Goal: Task Accomplishment & Management: Complete application form

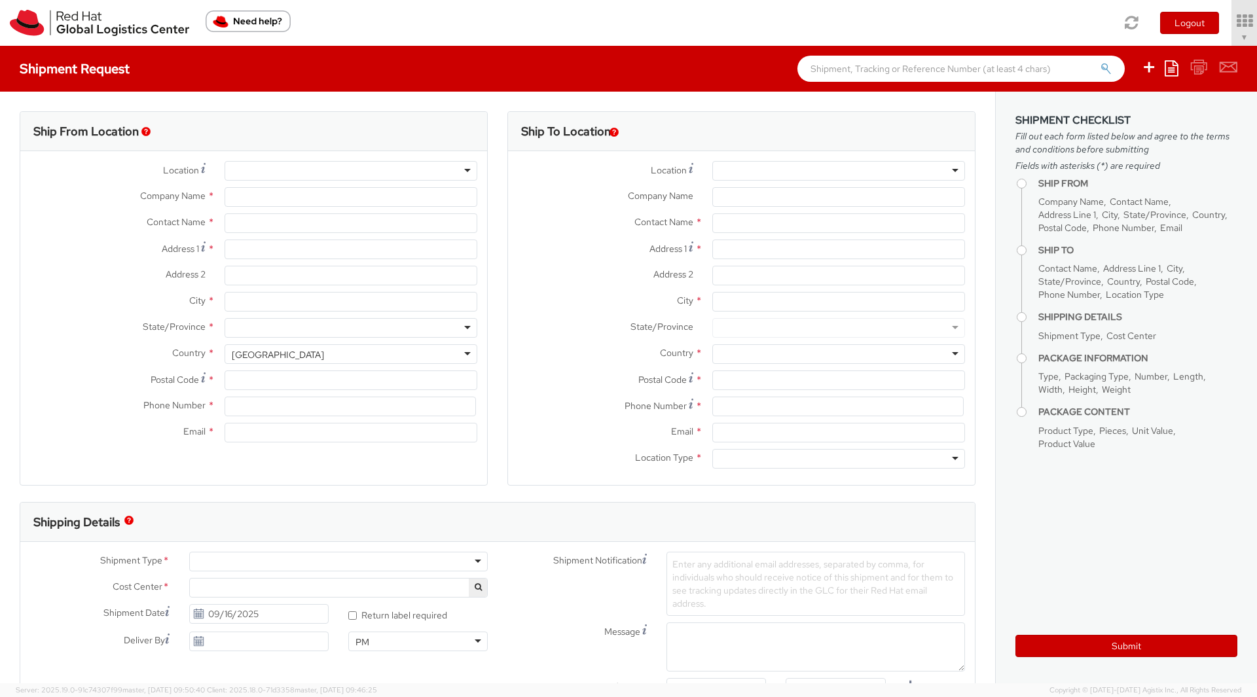
select select "901"
select select
click at [1182, 28] on icon at bounding box center [1207, 21] width 115 height 18
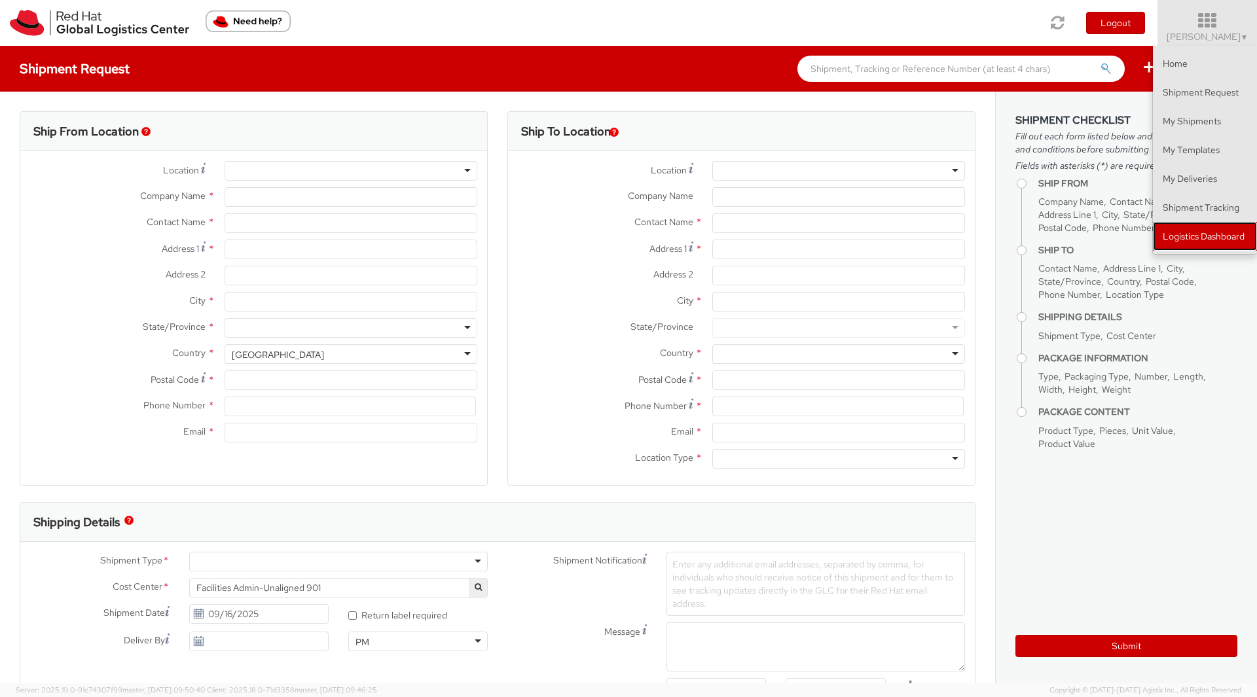
click at [1185, 228] on link "Logistics Dashboard" at bounding box center [1205, 236] width 104 height 29
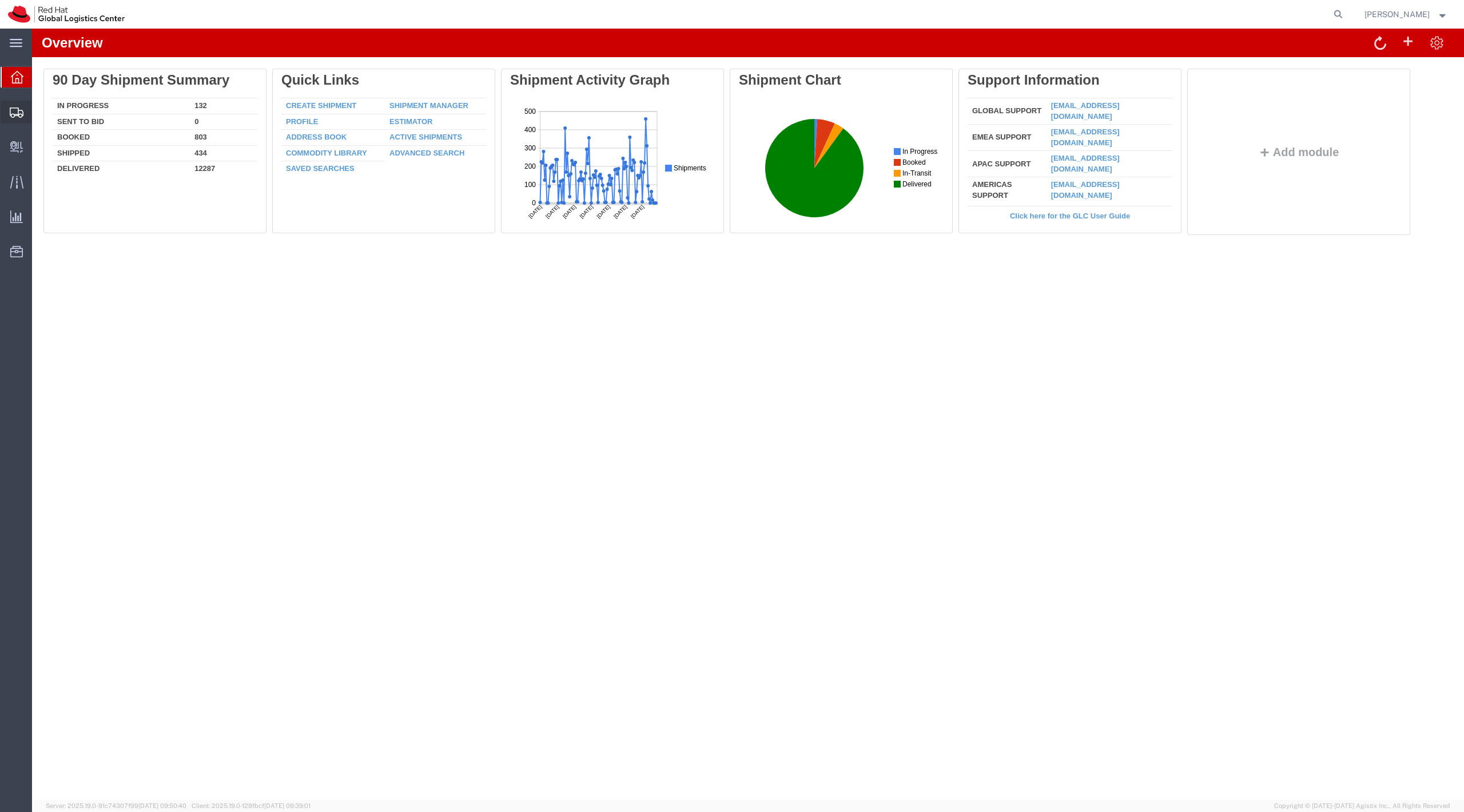
click at [0, 0] on span "Shipment Manager" at bounding box center [0, 0] width 0 height 0
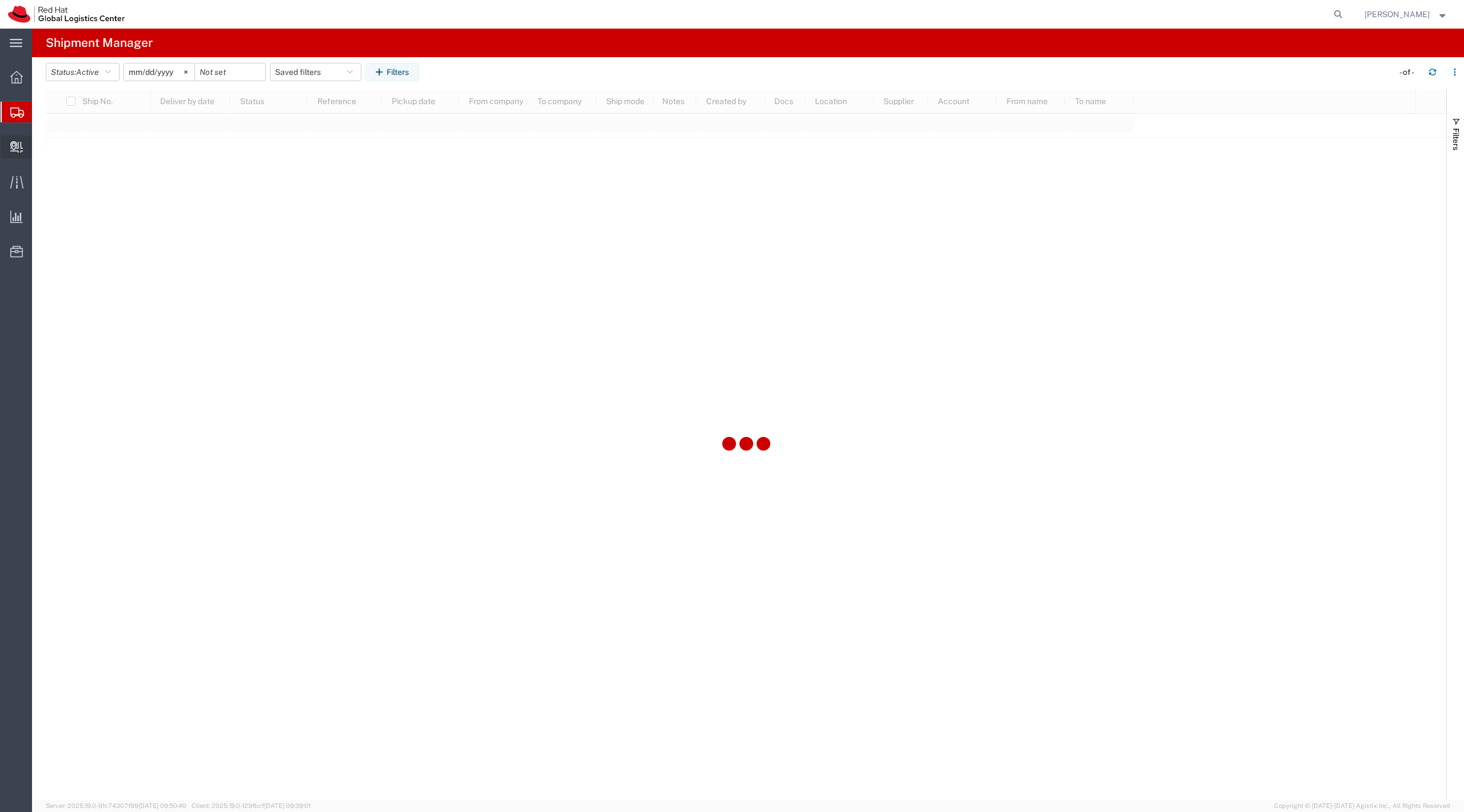
click at [0, 0] on span "Create Delivery" at bounding box center [0, 0] width 0 height 0
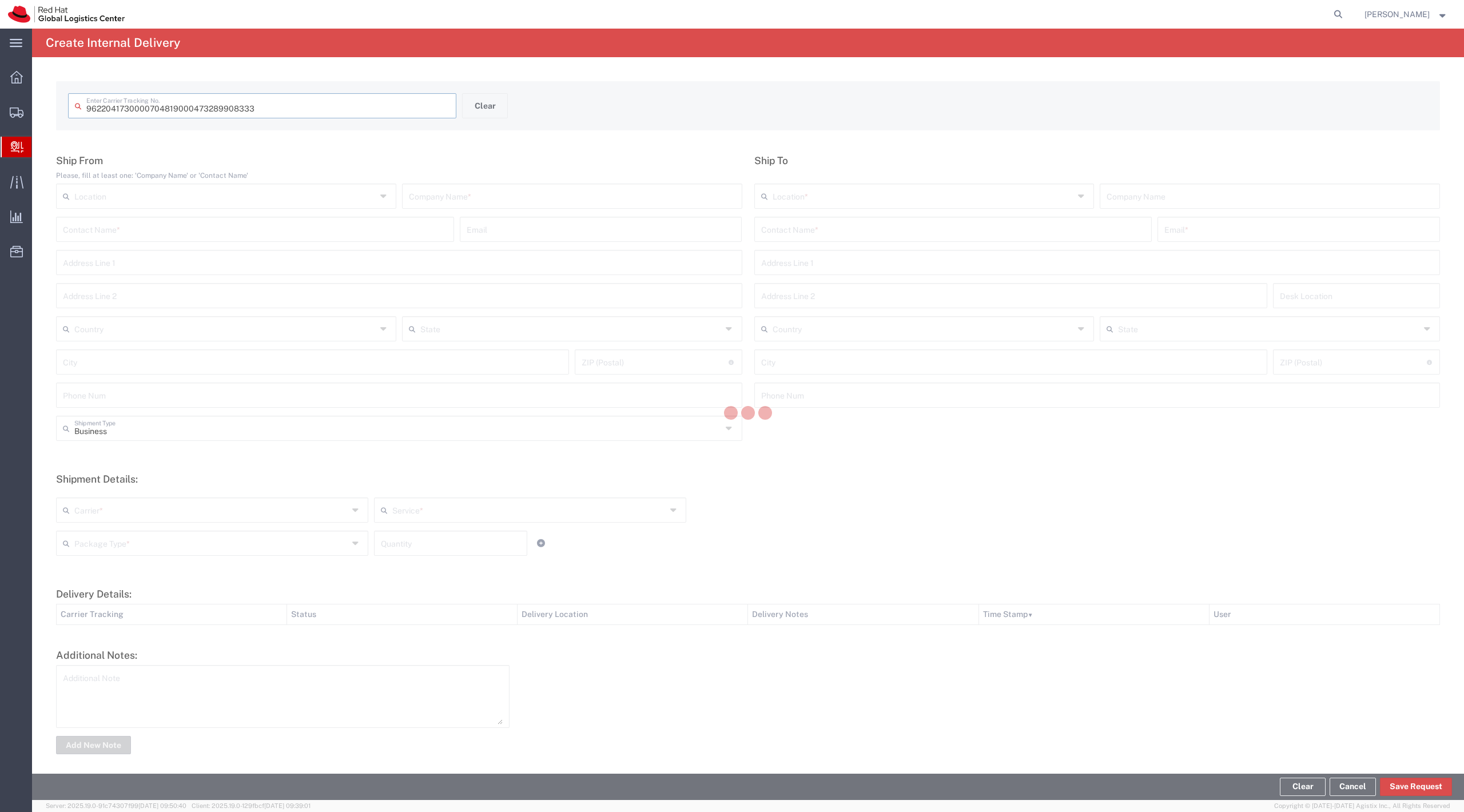
type input "473289908333"
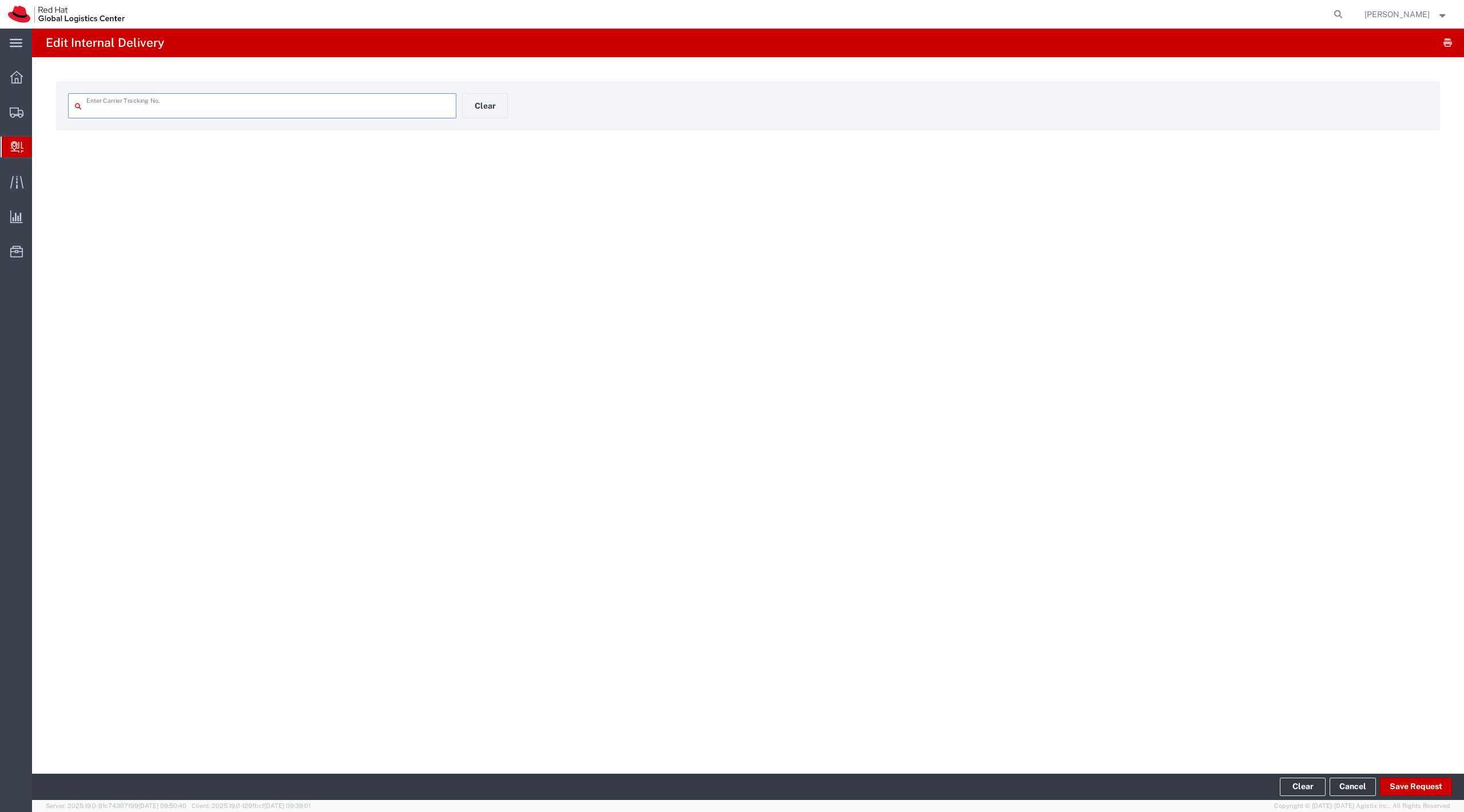
type input "473289908333"
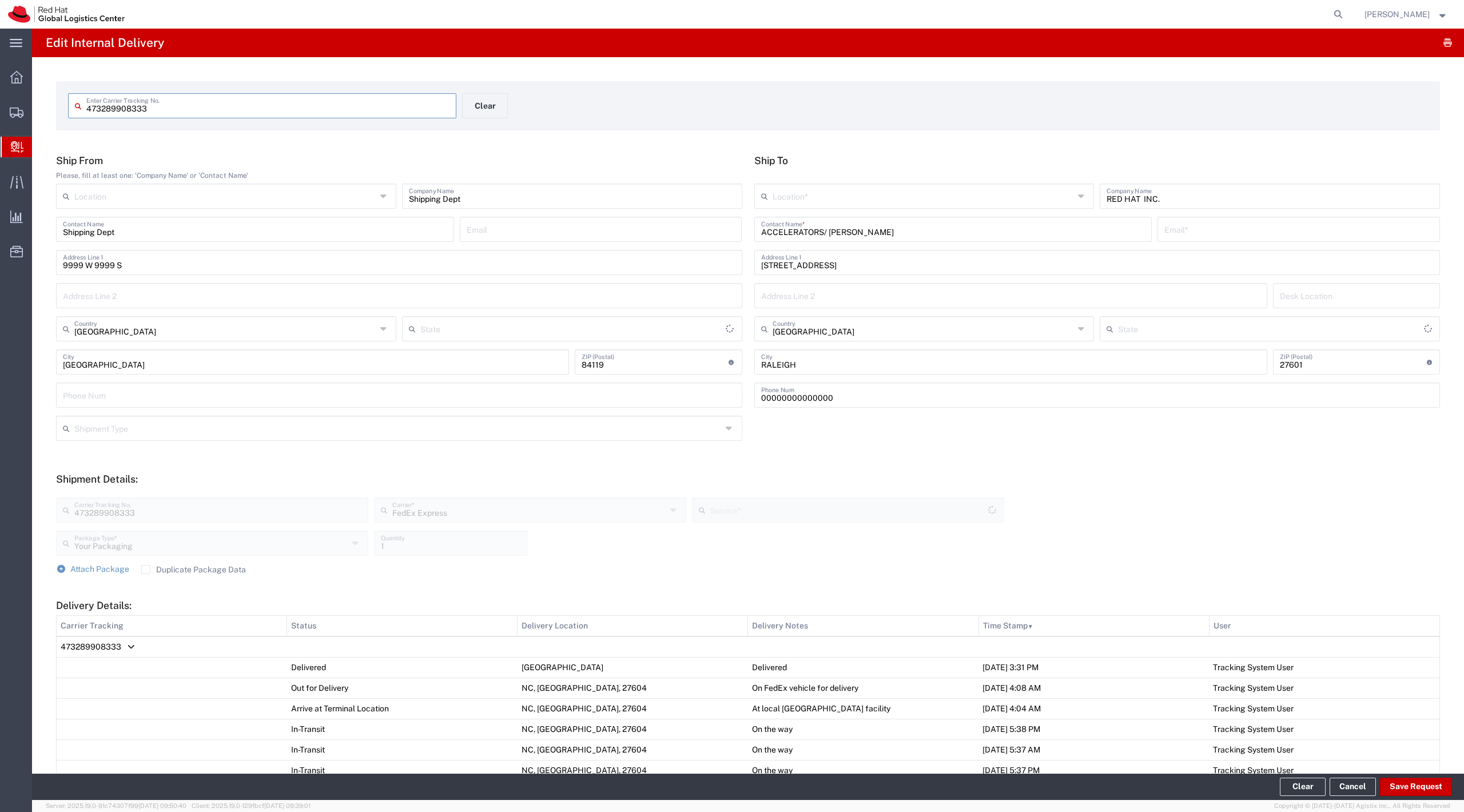
type input "[US_STATE]"
type input "Ground"
type input "[US_STATE]"
click at [911, 195] on input "text" at bounding box center [923, 195] width 302 height 20
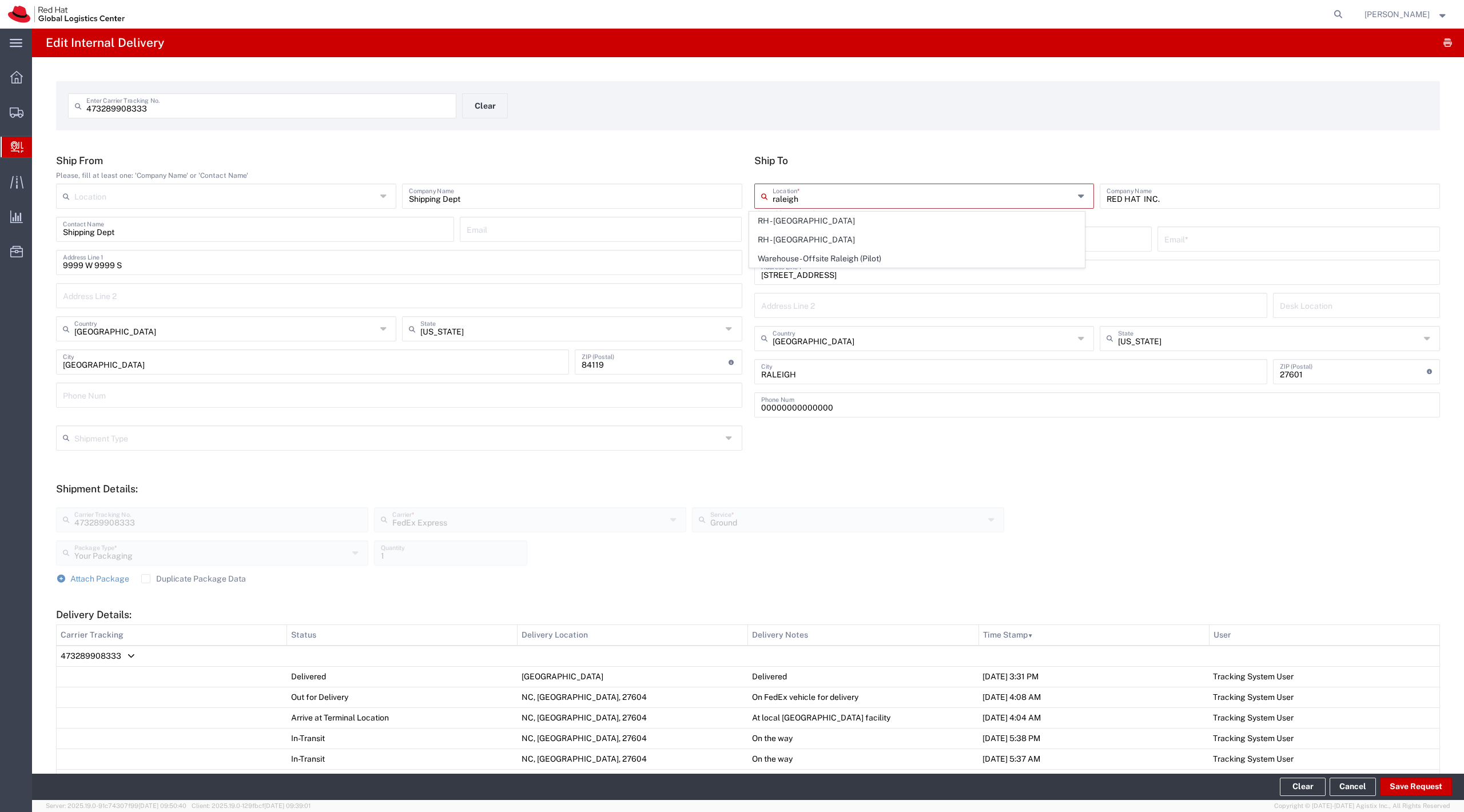
type input "RH - Raleigh"
type input "Red Hat, Inc."
type input "100 East Davie Street"
type input "919-754-4950"
type input "RH - Raleigh"
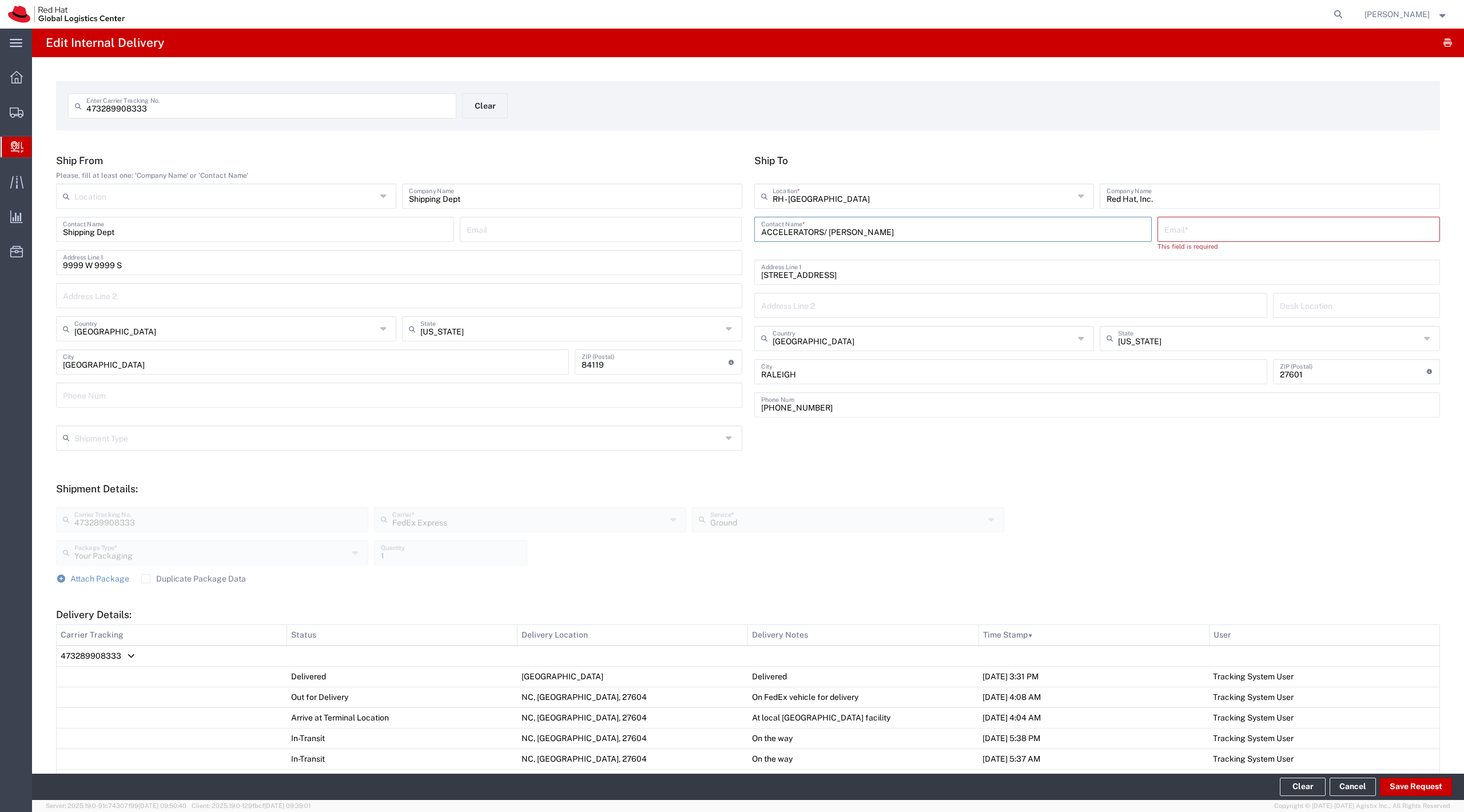
click at [1012, 229] on input "ACCELERATORS/ KAT HO" at bounding box center [953, 228] width 384 height 20
click at [1186, 231] on input "text" at bounding box center [1299, 228] width 269 height 20
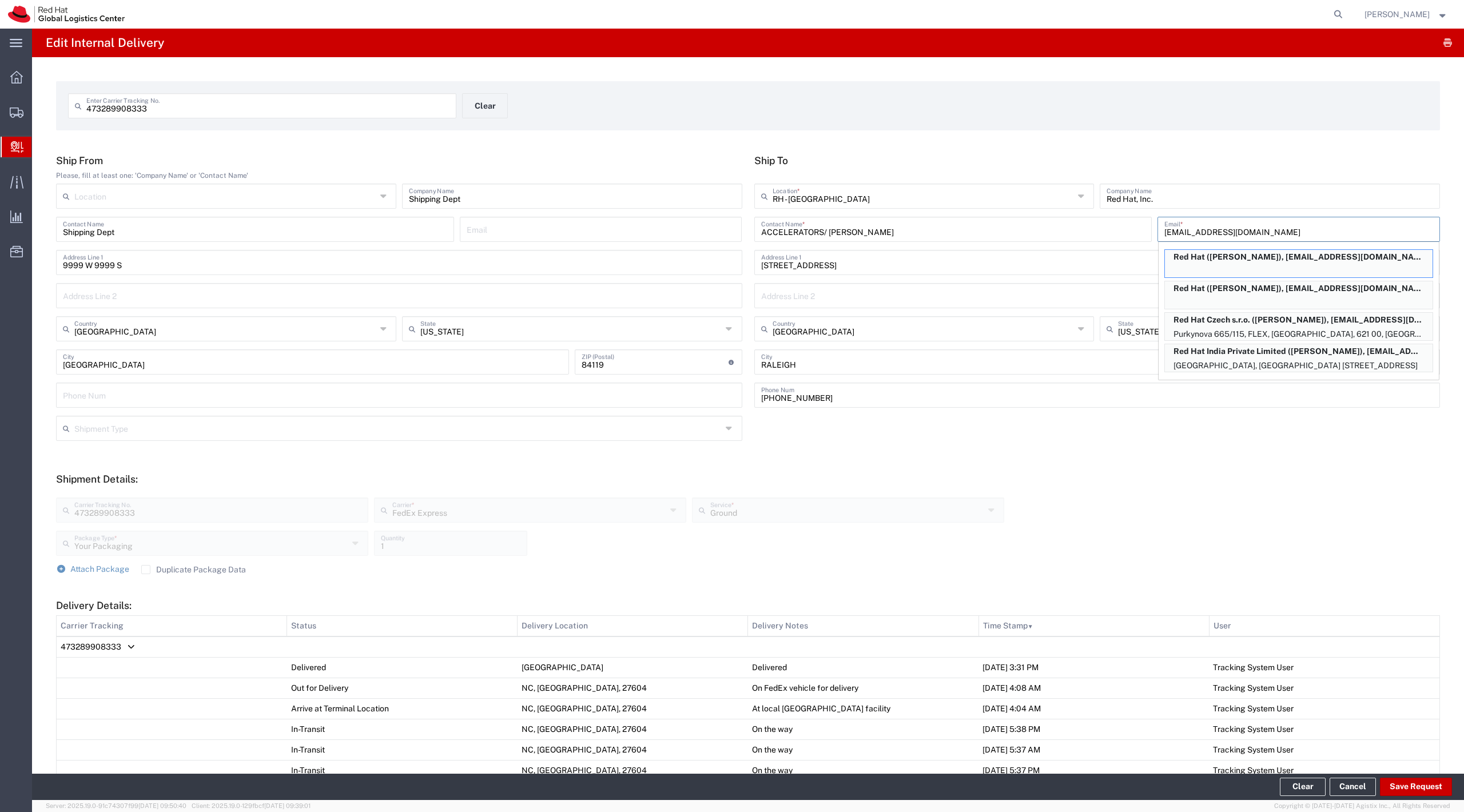
type input "kho@redhat.com"
click at [1053, 448] on div "Shipment Type Business Personal" at bounding box center [749, 432] width 1396 height 33
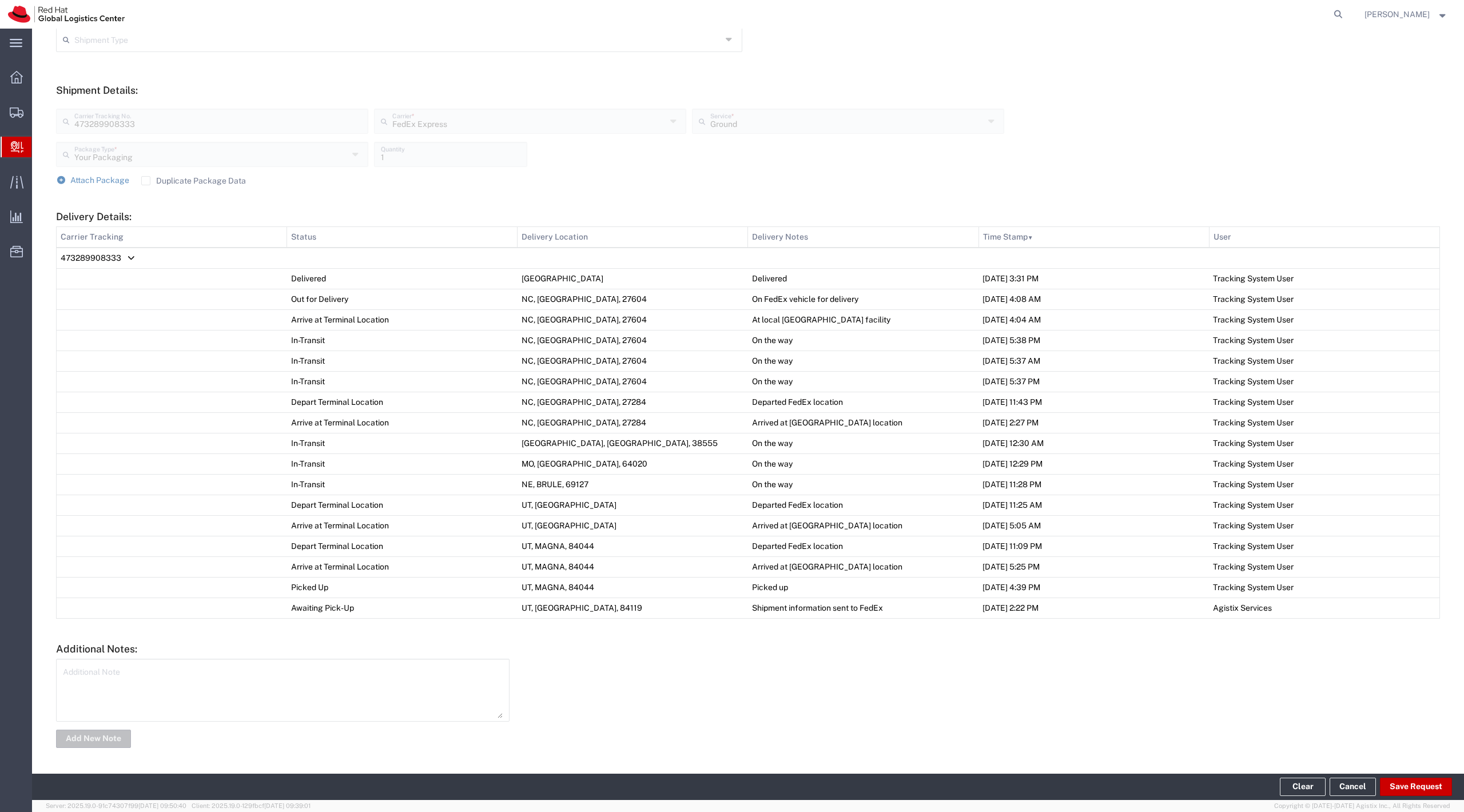
scroll to position [392, 0]
click at [1399, 777] on button "Save Request" at bounding box center [1416, 786] width 72 height 18
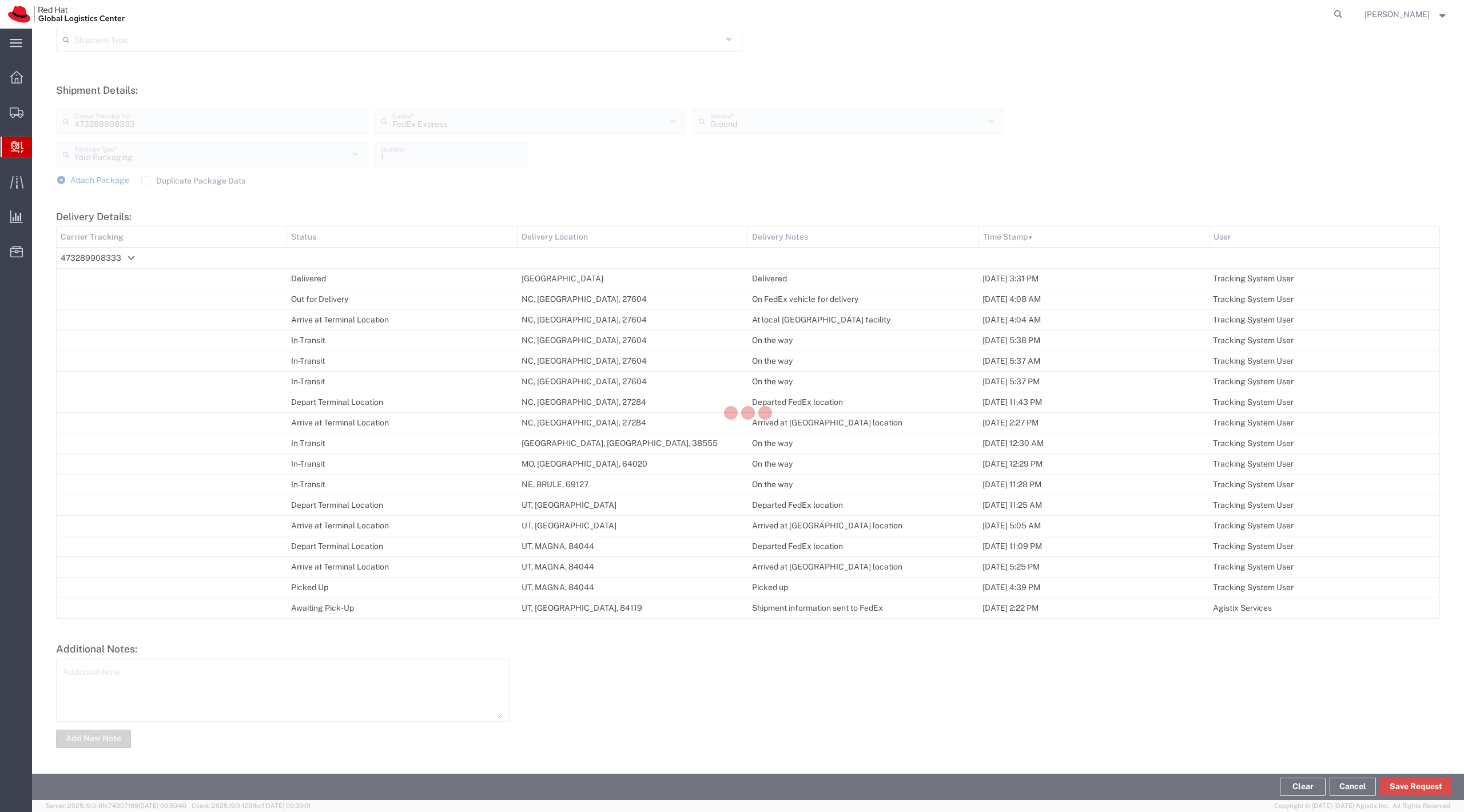
click at [1410, 791] on div at bounding box center [748, 414] width 1432 height 771
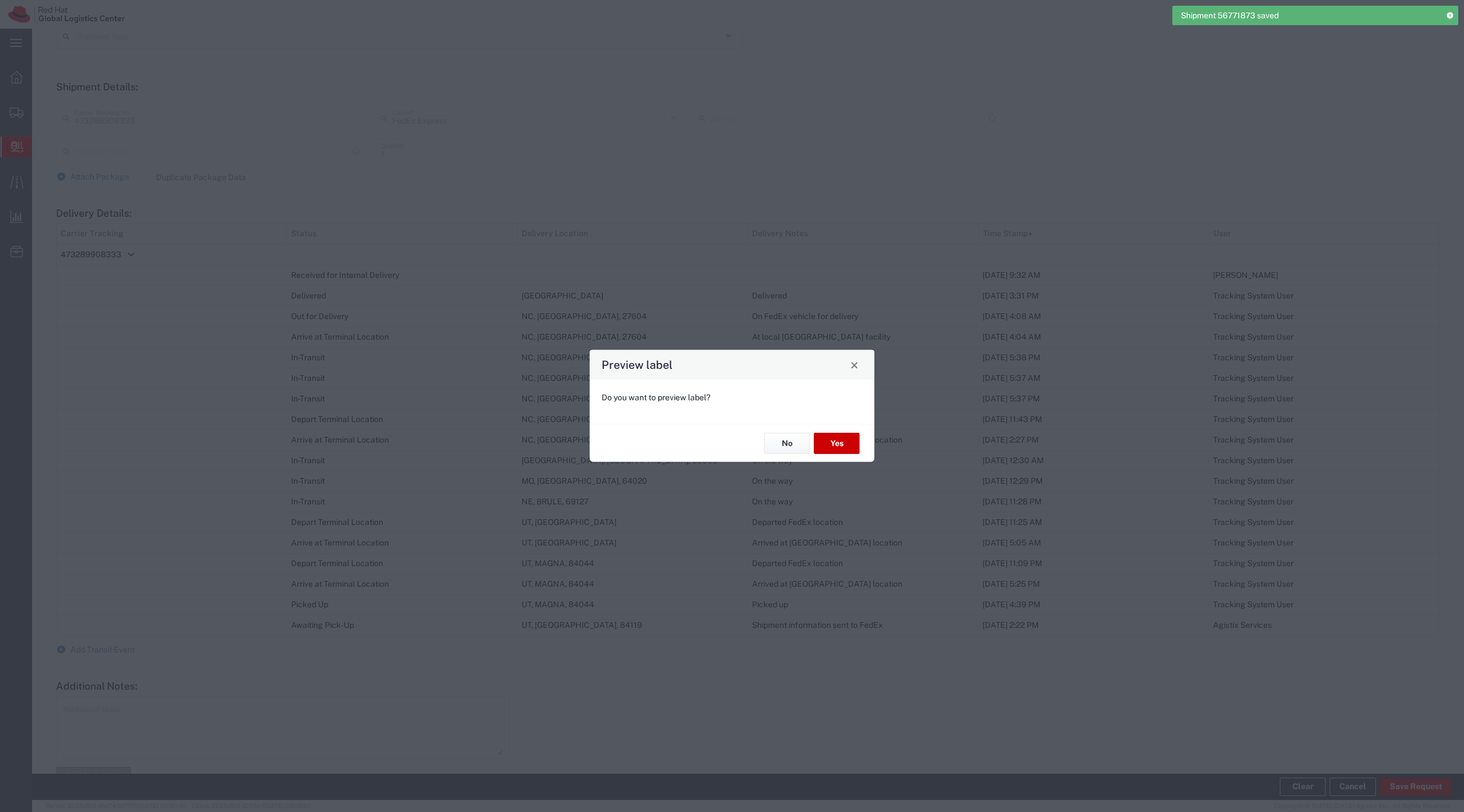
type input "Your Packaging"
type input "Ground"
click at [789, 439] on button "No" at bounding box center [787, 444] width 45 height 21
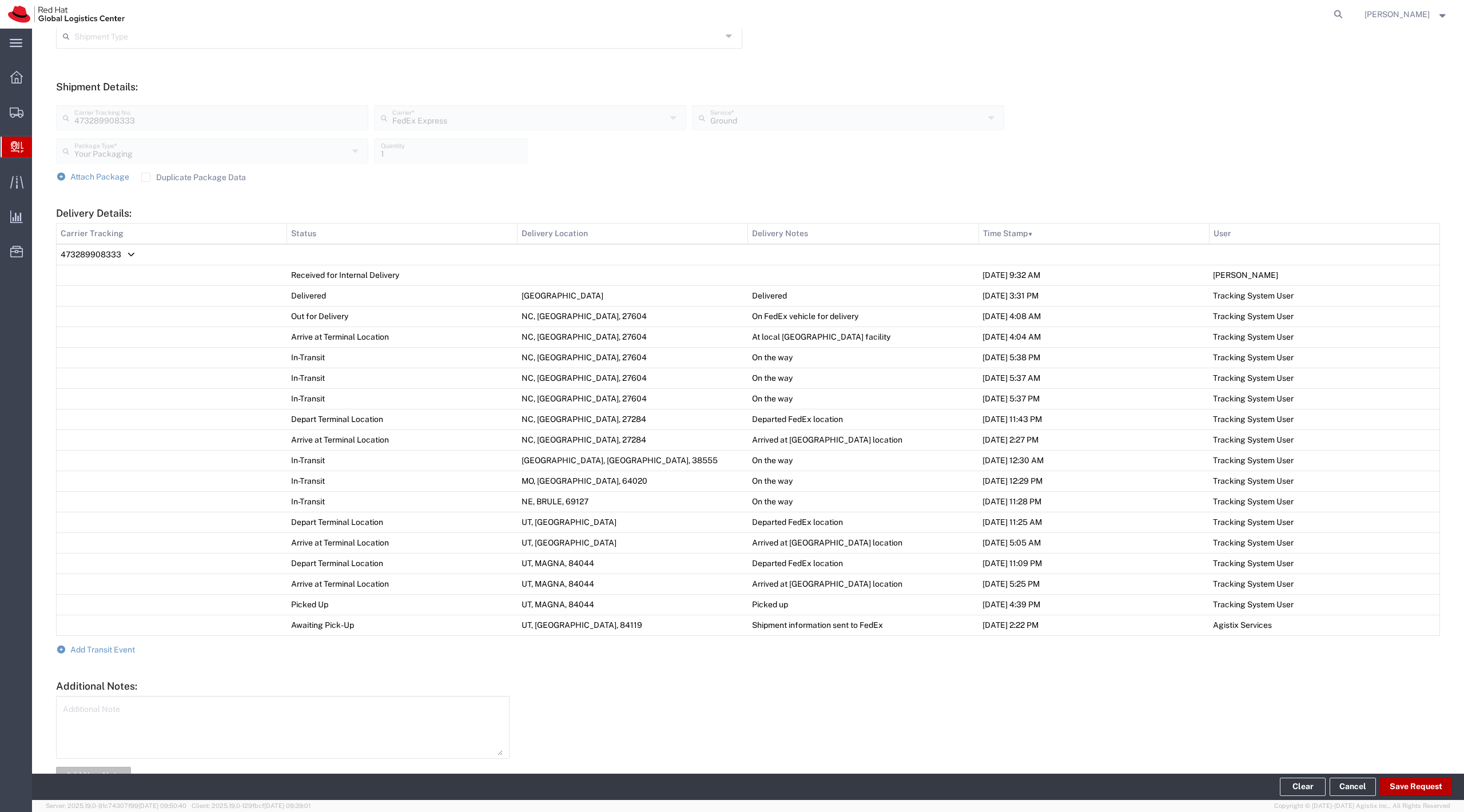
click at [1410, 780] on button "Save Request" at bounding box center [1416, 786] width 72 height 18
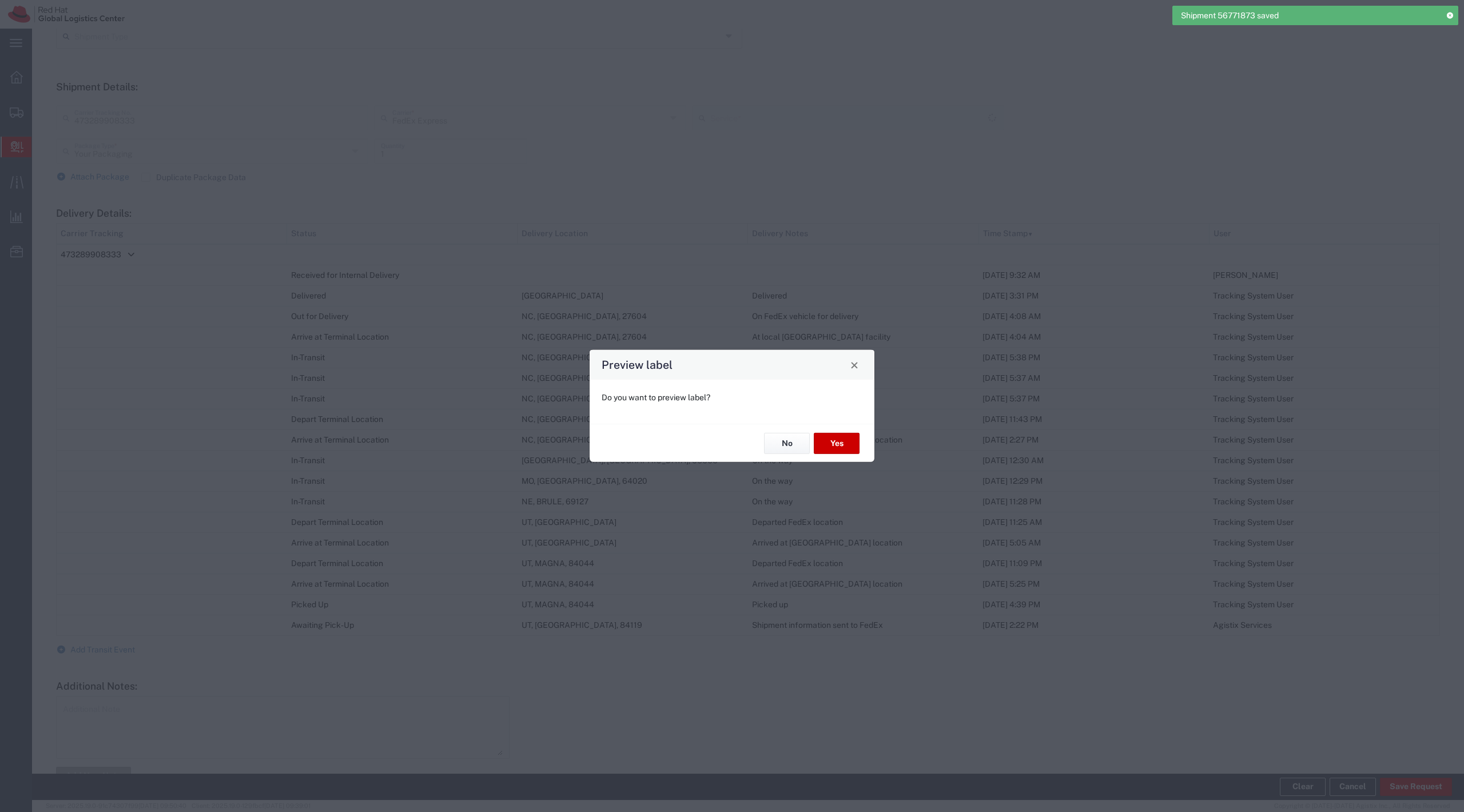
type input "Ground"
click at [791, 446] on button "No" at bounding box center [787, 444] width 45 height 21
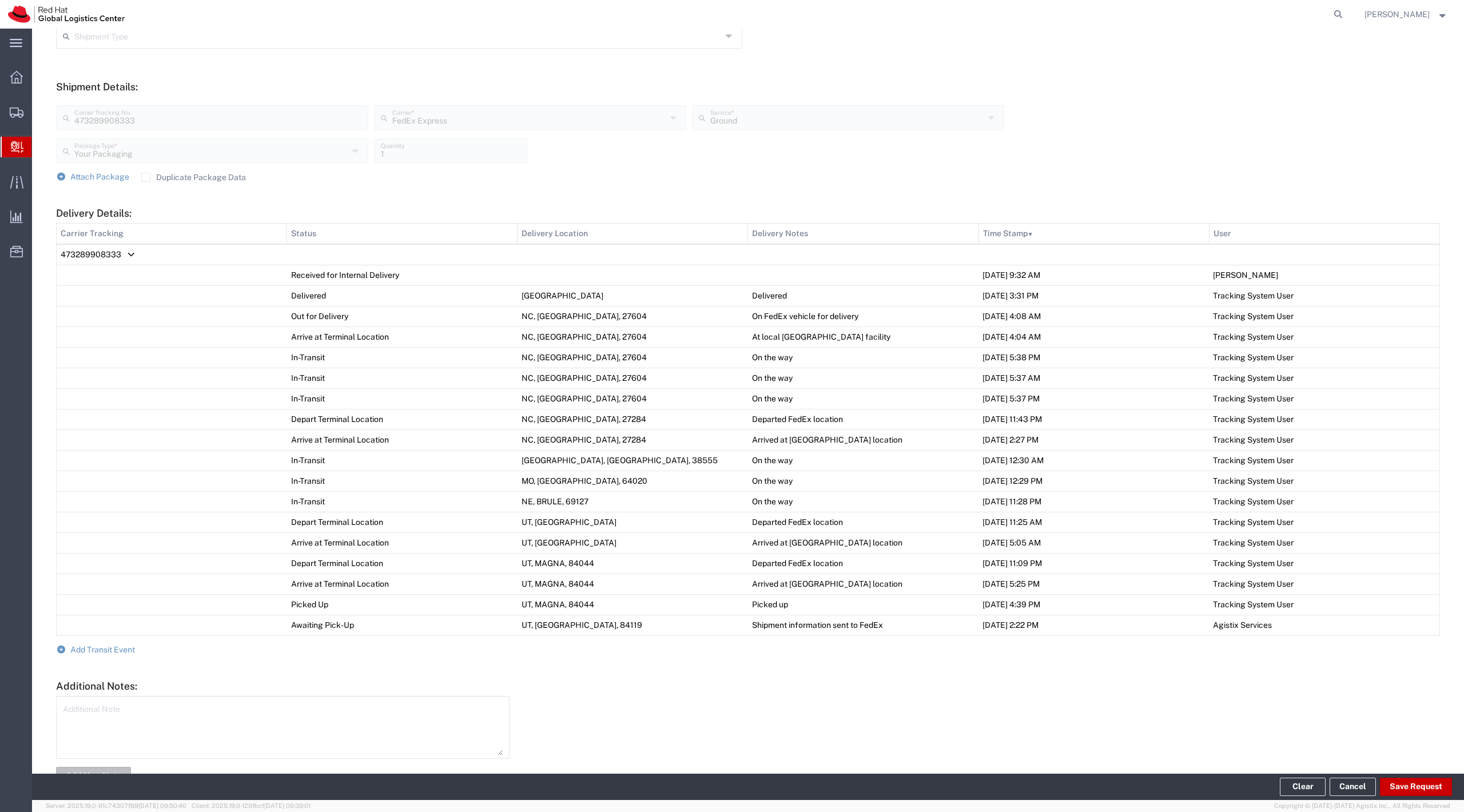
click at [128, 643] on form "Ship From Please, fill at least one: 'Company Name' or 'Contact Name' Location …" at bounding box center [748, 274] width 1384 height 1024
click at [115, 648] on span "Add Transit Event" at bounding box center [103, 649] width 65 height 9
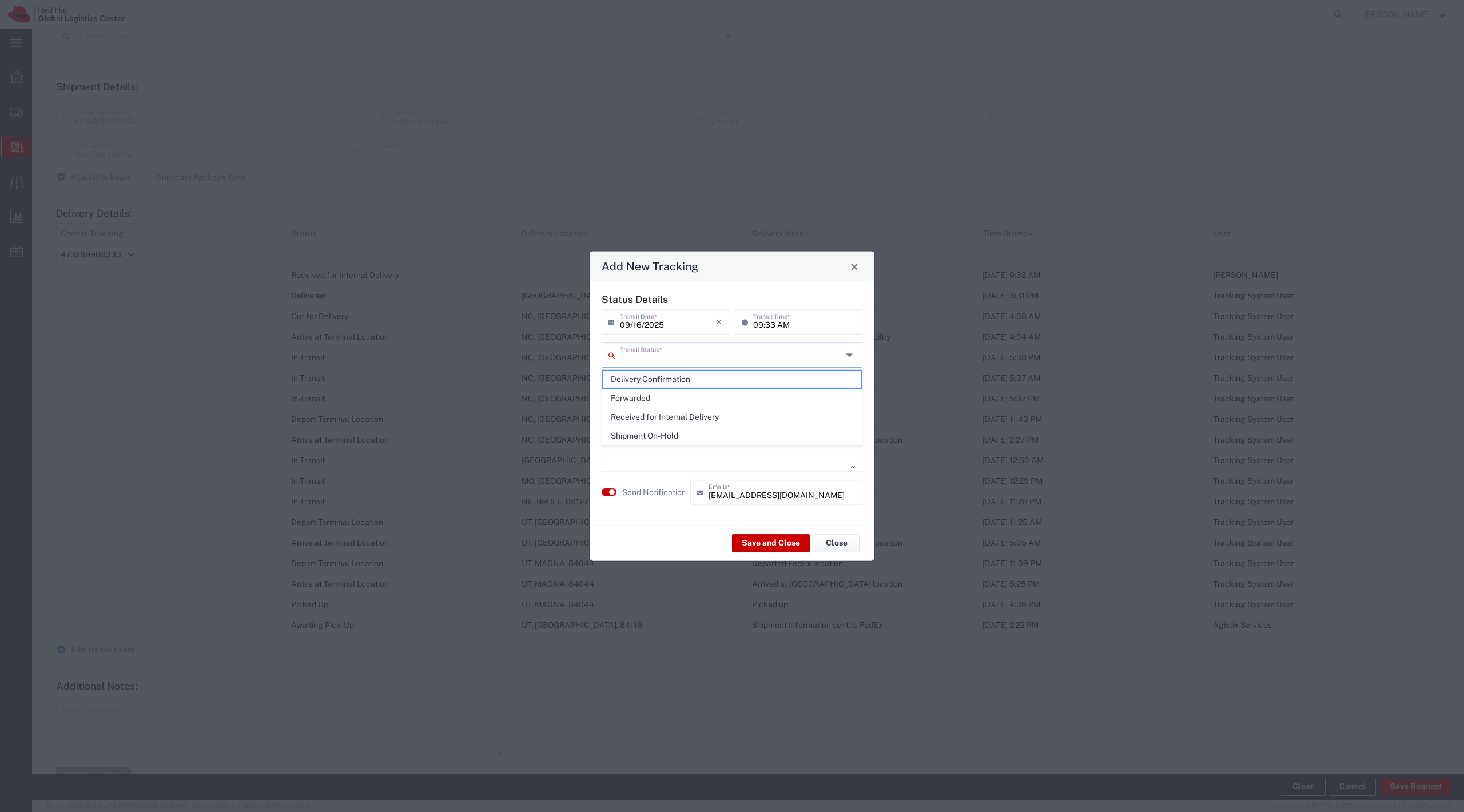
click at [658, 354] on input "text" at bounding box center [731, 354] width 223 height 20
click at [655, 381] on span "Delivery Confirmation" at bounding box center [731, 379] width 258 height 17
type input "Delivery Confirmation"
click at [645, 492] on label "Send Notification" at bounding box center [653, 492] width 64 height 12
click at [639, 458] on textarea at bounding box center [731, 440] width 247 height 56
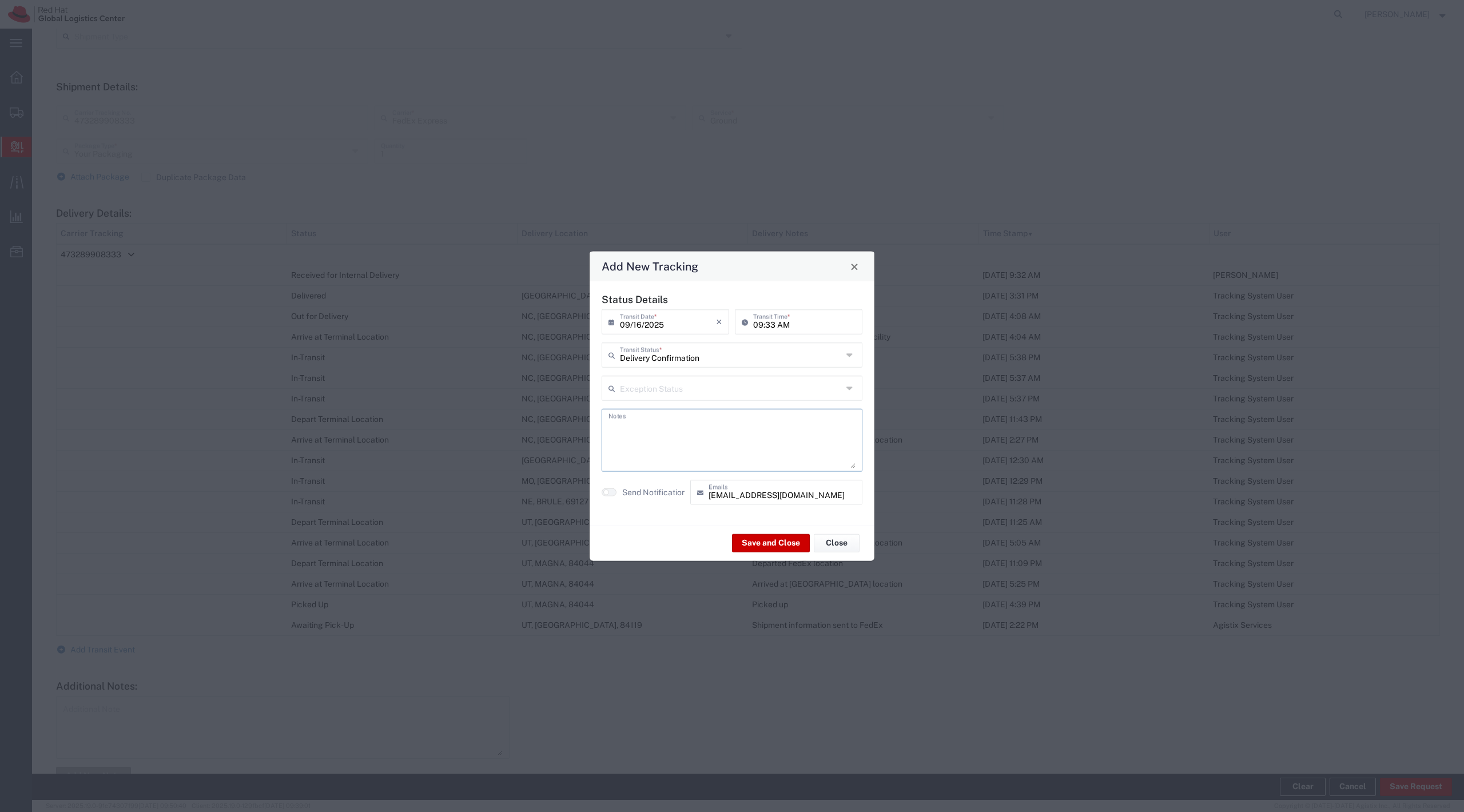
click at [630, 489] on label "Send Notification" at bounding box center [653, 492] width 64 height 12
click at [632, 440] on textarea at bounding box center [731, 440] width 247 height 56
type textarea "Hi! Just letting you know that your clips have arrived and will be placed in th…"
click at [772, 540] on button "Save and Close" at bounding box center [770, 542] width 78 height 18
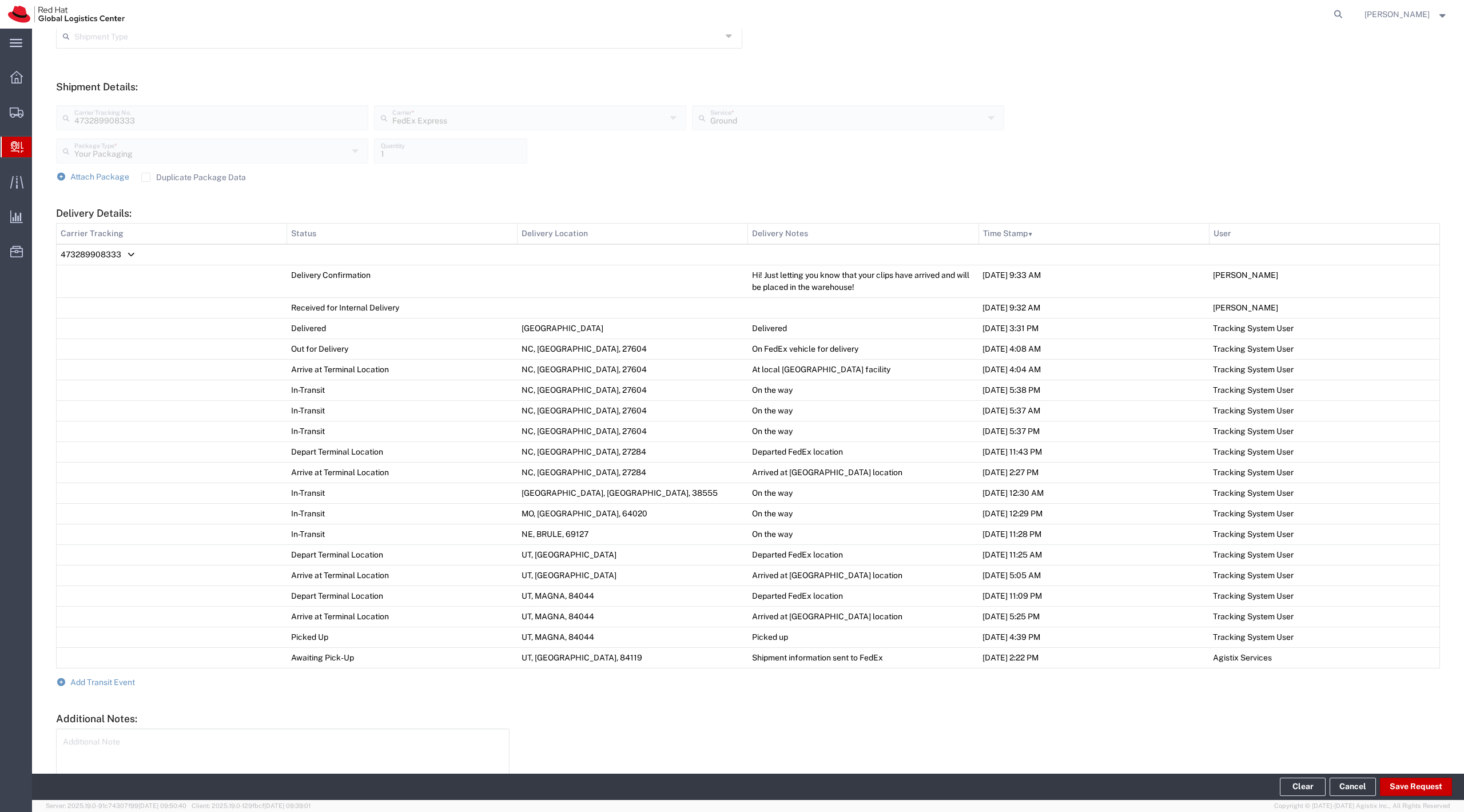
scroll to position [0, 0]
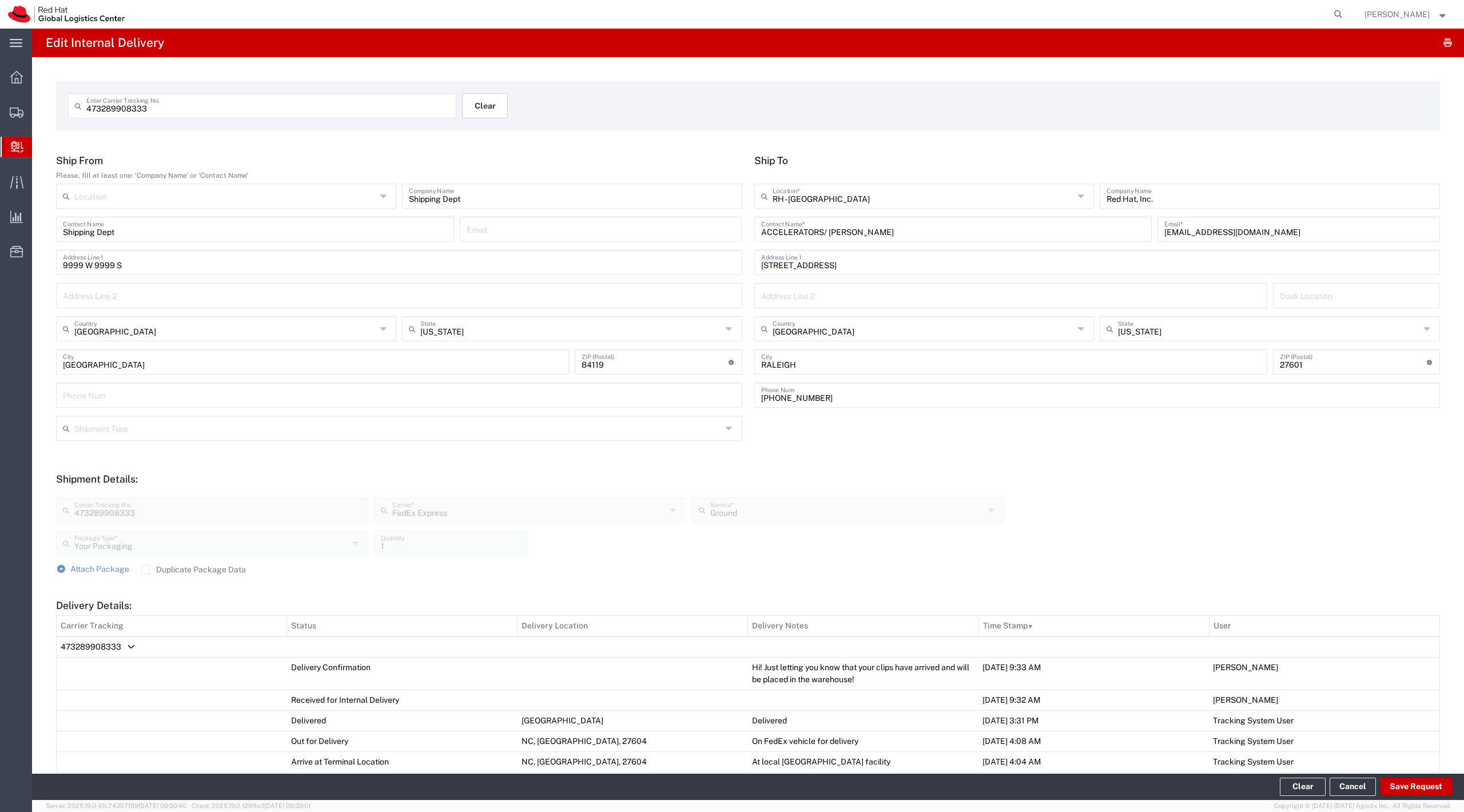
click at [499, 101] on button "Clear" at bounding box center [485, 106] width 45 height 25
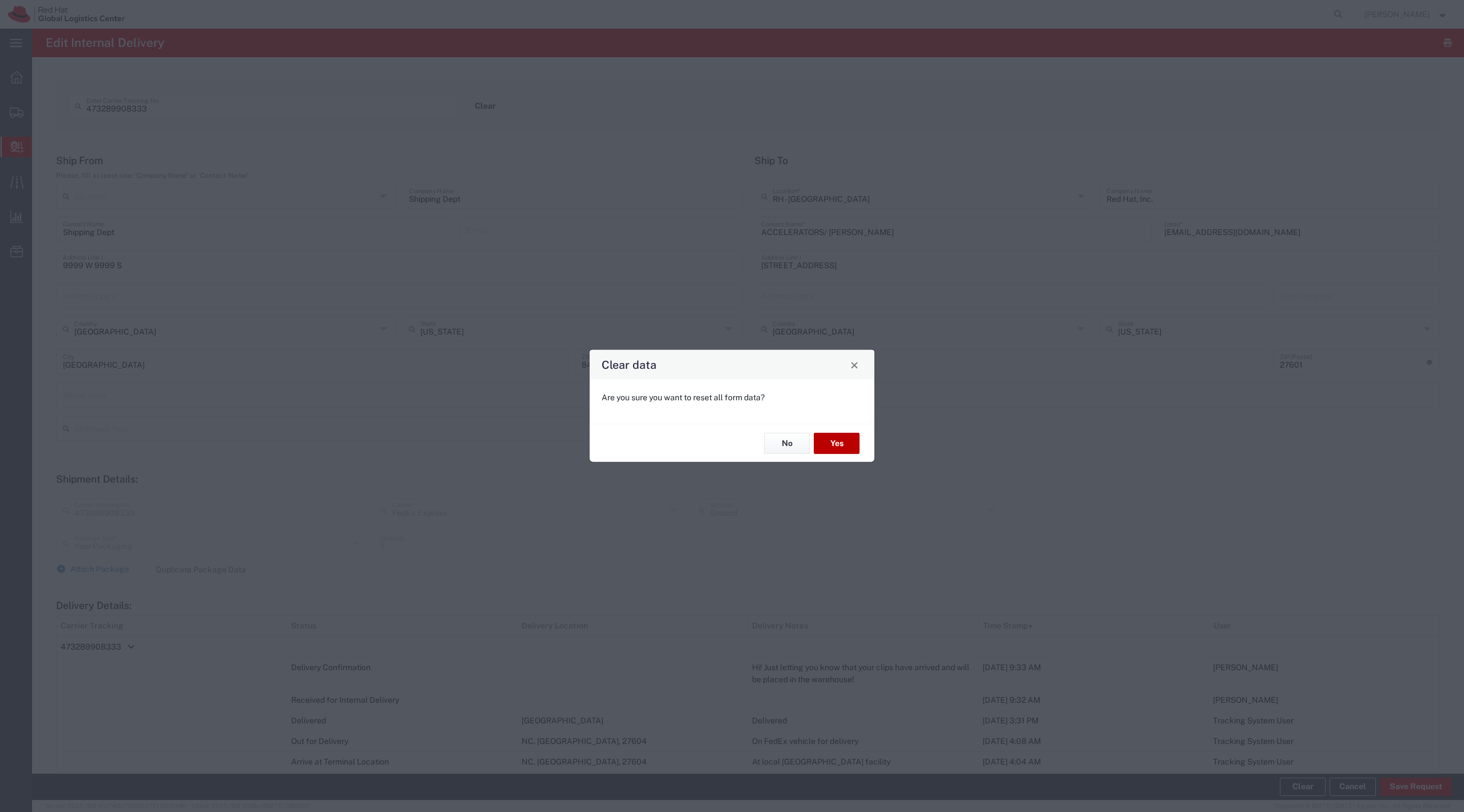
click at [824, 439] on button "Yes" at bounding box center [836, 444] width 45 height 21
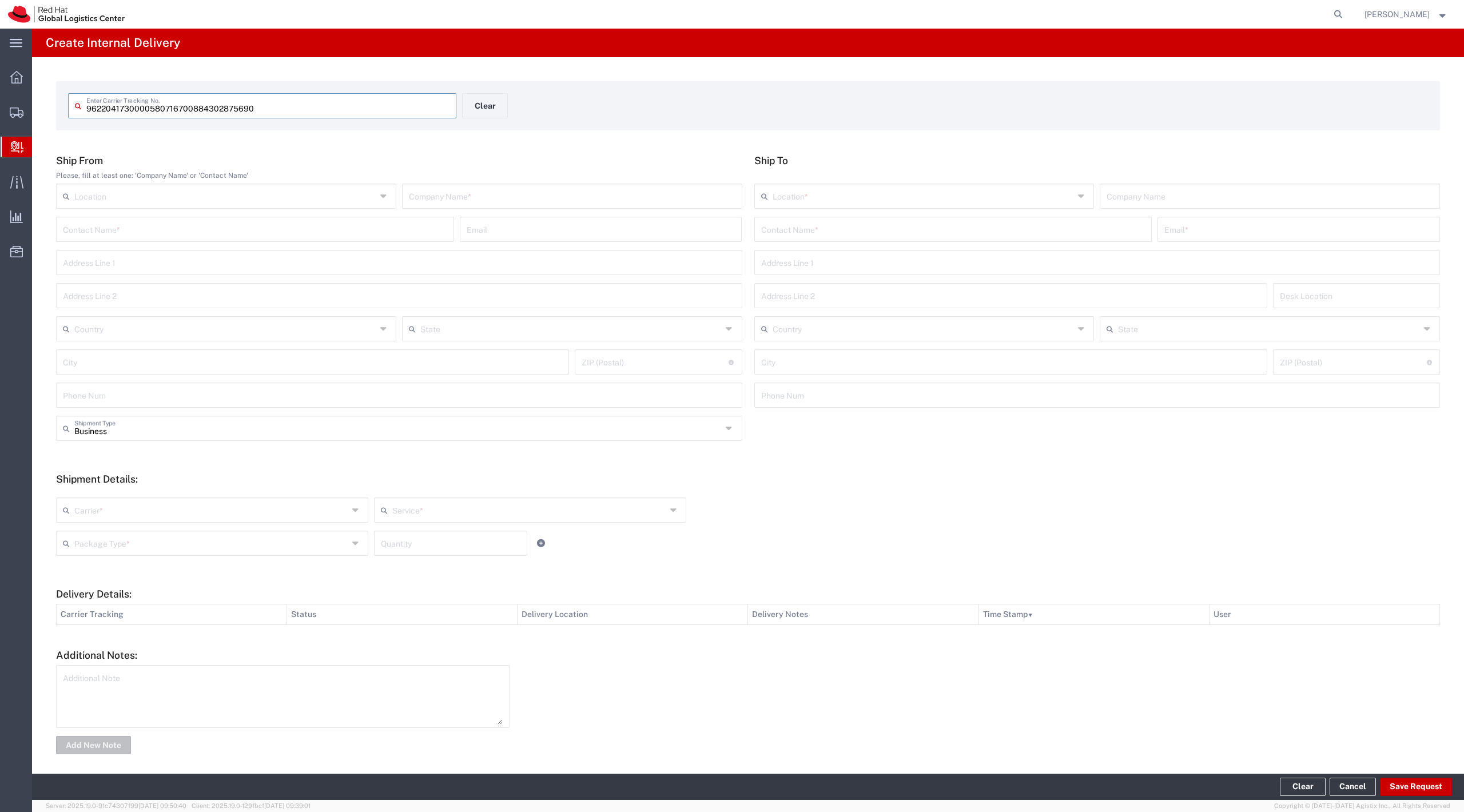
type input "884302875690"
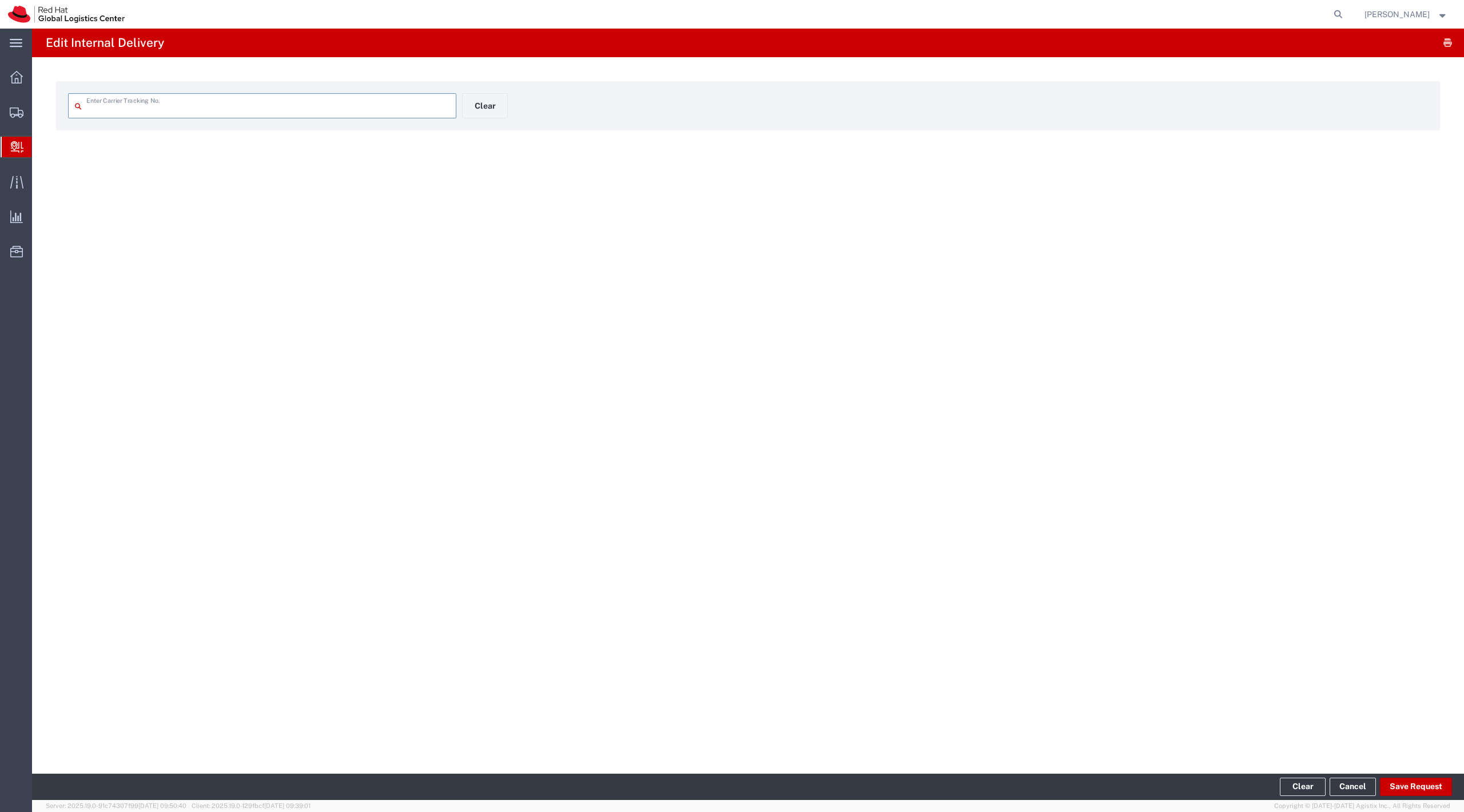
type input "884302875690"
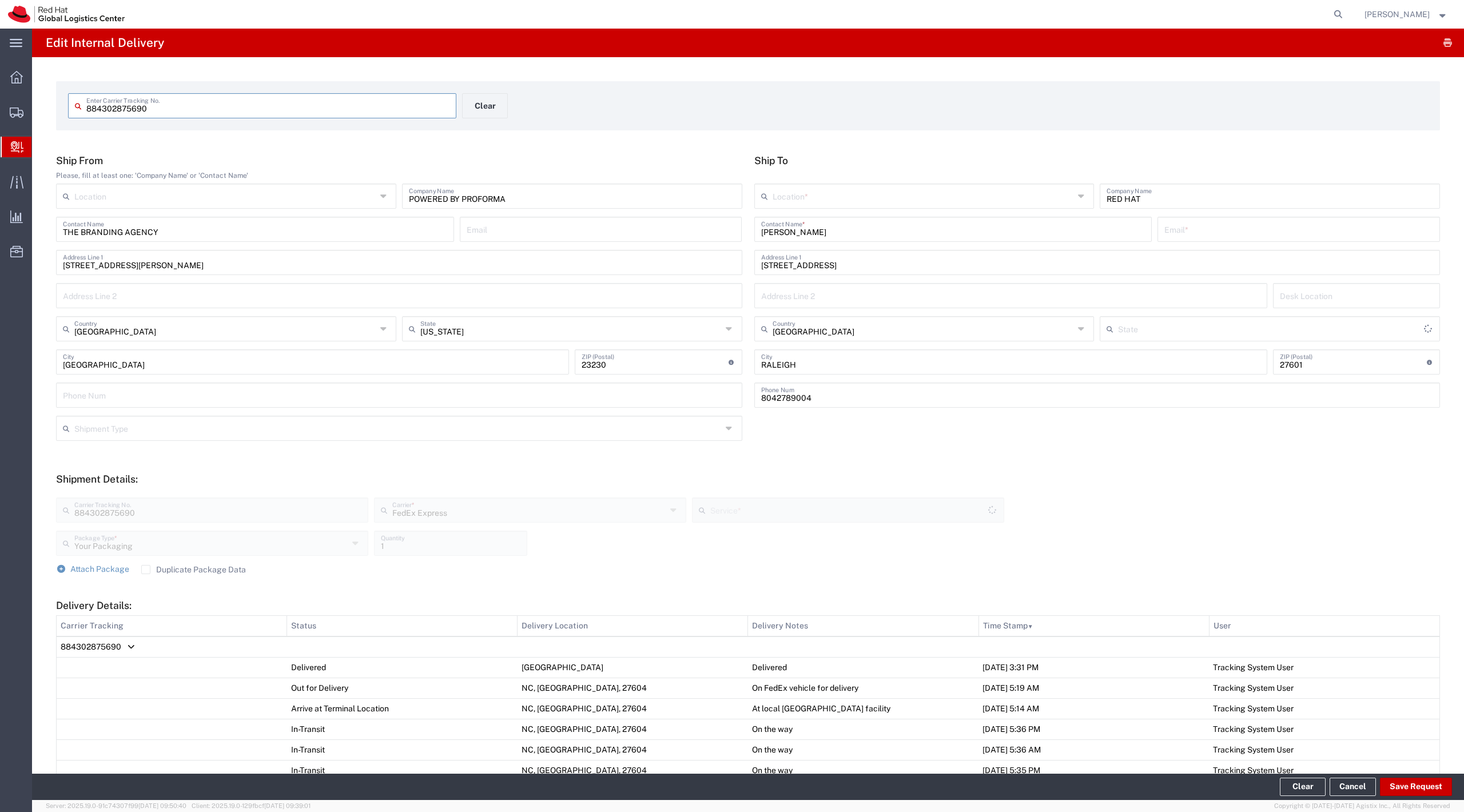
type input "[US_STATE]"
type input "Ground"
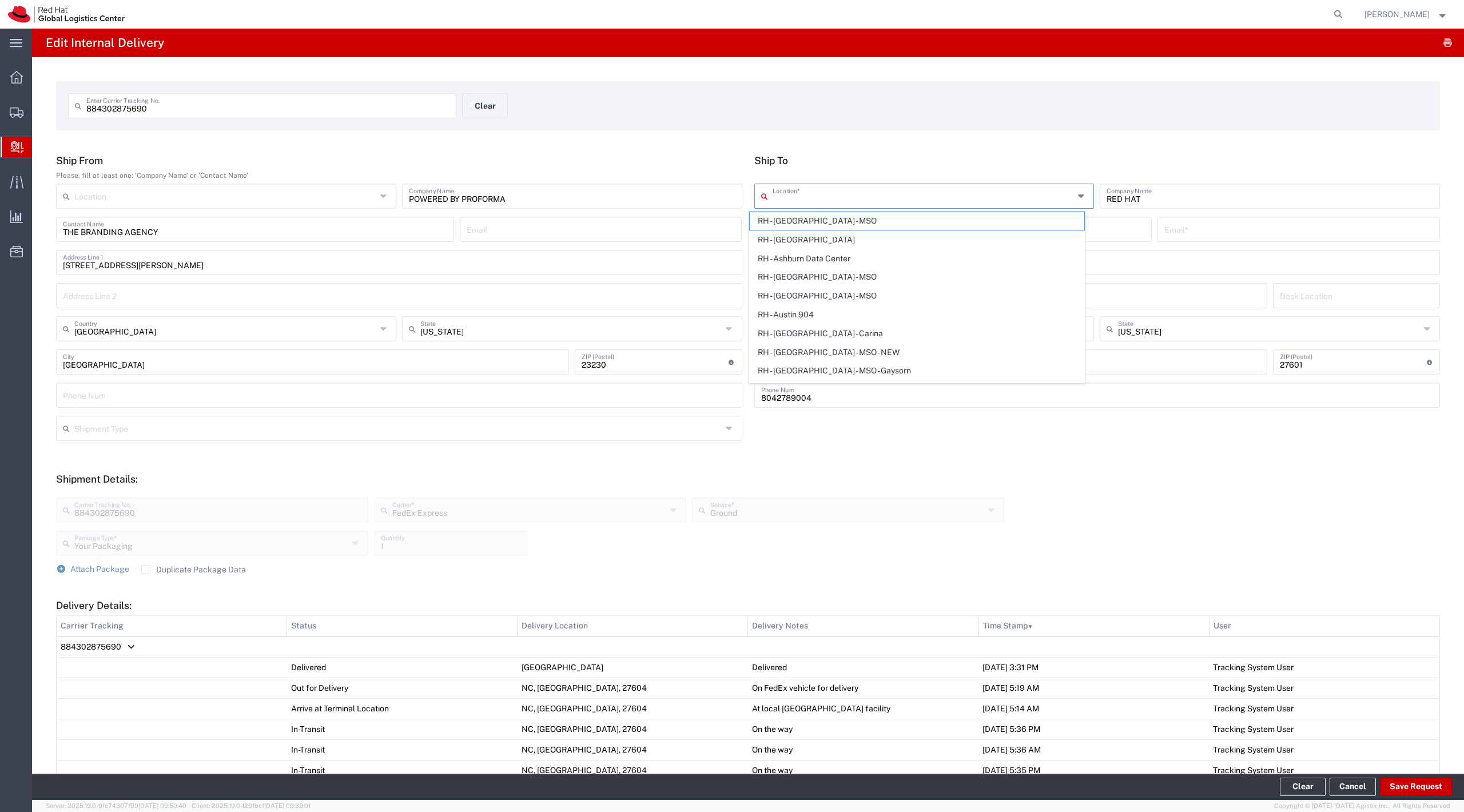
click at [806, 203] on input "text" at bounding box center [923, 195] width 302 height 20
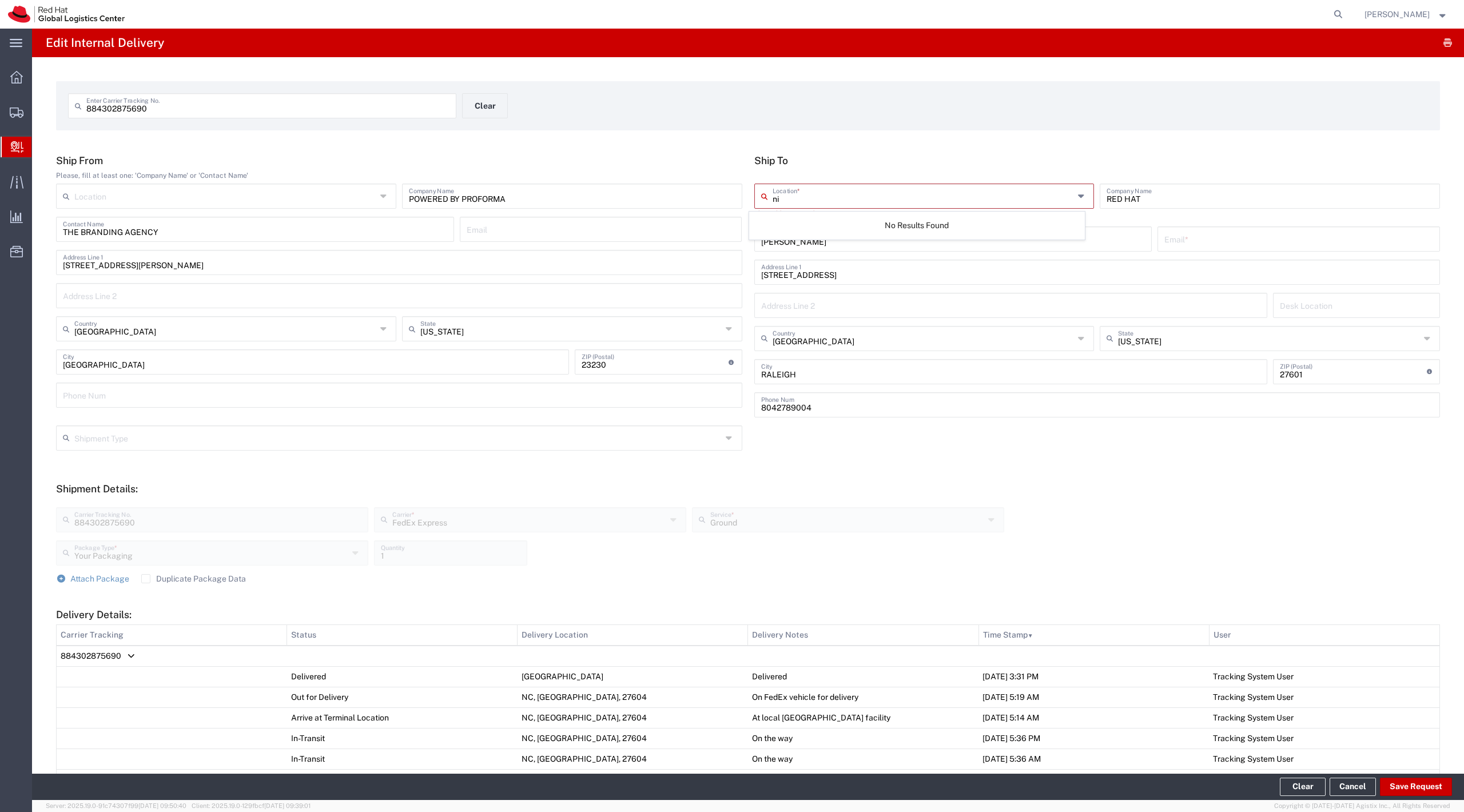
type input "n"
click at [804, 217] on span "RH - Raleigh" at bounding box center [917, 221] width 335 height 17
type input "RH - Raleigh"
type input "Red Hat, Inc."
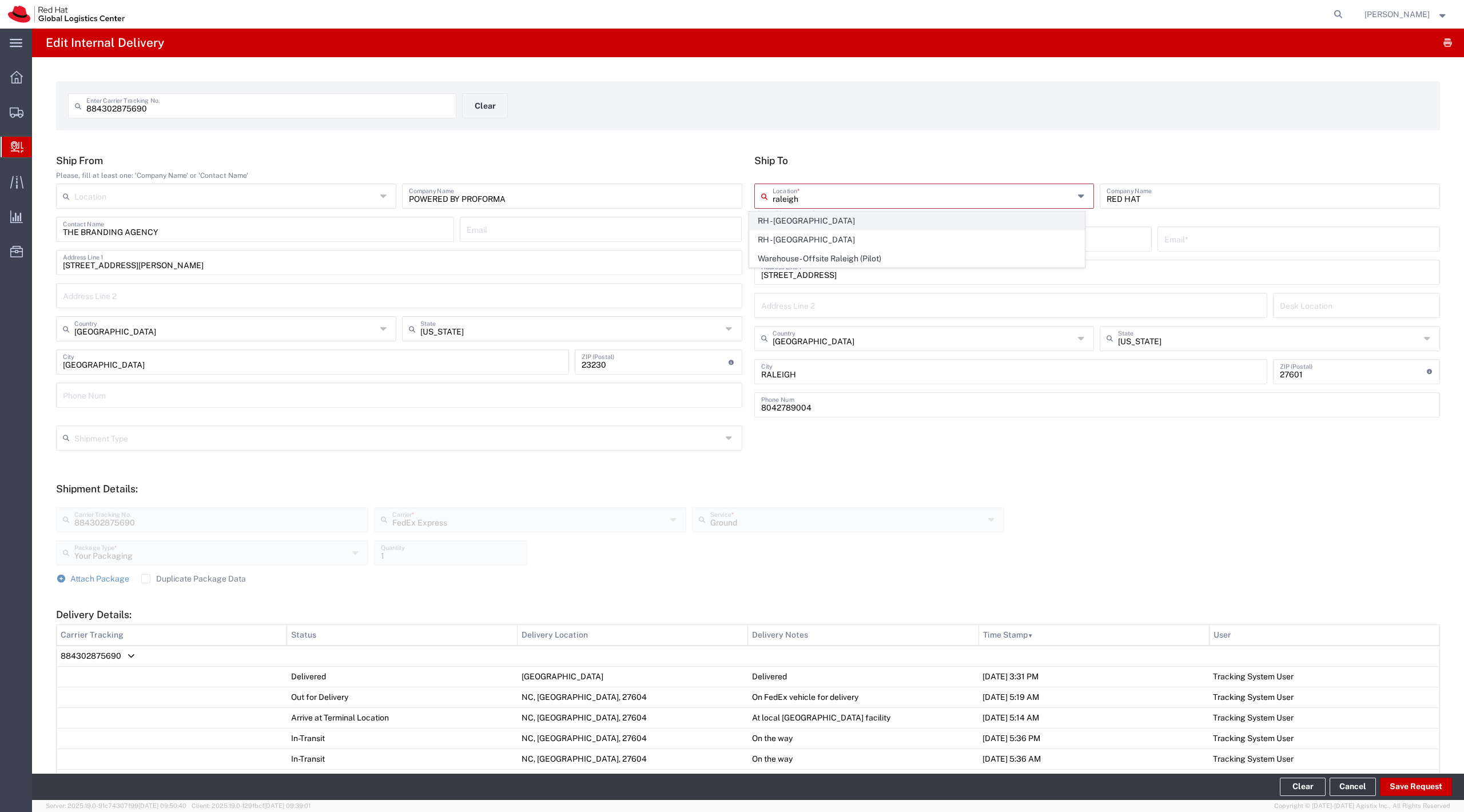
type input "100 East Davie Street"
type input "919-754-4950"
click at [818, 224] on input "NICOLE PONTICORVO" at bounding box center [953, 228] width 384 height 20
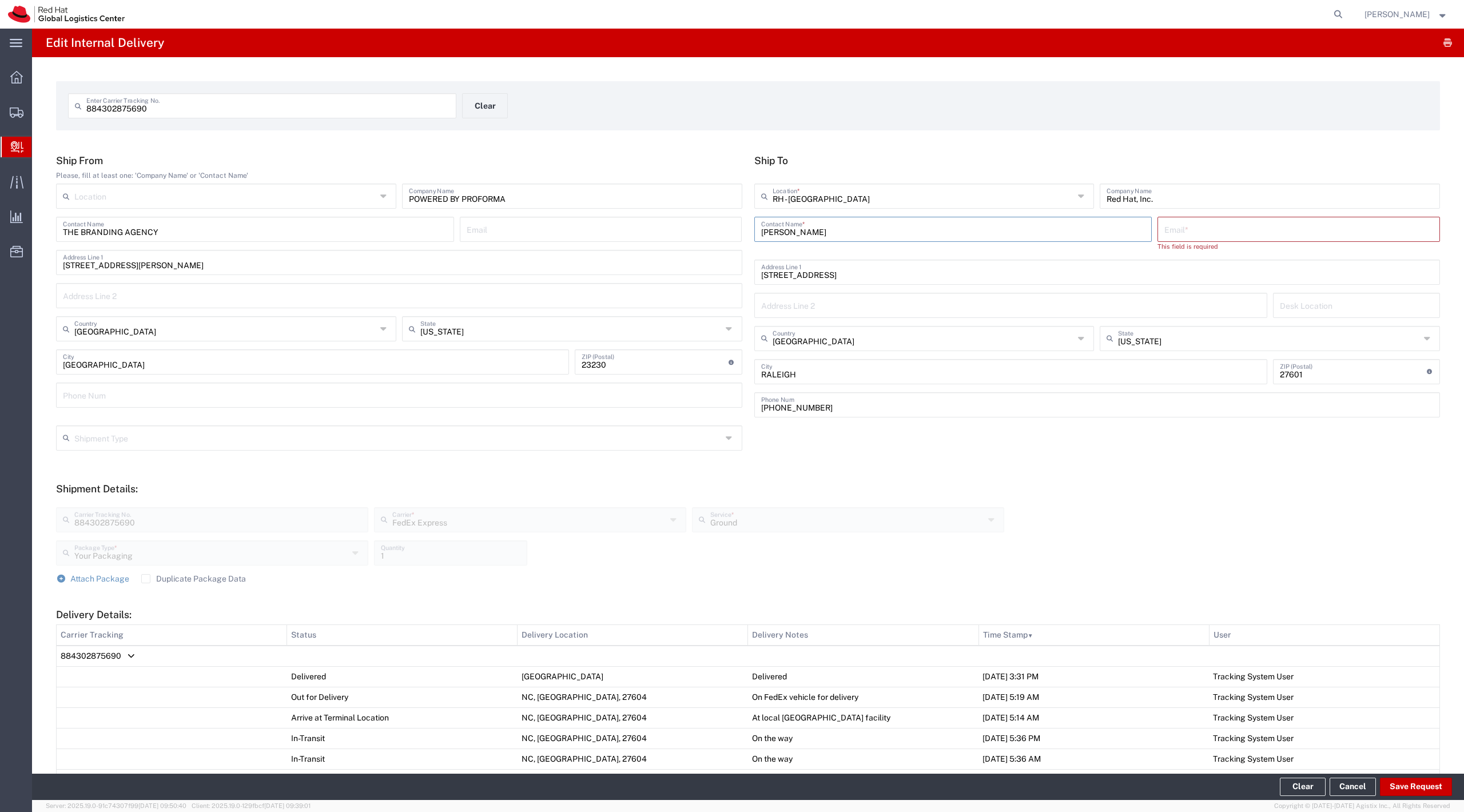
click at [818, 224] on input "NICOLE PONTICORVO" at bounding box center [953, 228] width 384 height 20
type input "nicole ponti"
click at [824, 264] on div "Red Hat (Nicole Ponticorvo), npontico@redhat.com" at bounding box center [953, 263] width 384 height 29
type input "Red Hat"
type input "Nicole Ponticorvo"
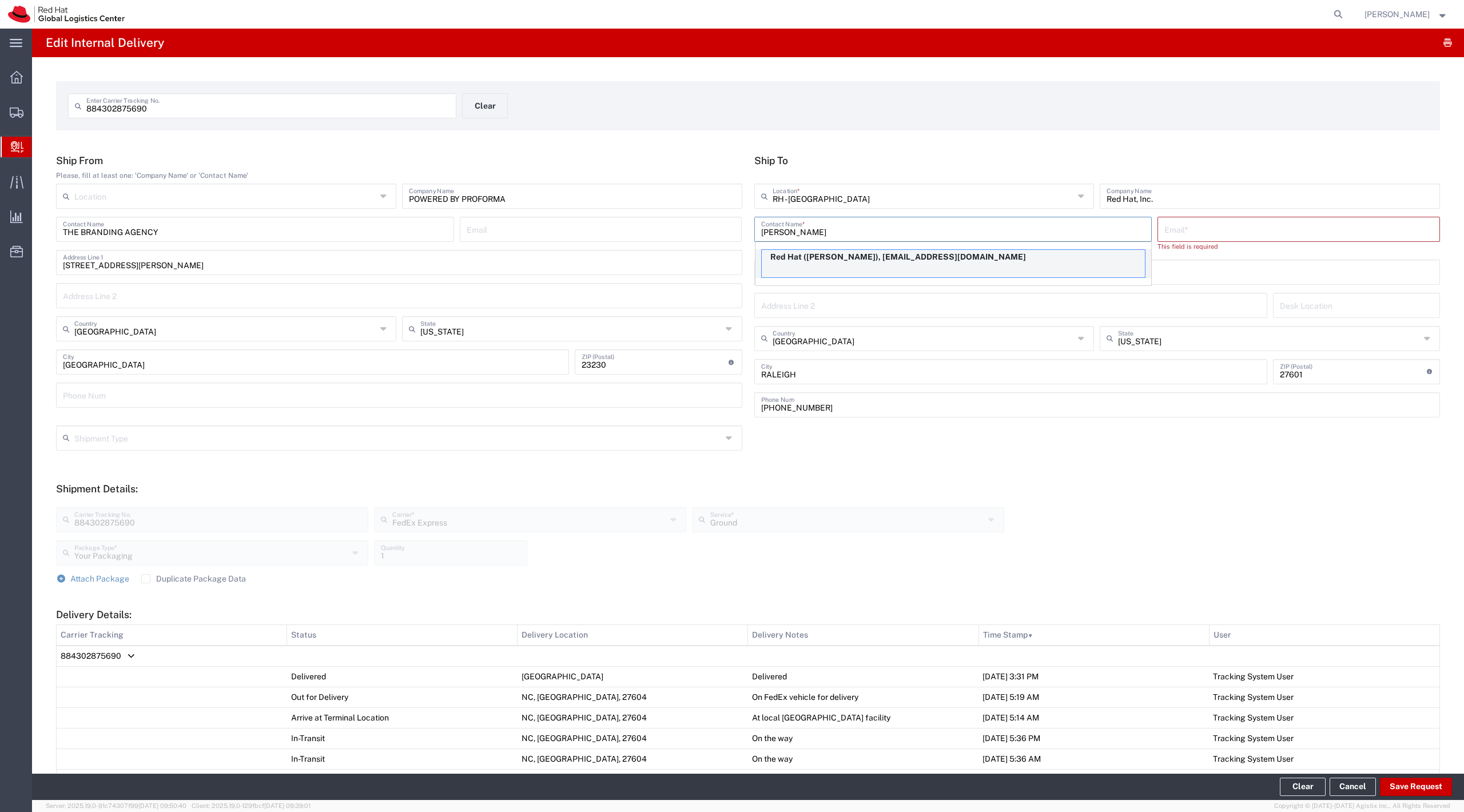
type input "npontico@redhat.com"
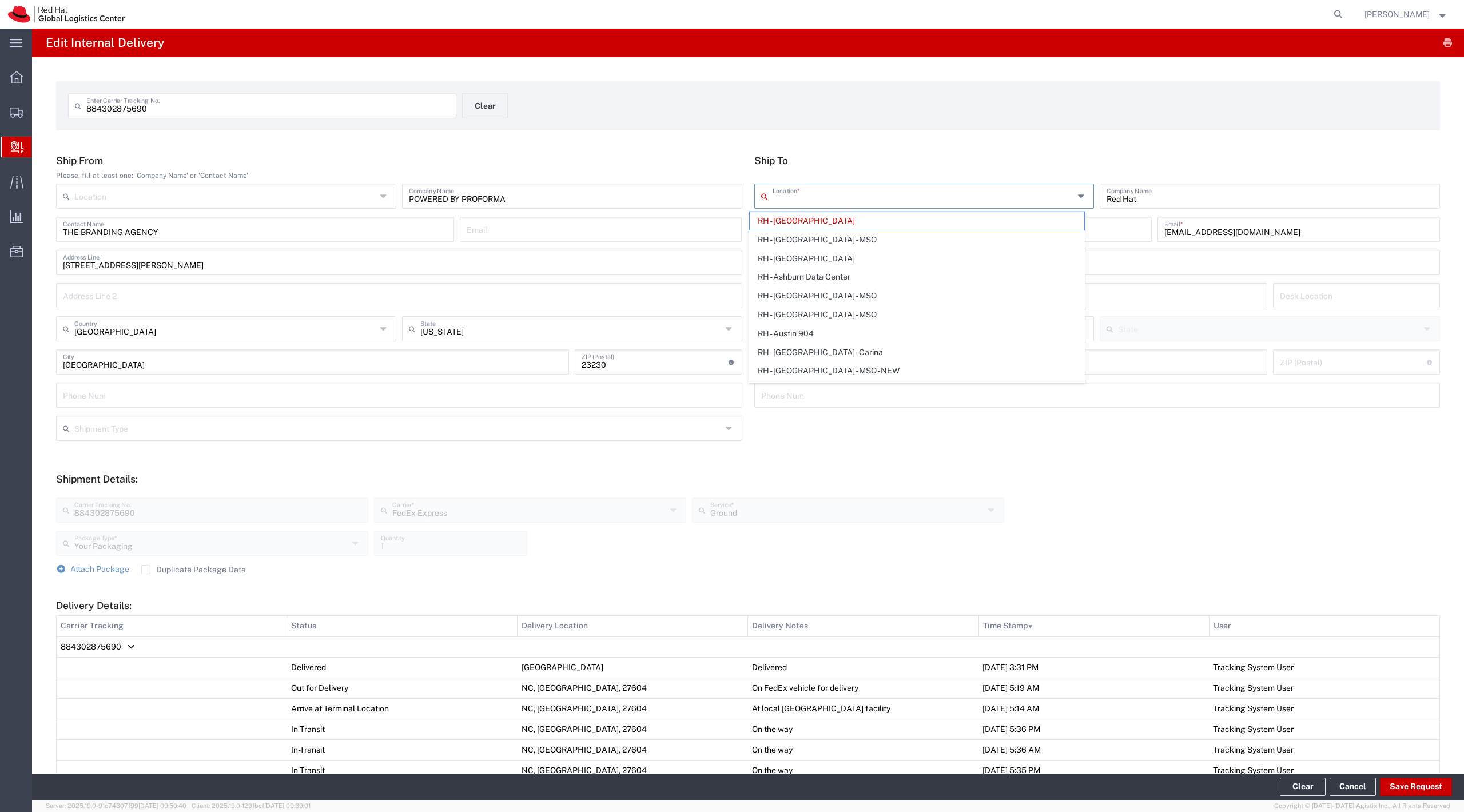
click at [798, 196] on input "text" at bounding box center [923, 195] width 302 height 20
type input "raleigh"
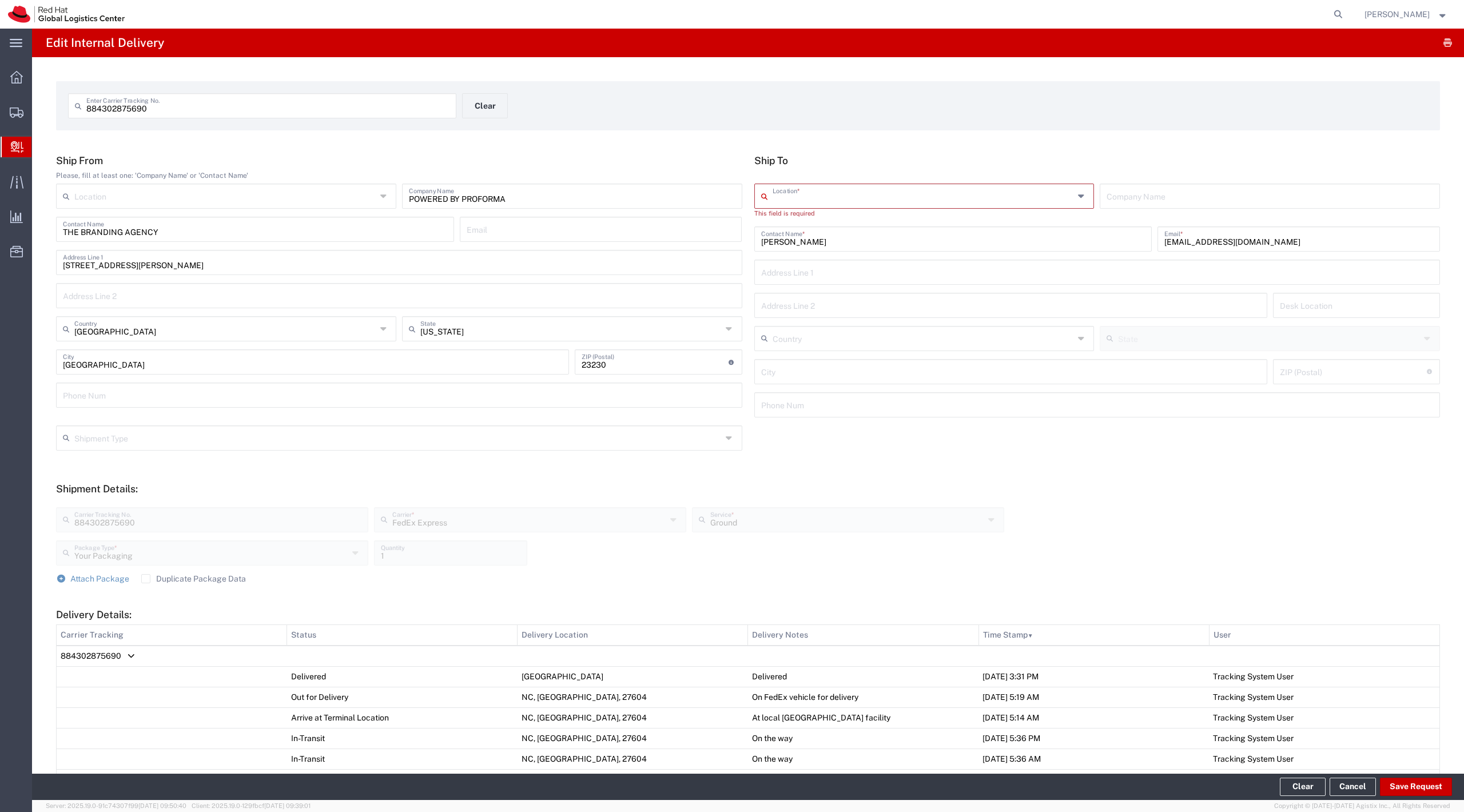
click at [811, 203] on input "text" at bounding box center [923, 195] width 302 height 20
click at [803, 217] on span "RH - Raleigh" at bounding box center [917, 221] width 335 height 17
type input "RH - Raleigh"
type input "Red Hat, Inc."
type input "100 East Davie Street"
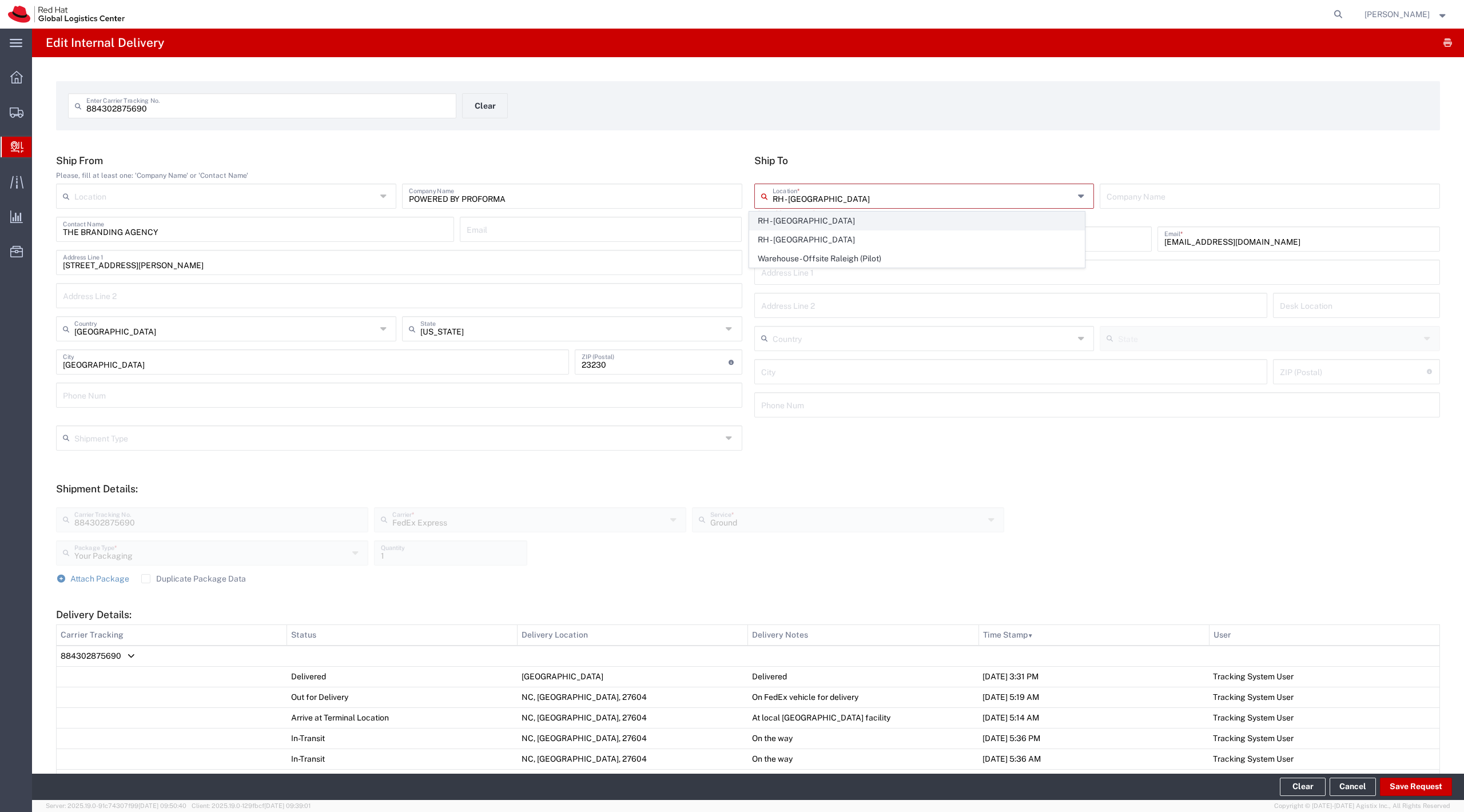
type input "[GEOGRAPHIC_DATA]"
type input "RALEIGH"
type input "27601"
type input "919-754-4950"
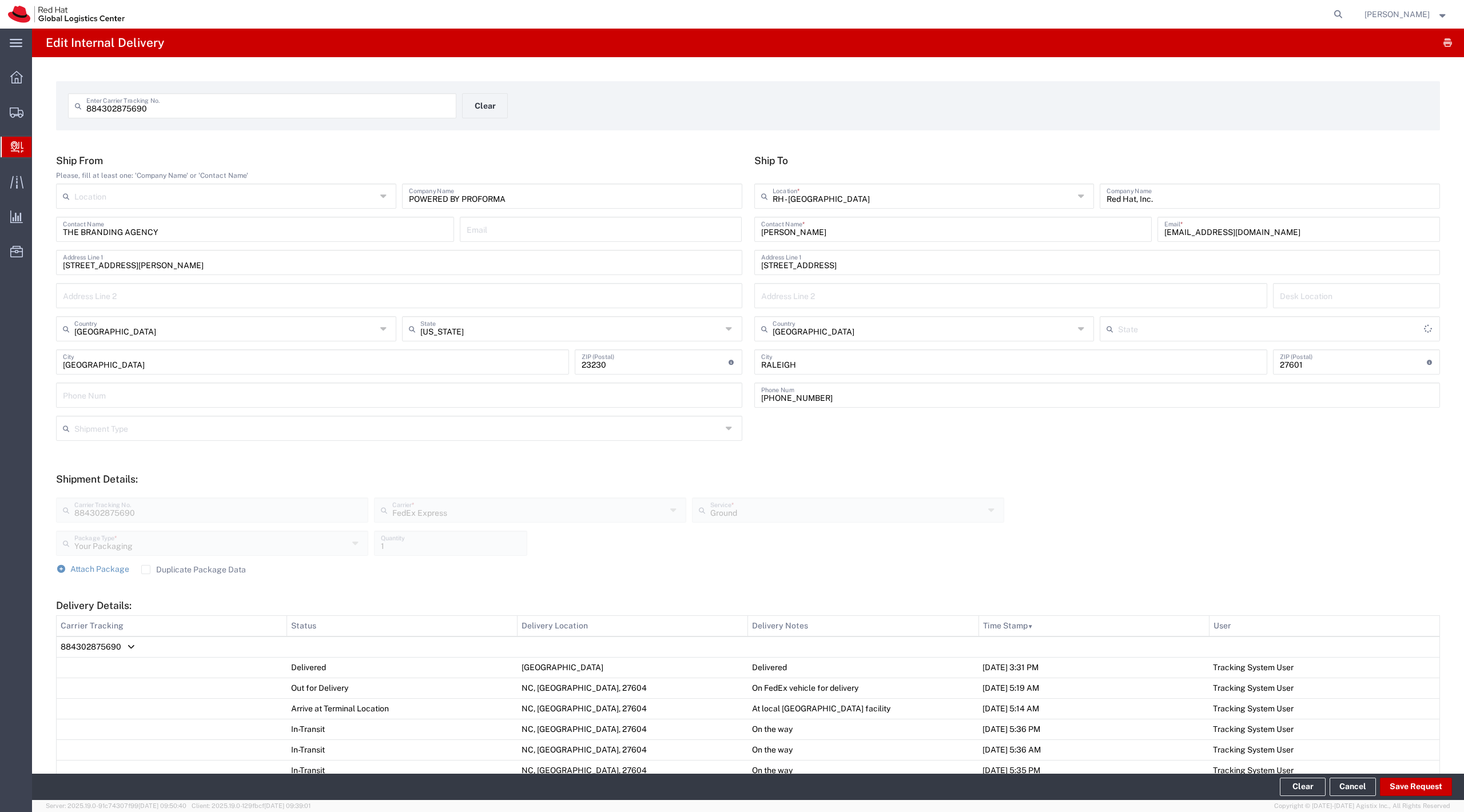
type input "[US_STATE]"
click at [1393, 785] on button "Save Request" at bounding box center [1416, 786] width 72 height 18
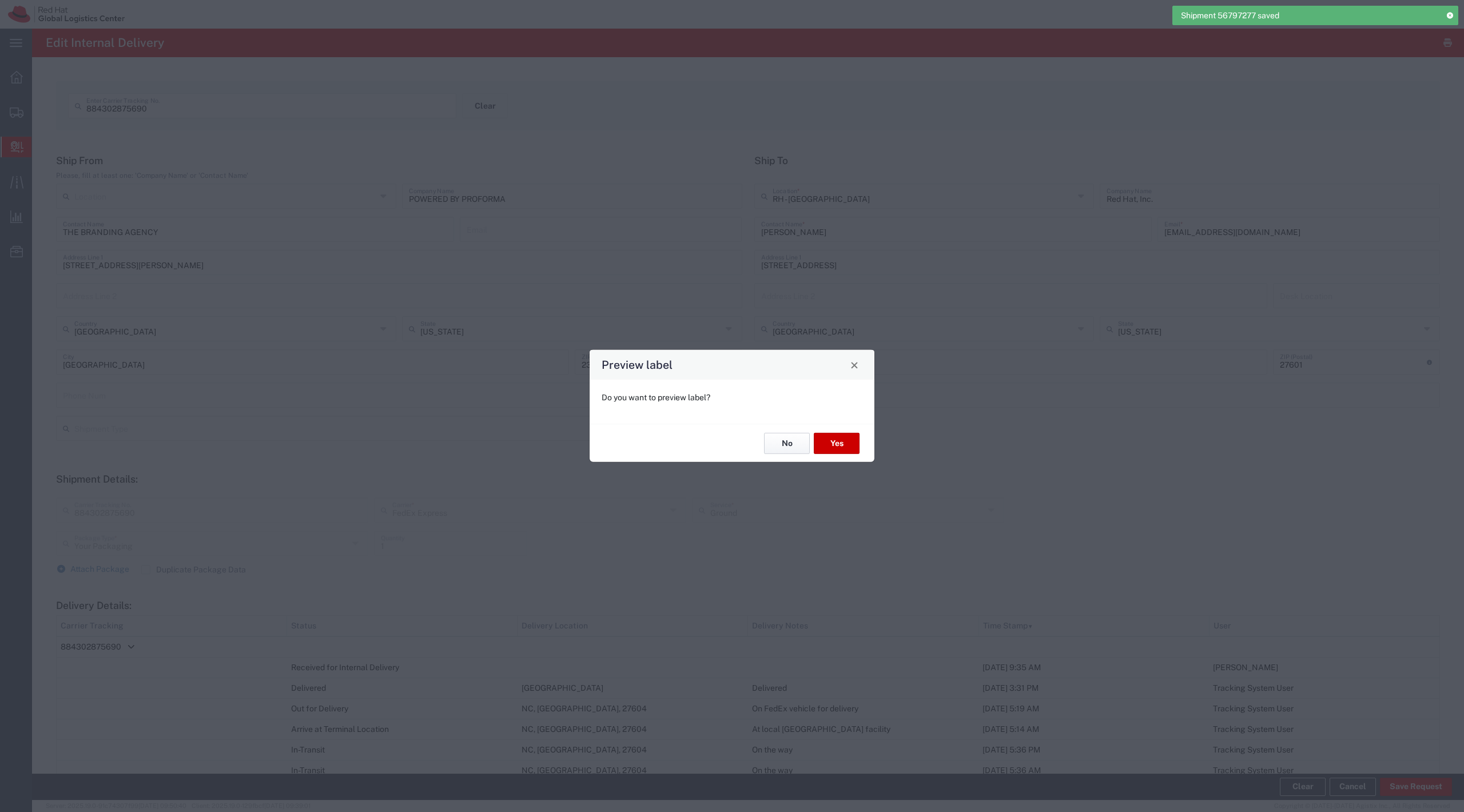
click at [772, 451] on button "No" at bounding box center [787, 444] width 45 height 21
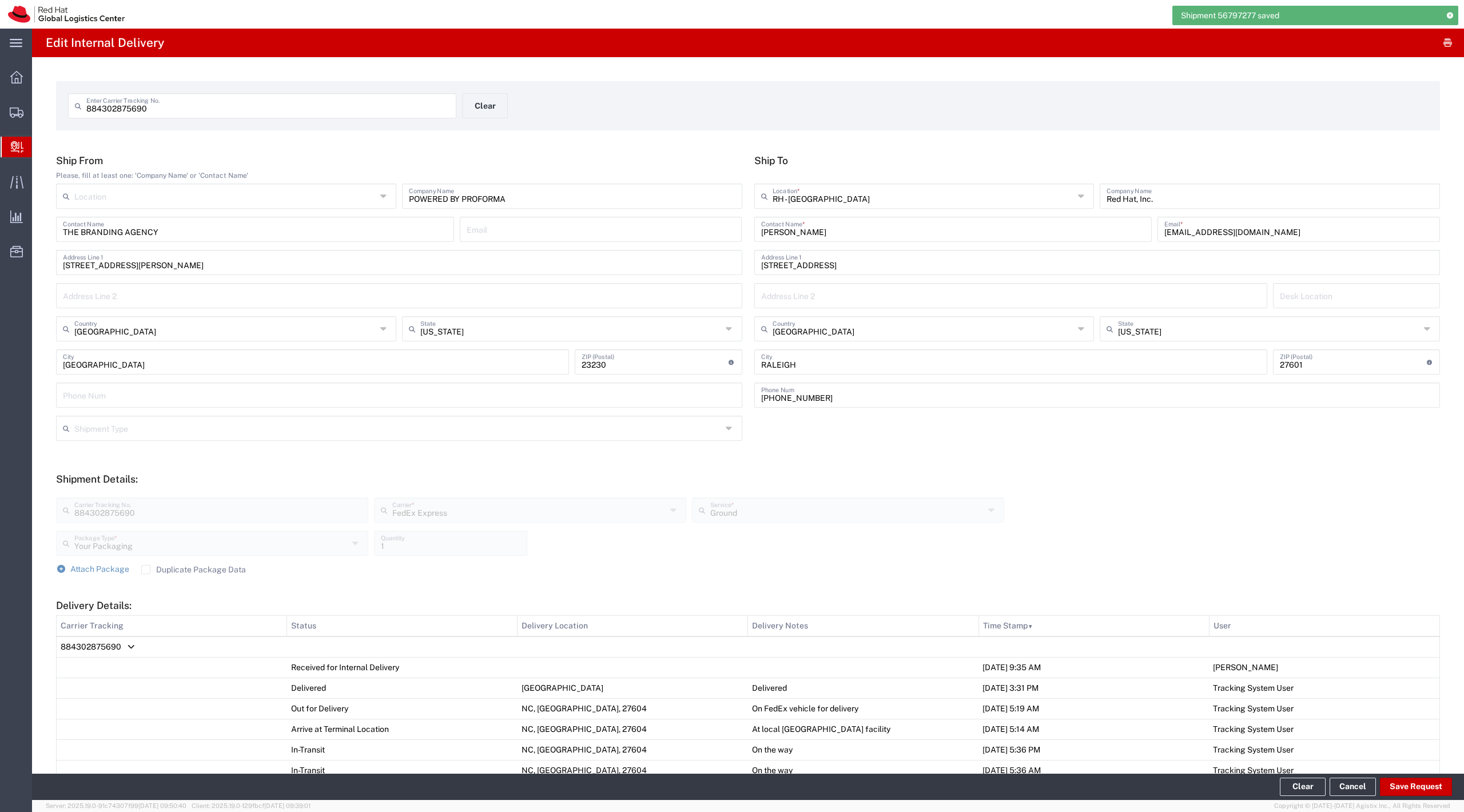
scroll to position [350, 0]
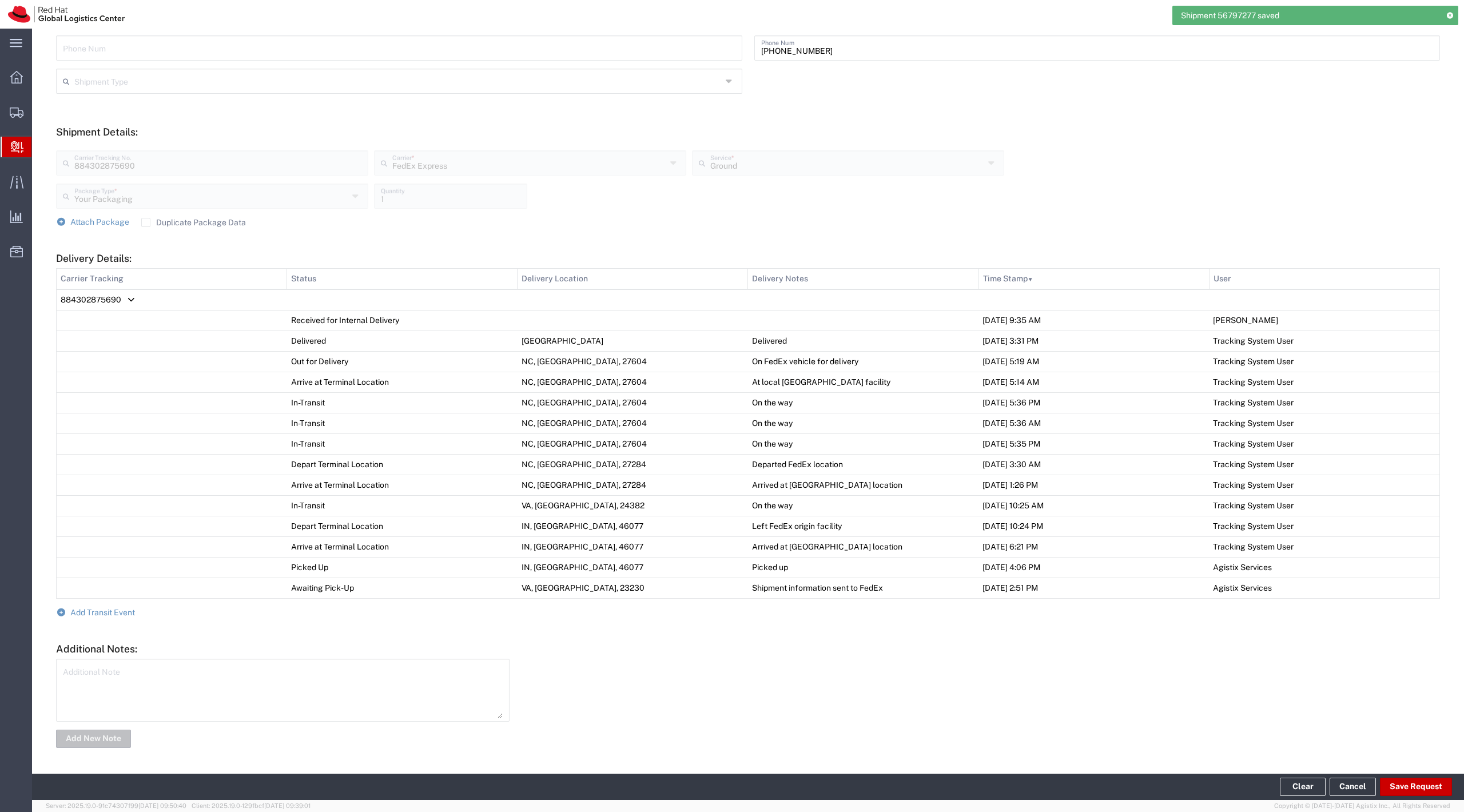
click at [117, 616] on form "Ship From Please, fill at least one: 'Company Name' or 'Contact Name' Location …" at bounding box center [748, 278] width 1384 height 942
click at [114, 611] on span "Add Transit Event" at bounding box center [103, 612] width 65 height 9
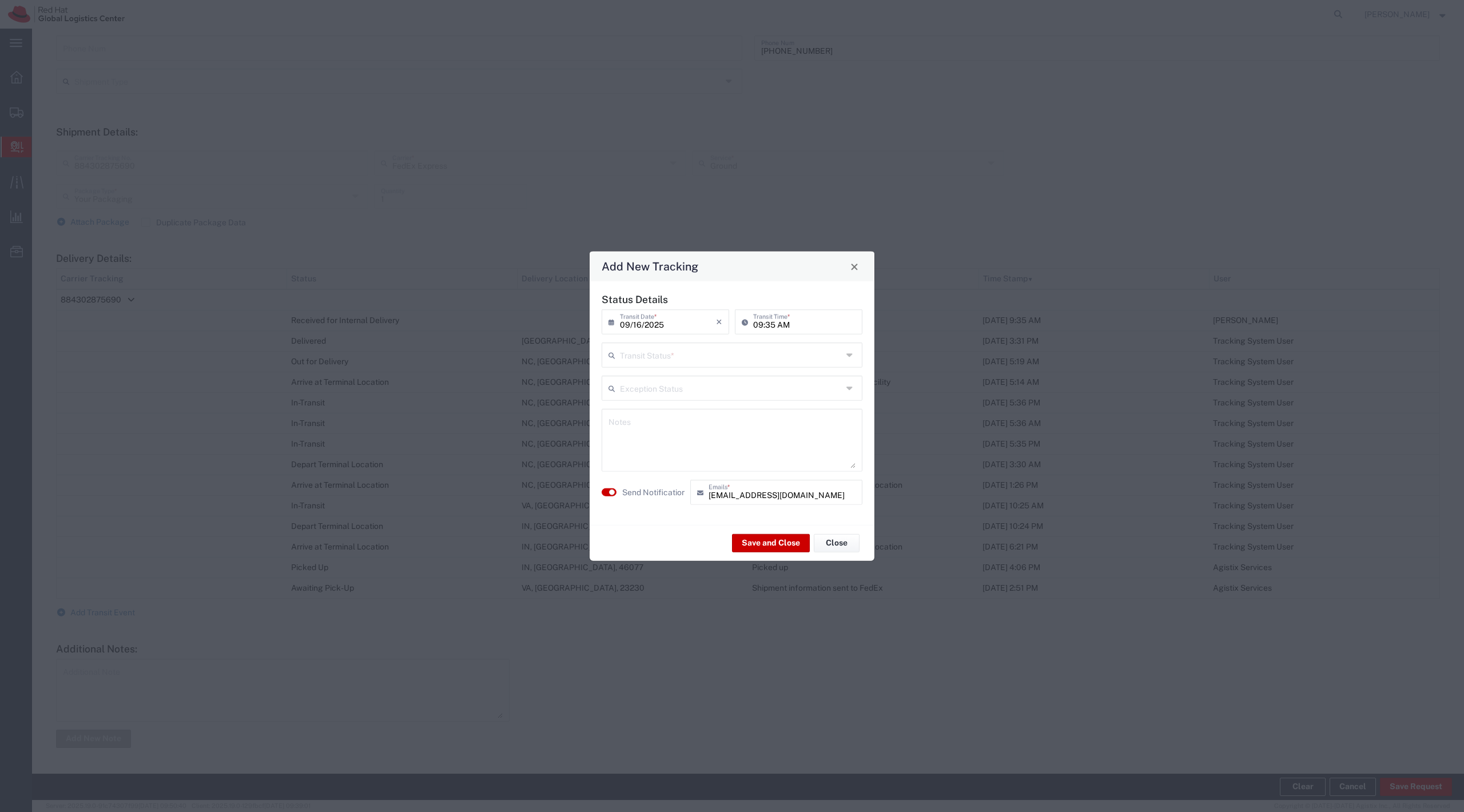
click at [654, 350] on input "text" at bounding box center [731, 354] width 223 height 20
click at [669, 388] on span "Delivery Confirmation" at bounding box center [731, 379] width 258 height 17
type input "Delivery Confirmation"
click at [646, 494] on label "Send Notification" at bounding box center [653, 492] width 64 height 12
click at [751, 540] on button "Save and Close" at bounding box center [770, 542] width 78 height 18
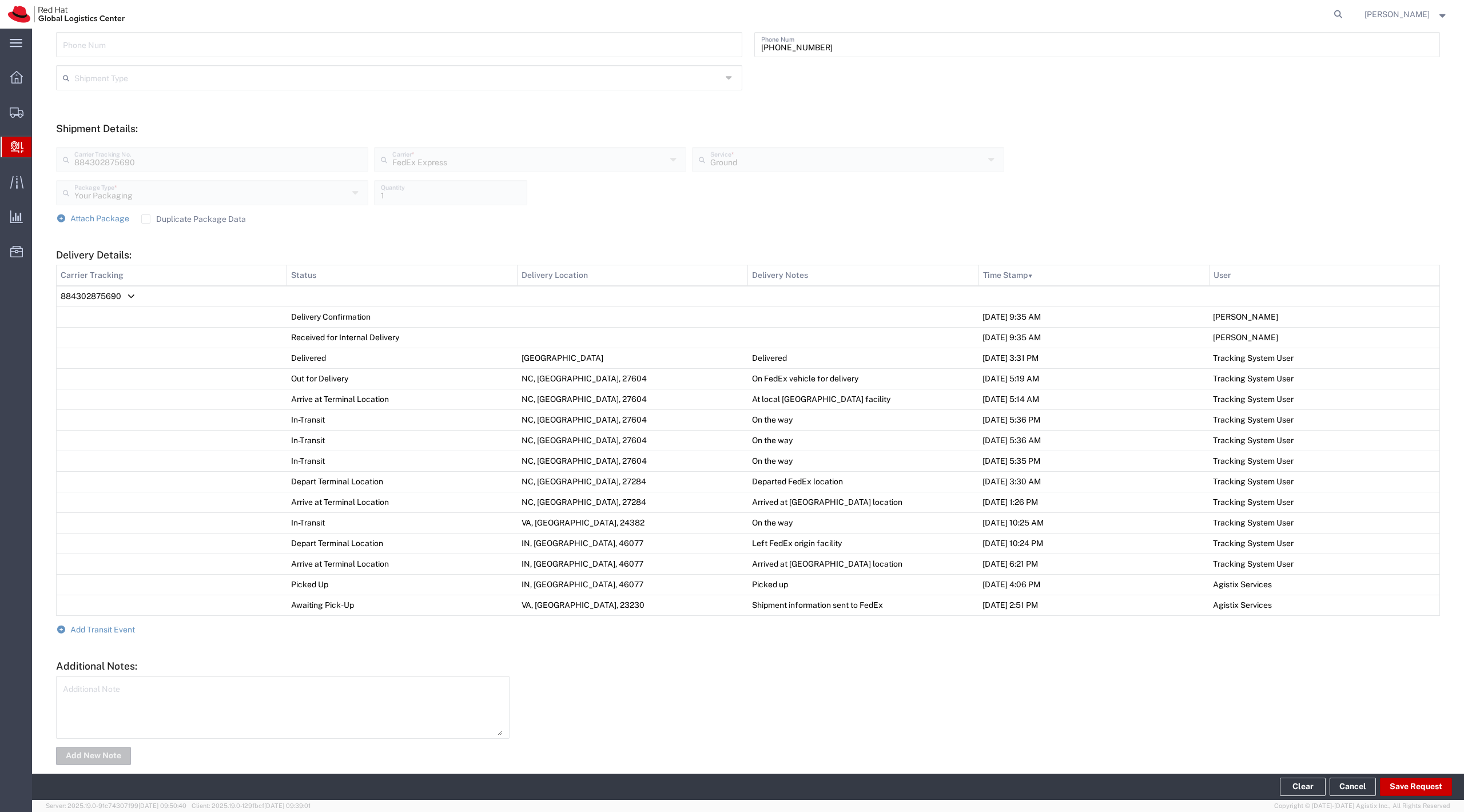
scroll to position [0, 0]
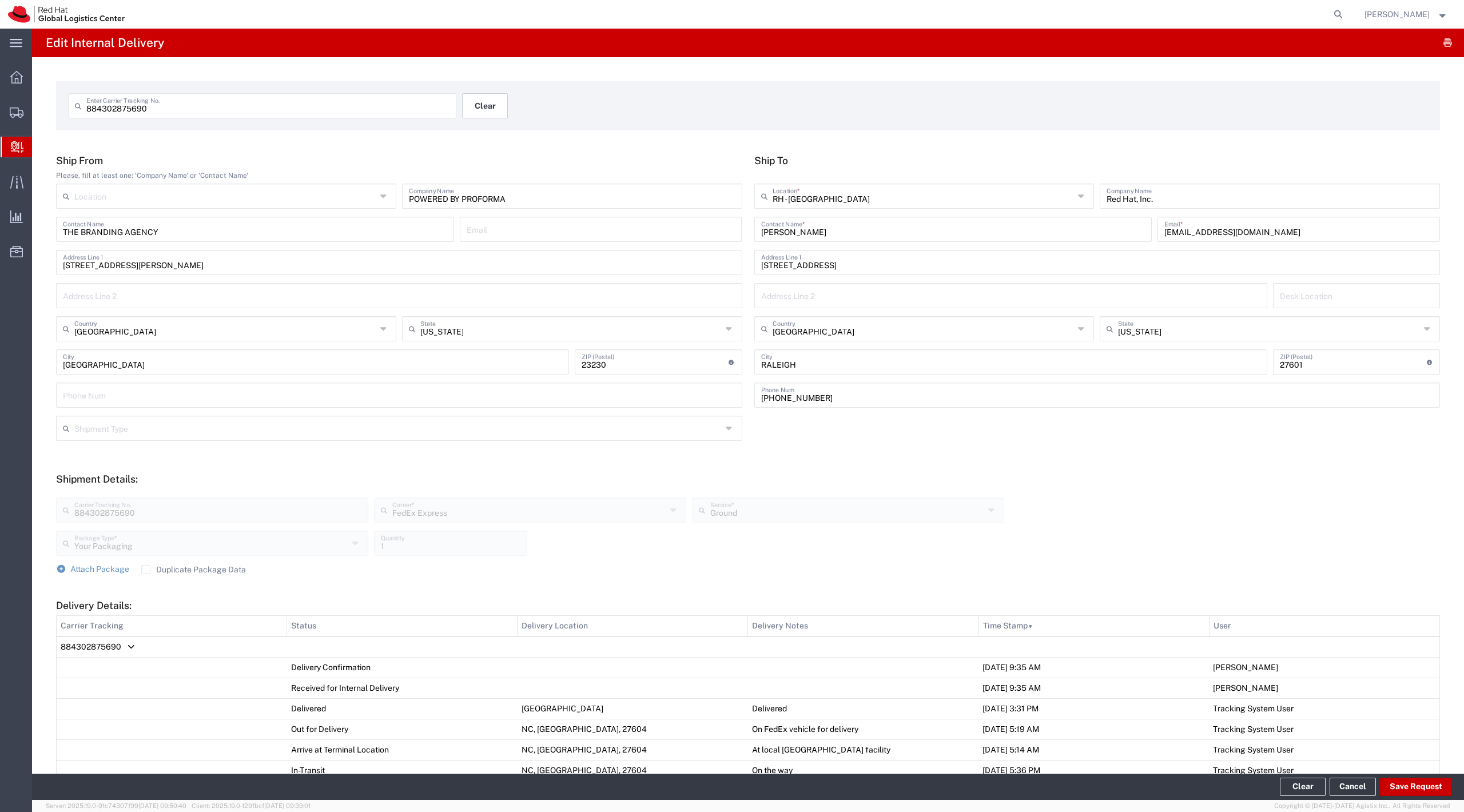
click at [478, 100] on button "Clear" at bounding box center [485, 106] width 45 height 25
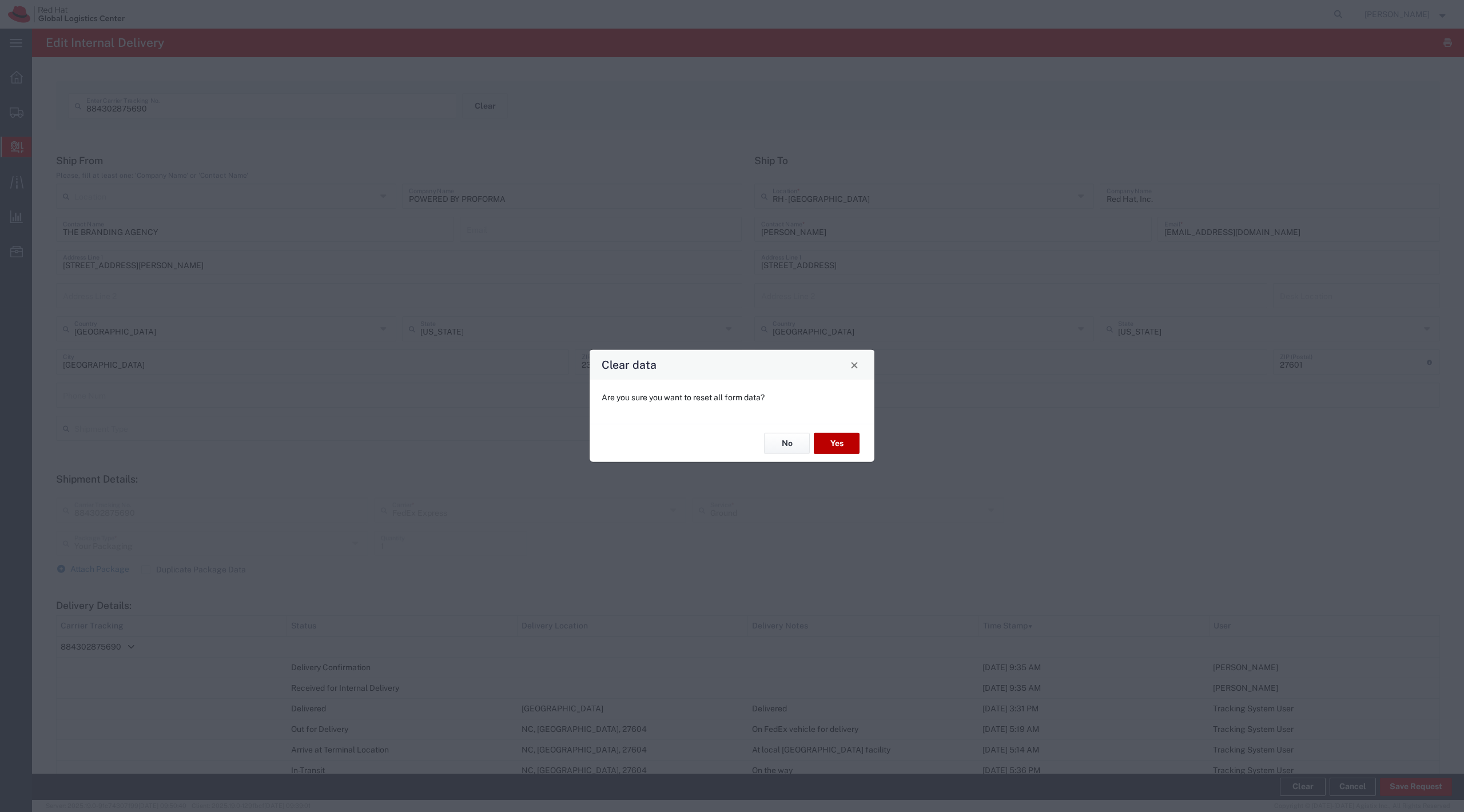
click at [829, 437] on button "Yes" at bounding box center [836, 444] width 45 height 21
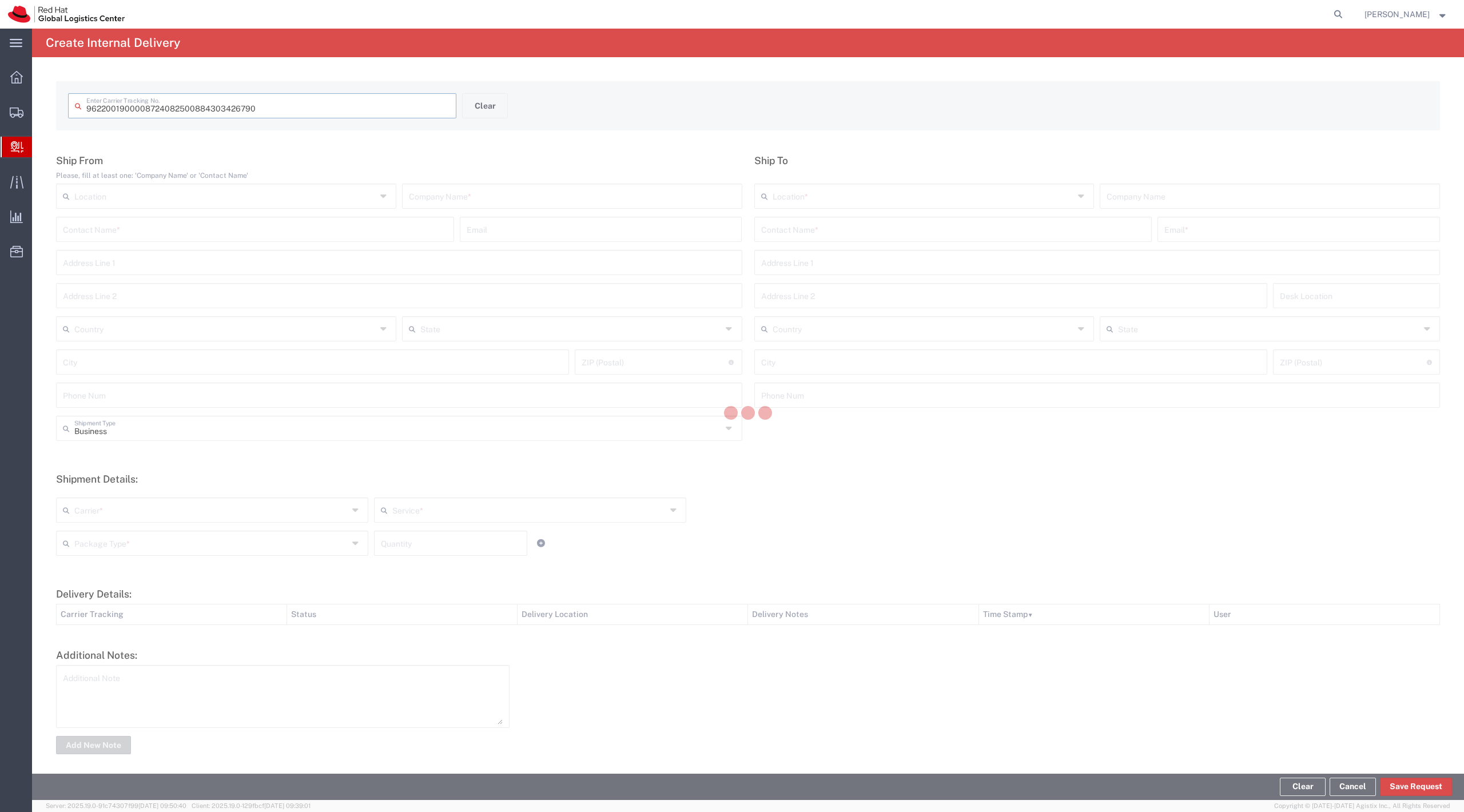
type input "884303426790"
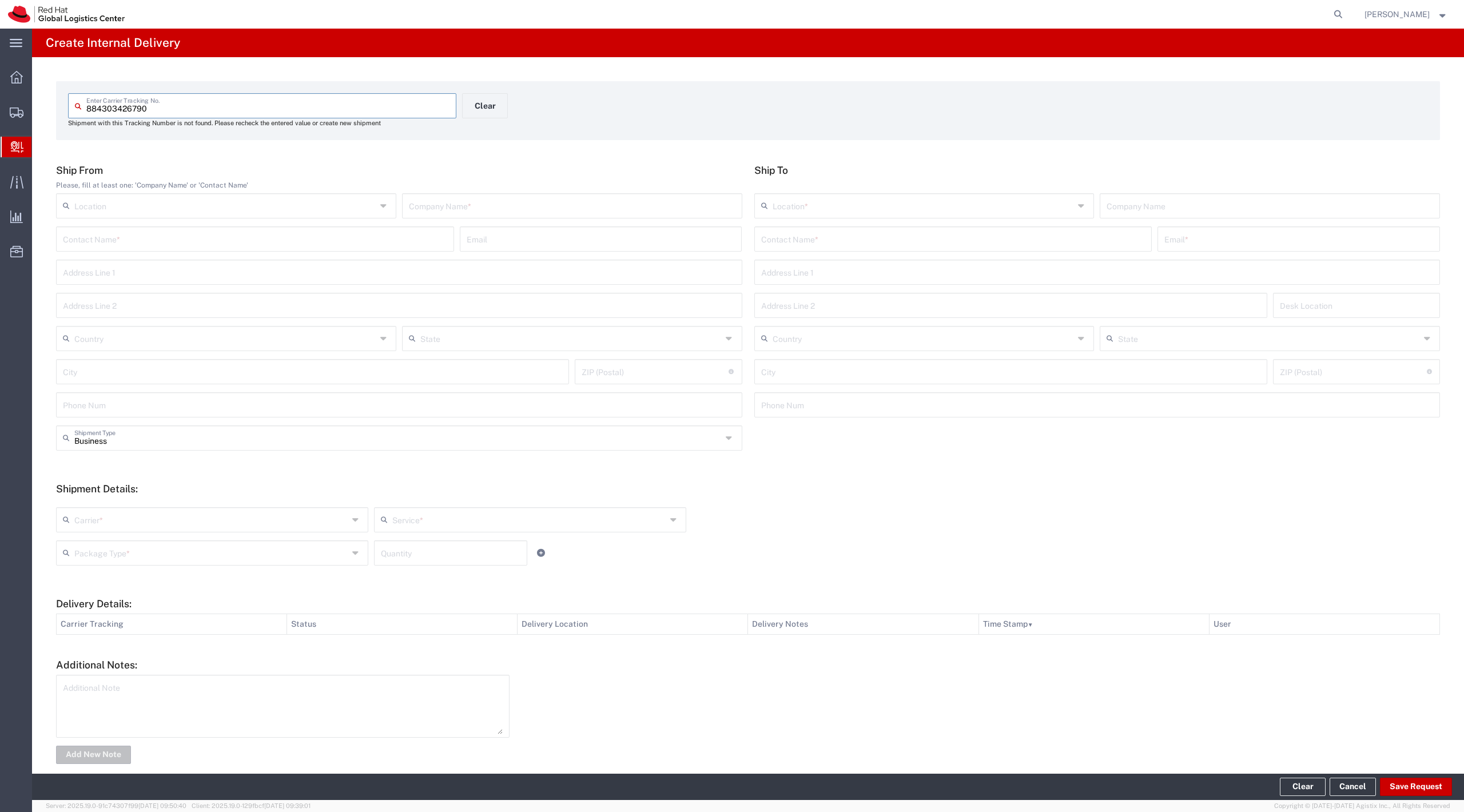
click at [264, 230] on input "text" at bounding box center [255, 237] width 384 height 20
type input "Uprinting"
click at [435, 197] on input "text" at bounding box center [572, 204] width 327 height 20
type input "Uprinting"
type input "[GEOGRAPHIC_DATA]"
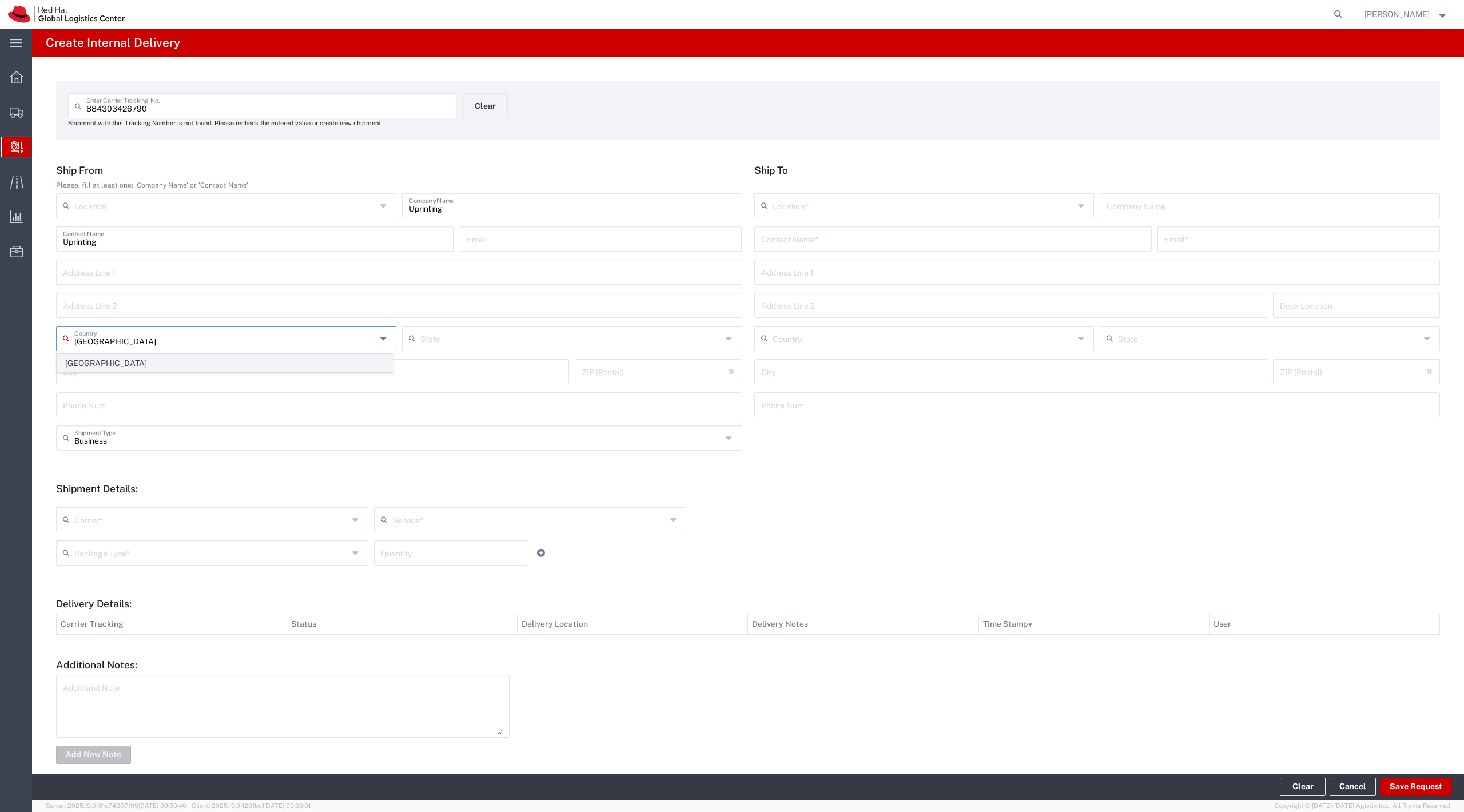
click at [335, 363] on span "[GEOGRAPHIC_DATA]" at bounding box center [224, 363] width 335 height 17
click at [881, 204] on input "text" at bounding box center [923, 204] width 302 height 20
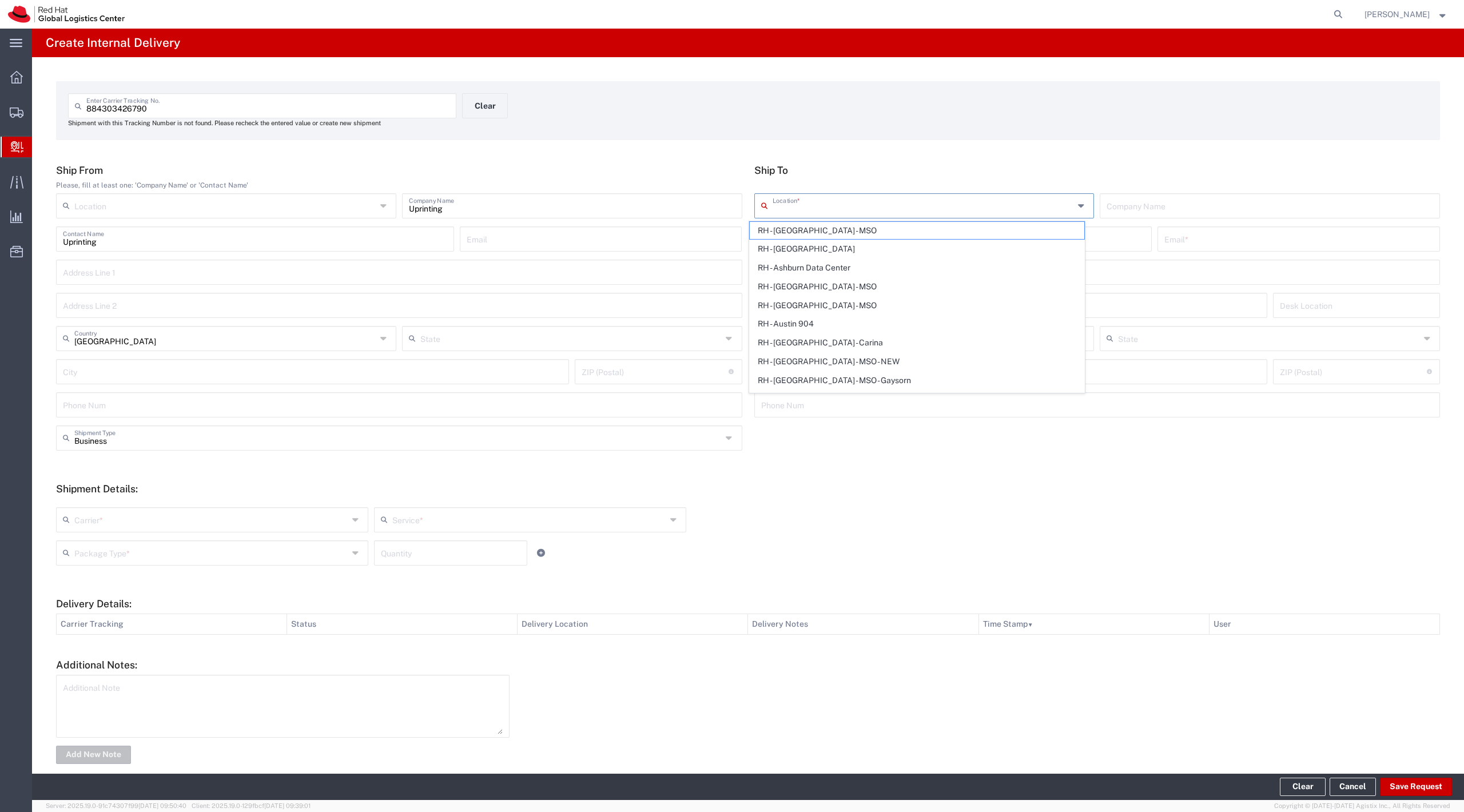
click at [1106, 239] on input "text" at bounding box center [953, 237] width 384 height 20
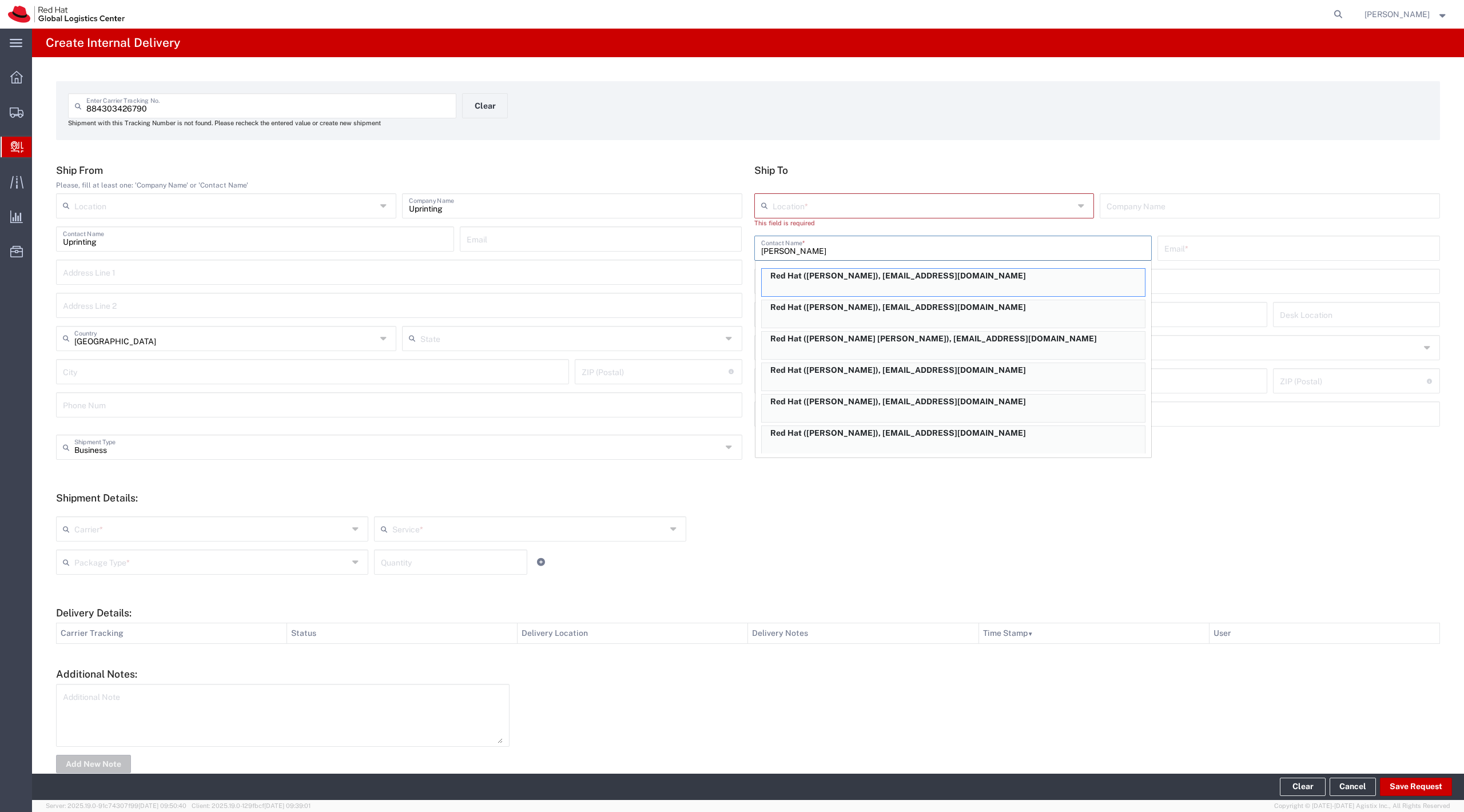
type input "Jamie Lien"
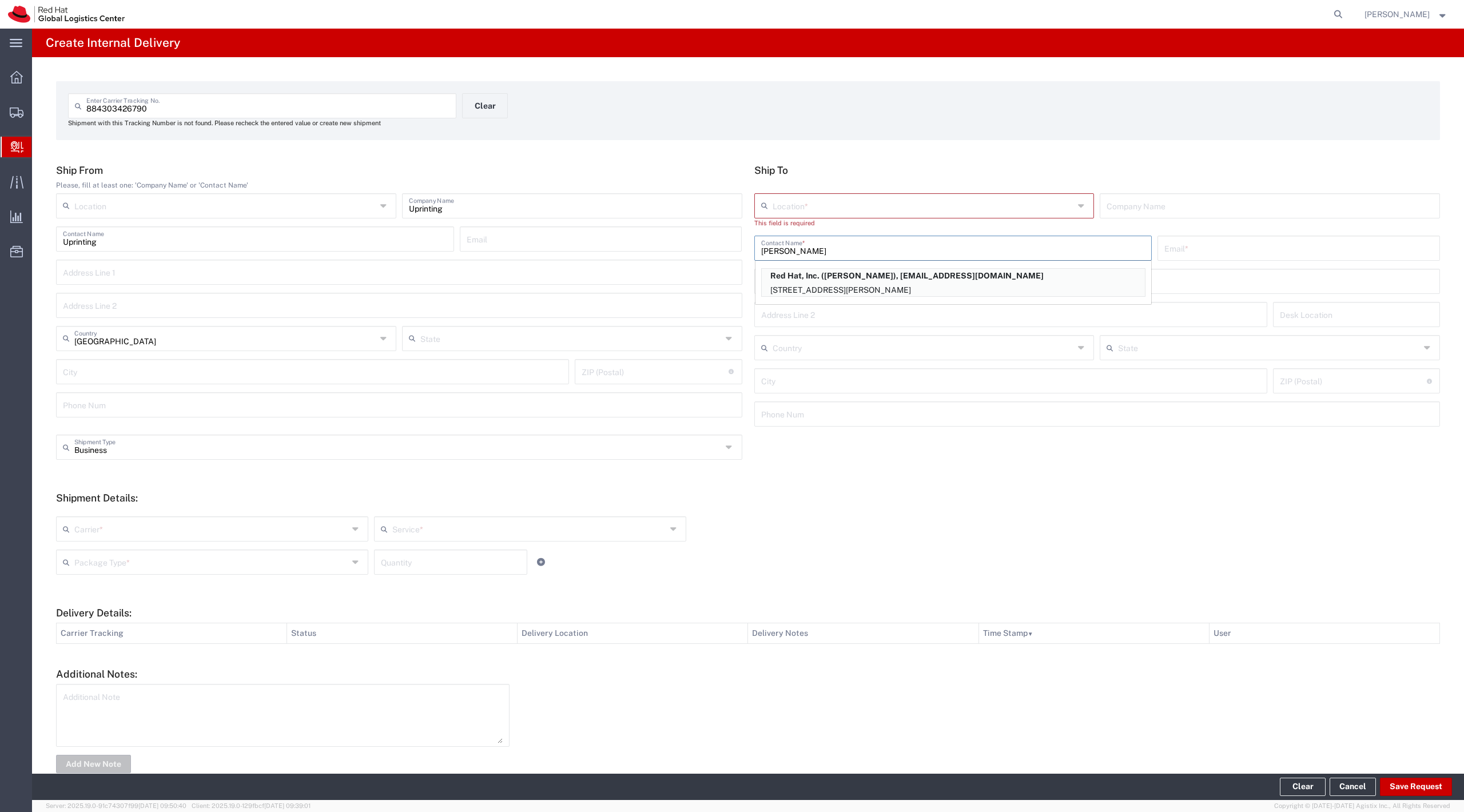
type input "RH - Tysons Corner"
type input "Red Hat, Inc."
type input "jlien@redhat.com"
type input "1600 International Drive"
type input "Suite 800"
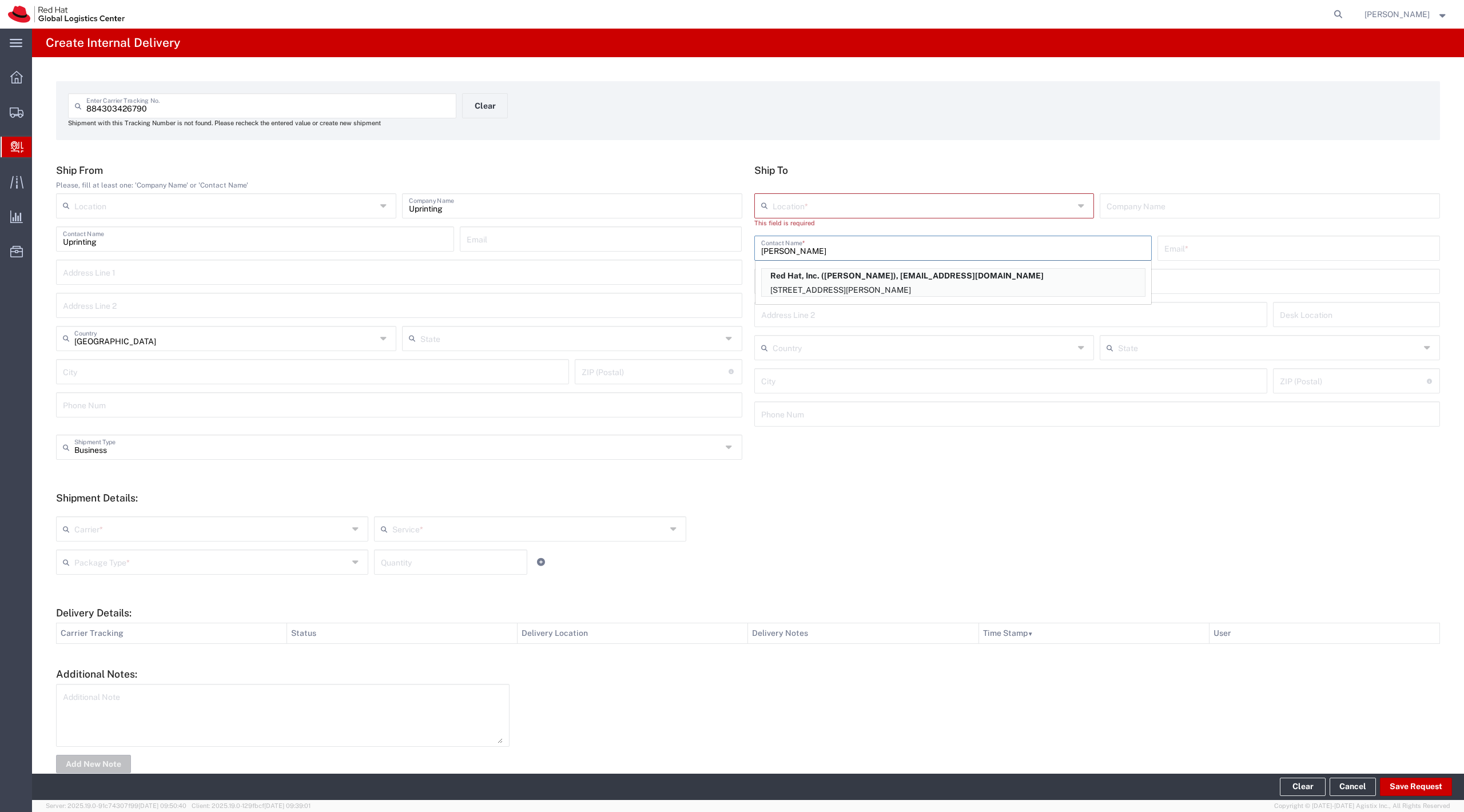
type input "FLEX"
type input "[GEOGRAPHIC_DATA]"
type input "MCLEAN"
type input "22102"
type input "[US_STATE]"
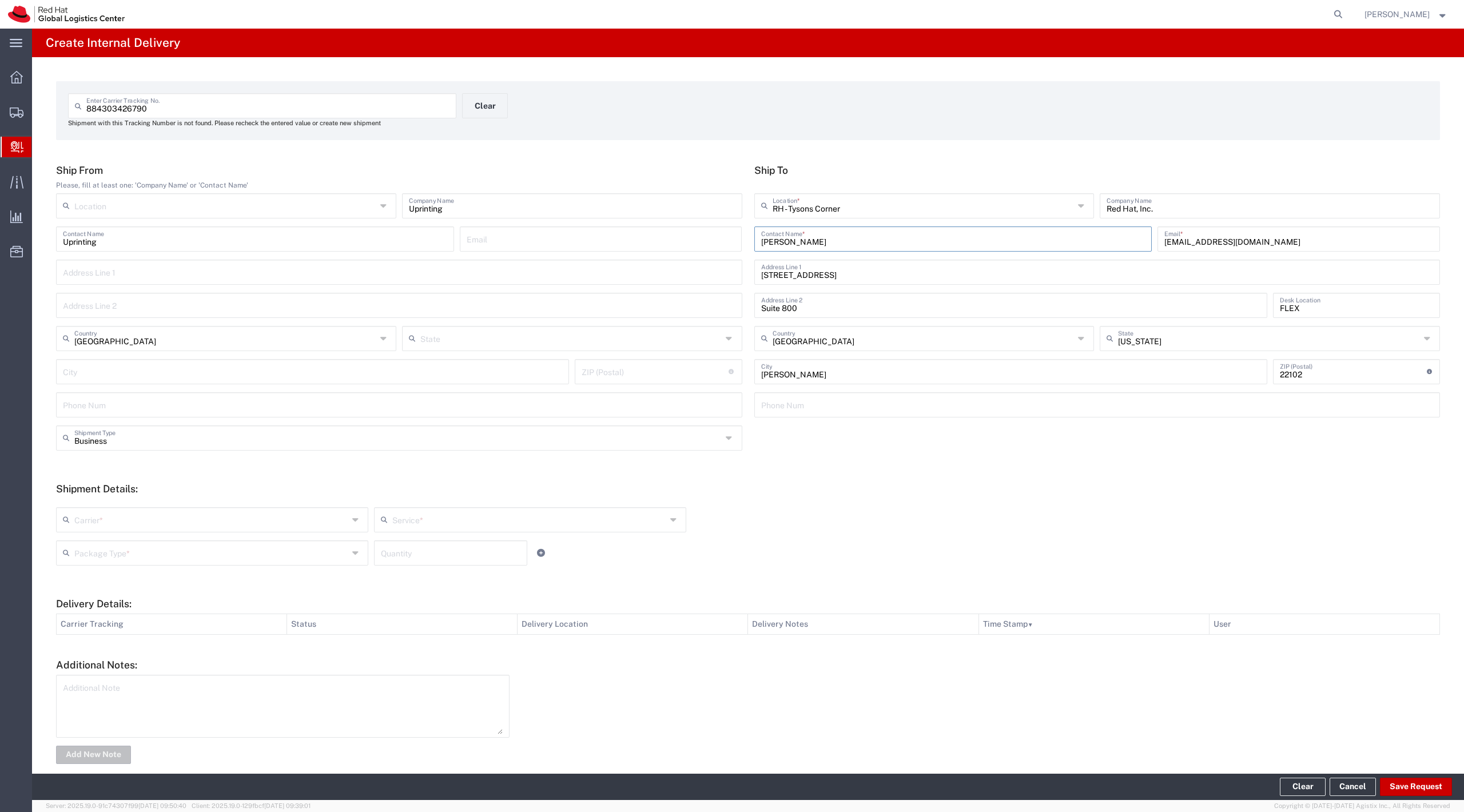
type input "Jamie Lien"
click at [879, 201] on input "text" at bounding box center [923, 204] width 302 height 20
type input "RH - Raleigh"
type input "100 East Davie Street"
type input "[US_STATE]"
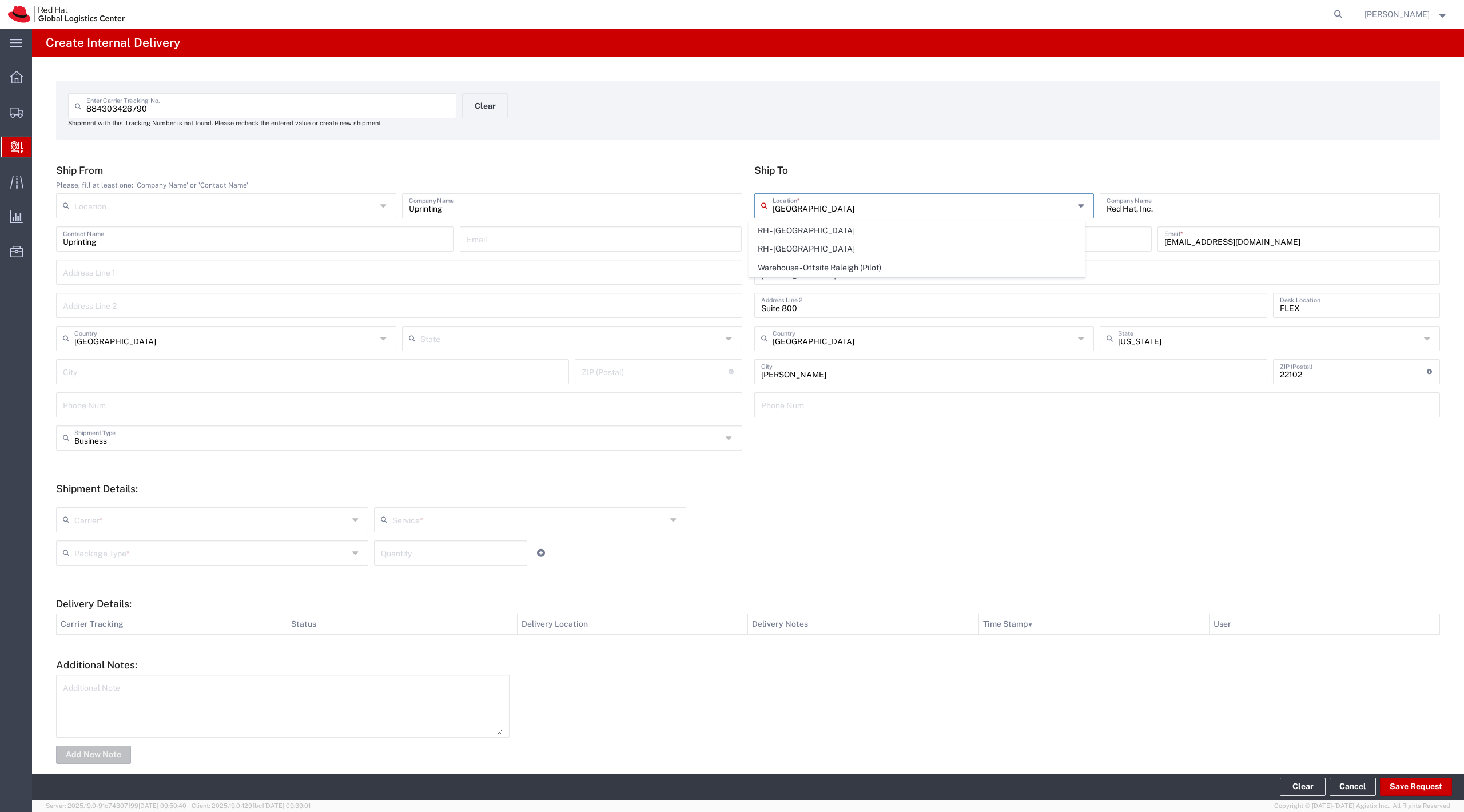
type input "RALEIGH"
type input "27601"
type input "919-754-4950"
type input "RH - Raleigh"
click at [204, 524] on input "text" at bounding box center [211, 519] width 274 height 20
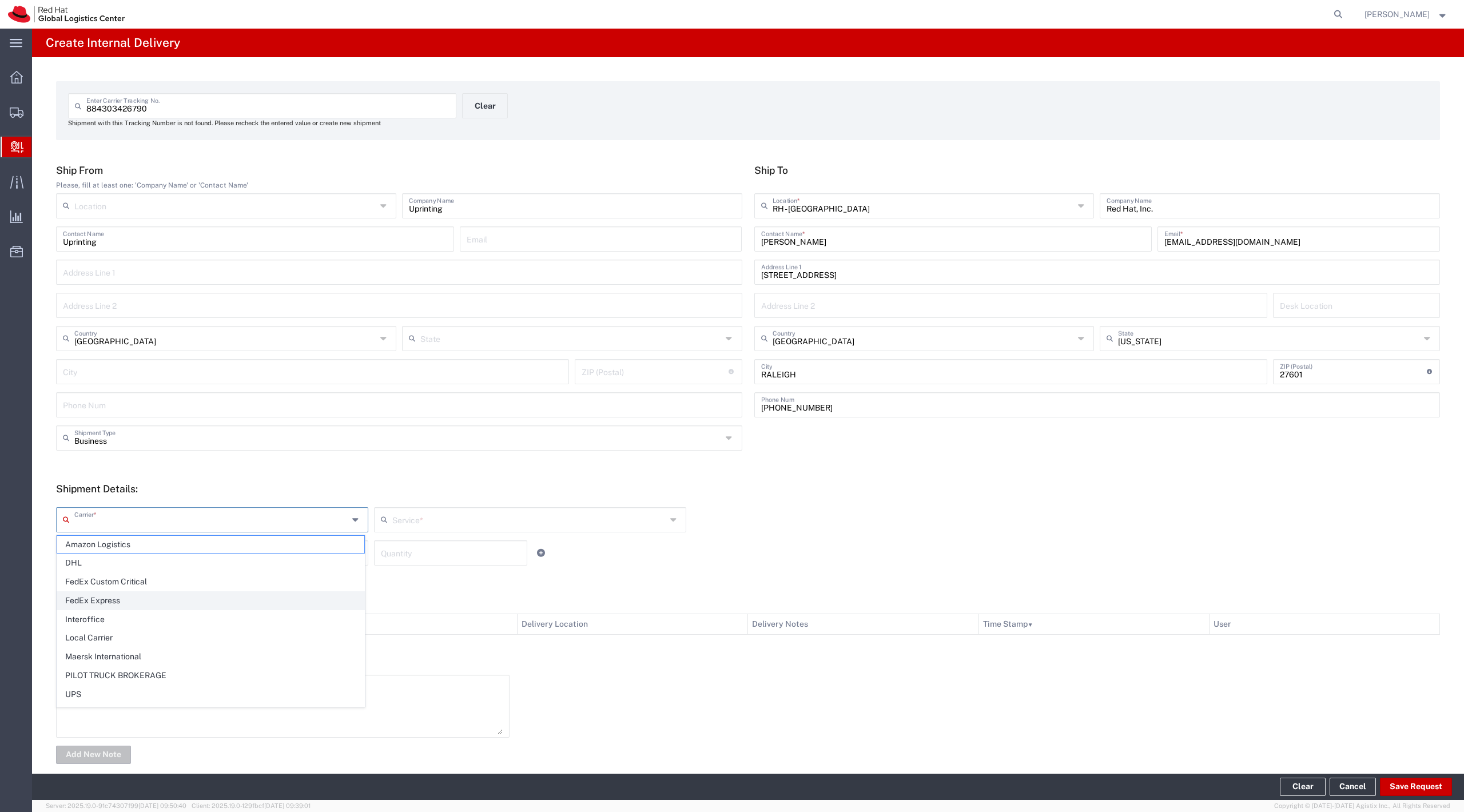
click at [183, 599] on span "FedEx Express" at bounding box center [211, 600] width 307 height 17
type input "FedEx Express"
click at [481, 519] on input "text" at bounding box center [529, 519] width 274 height 20
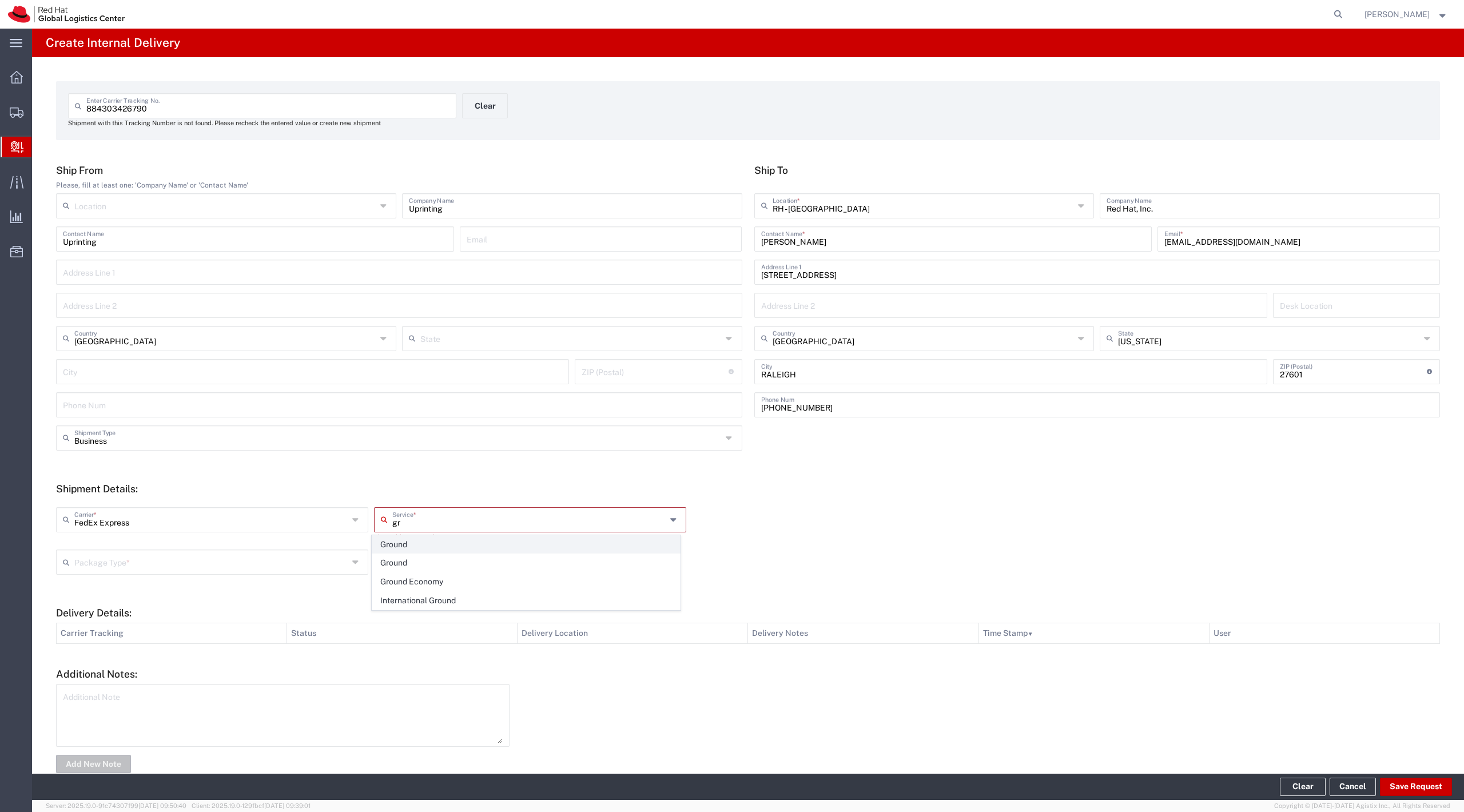
click at [440, 540] on span "Ground" at bounding box center [526, 544] width 307 height 17
type input "Ground"
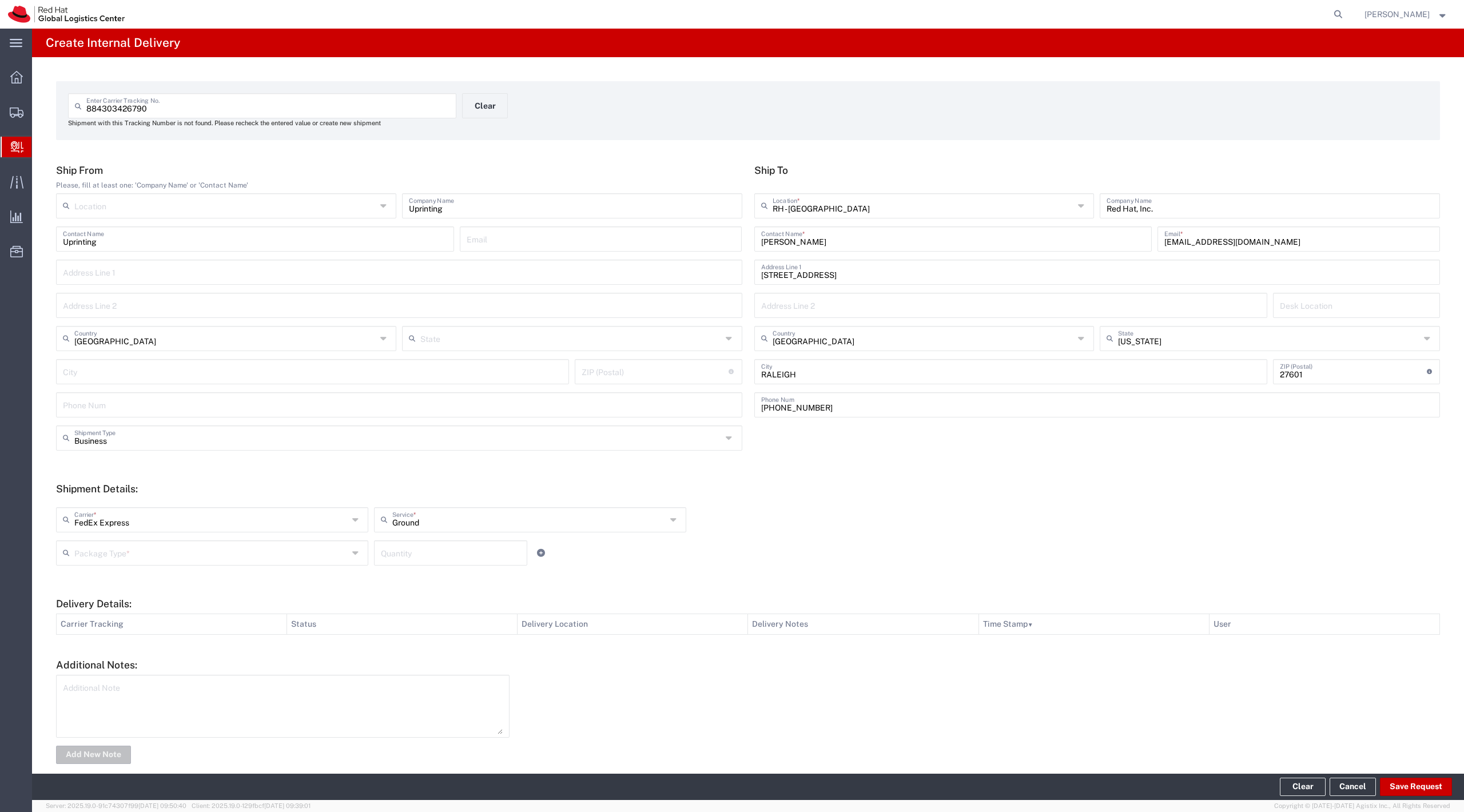
click at [259, 554] on input "text" at bounding box center [211, 552] width 274 height 20
click at [204, 652] on span "Your Packaging" at bounding box center [211, 652] width 307 height 17
type input "Your Packaging"
click at [462, 561] on input "number" at bounding box center [451, 552] width 140 height 20
type input "1"
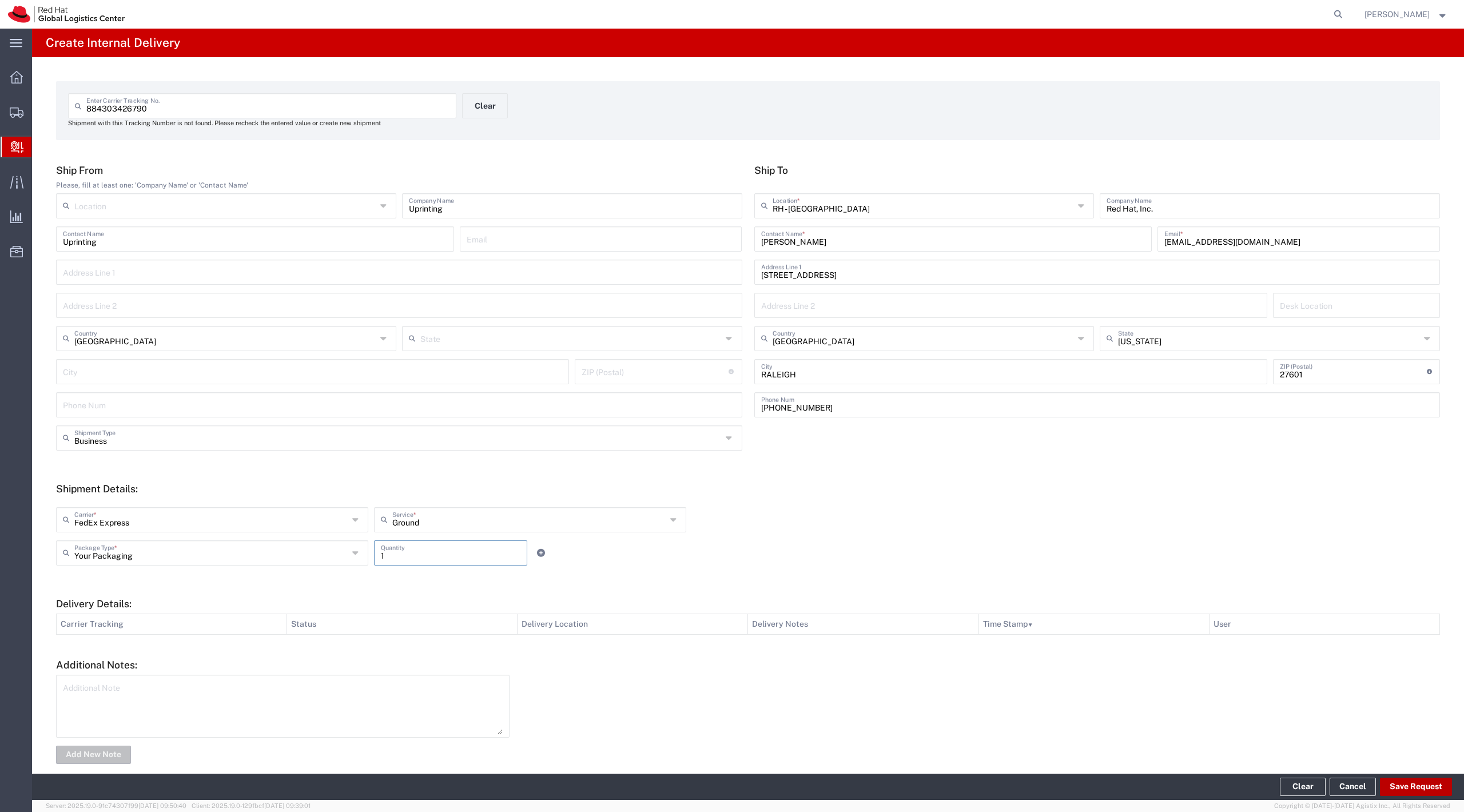
click at [1433, 792] on button "Save Request" at bounding box center [1416, 786] width 72 height 18
type input "[GEOGRAPHIC_DATA]"
type input "[US_STATE]"
type input "WAYNE"
type input "07470"
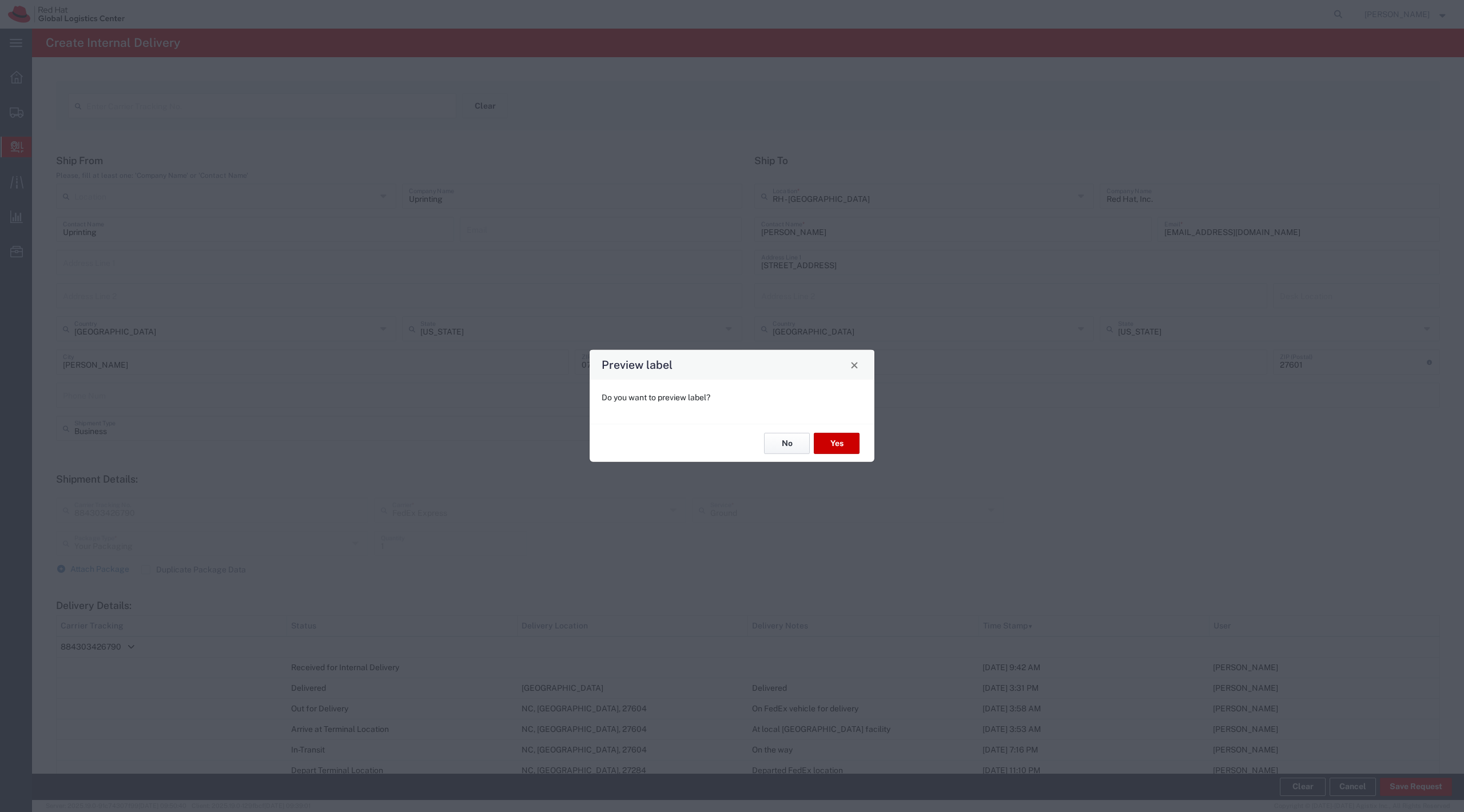
click at [776, 441] on button "No" at bounding box center [787, 444] width 45 height 21
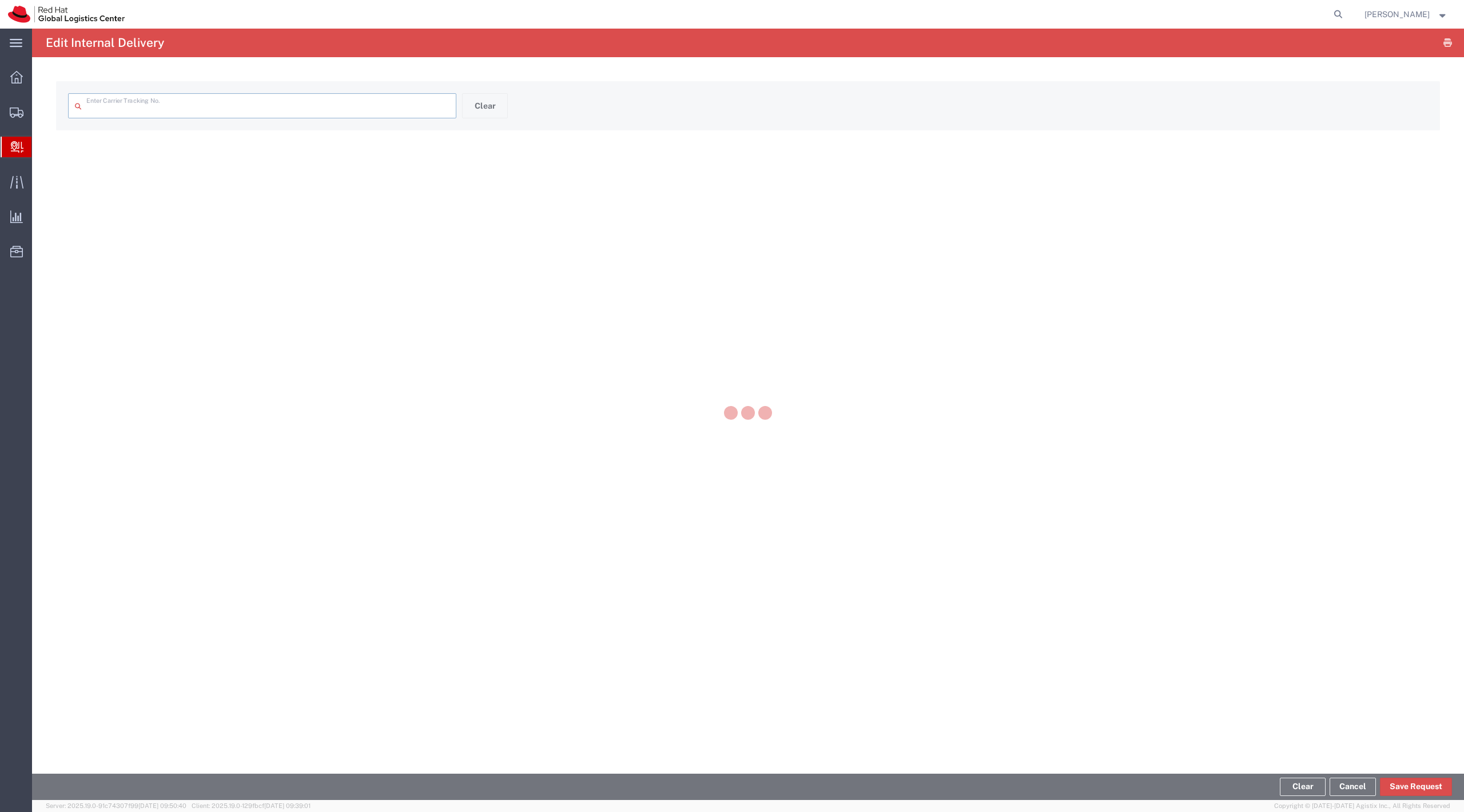
type input "884303426790"
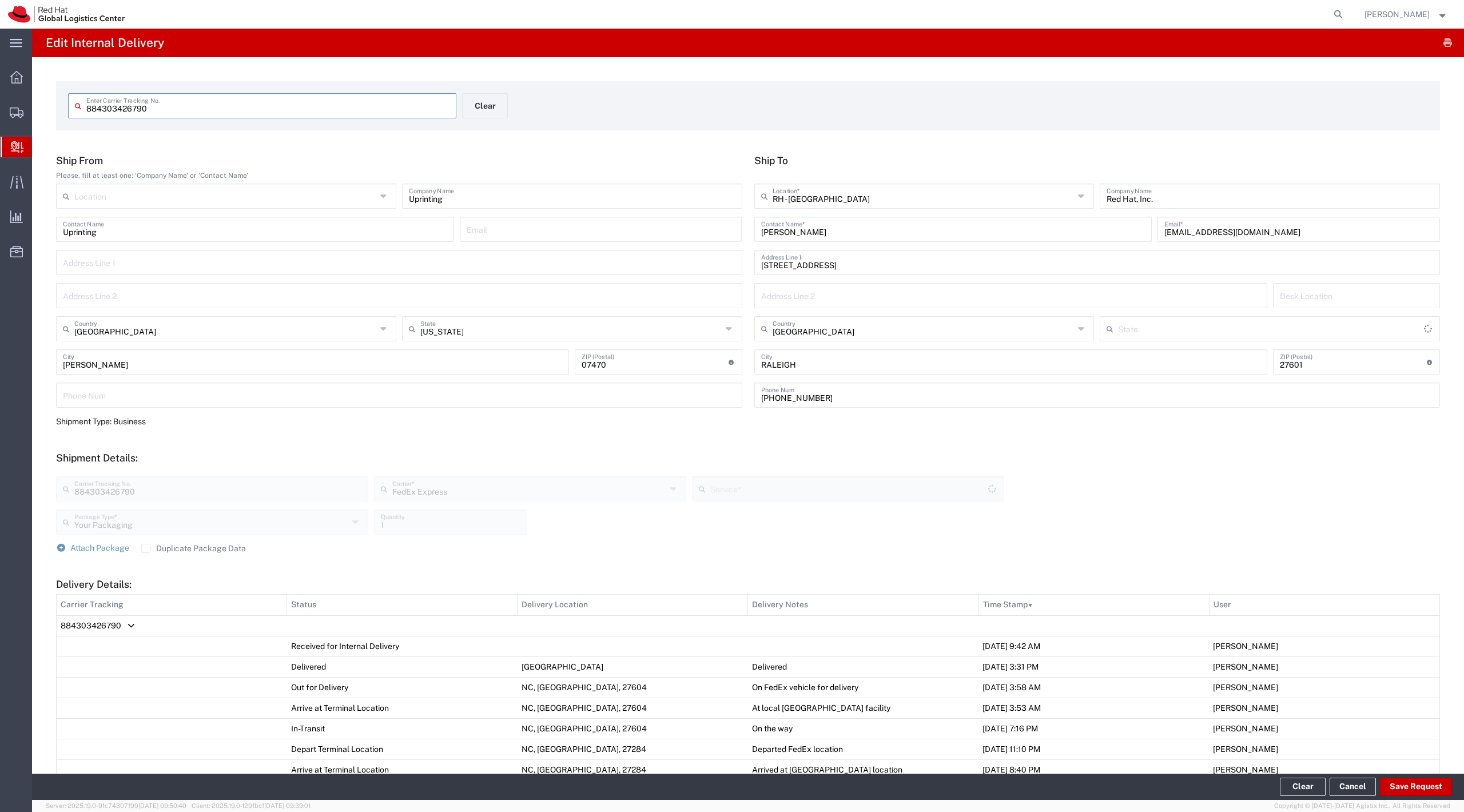
type input "[US_STATE]"
type input "Ground"
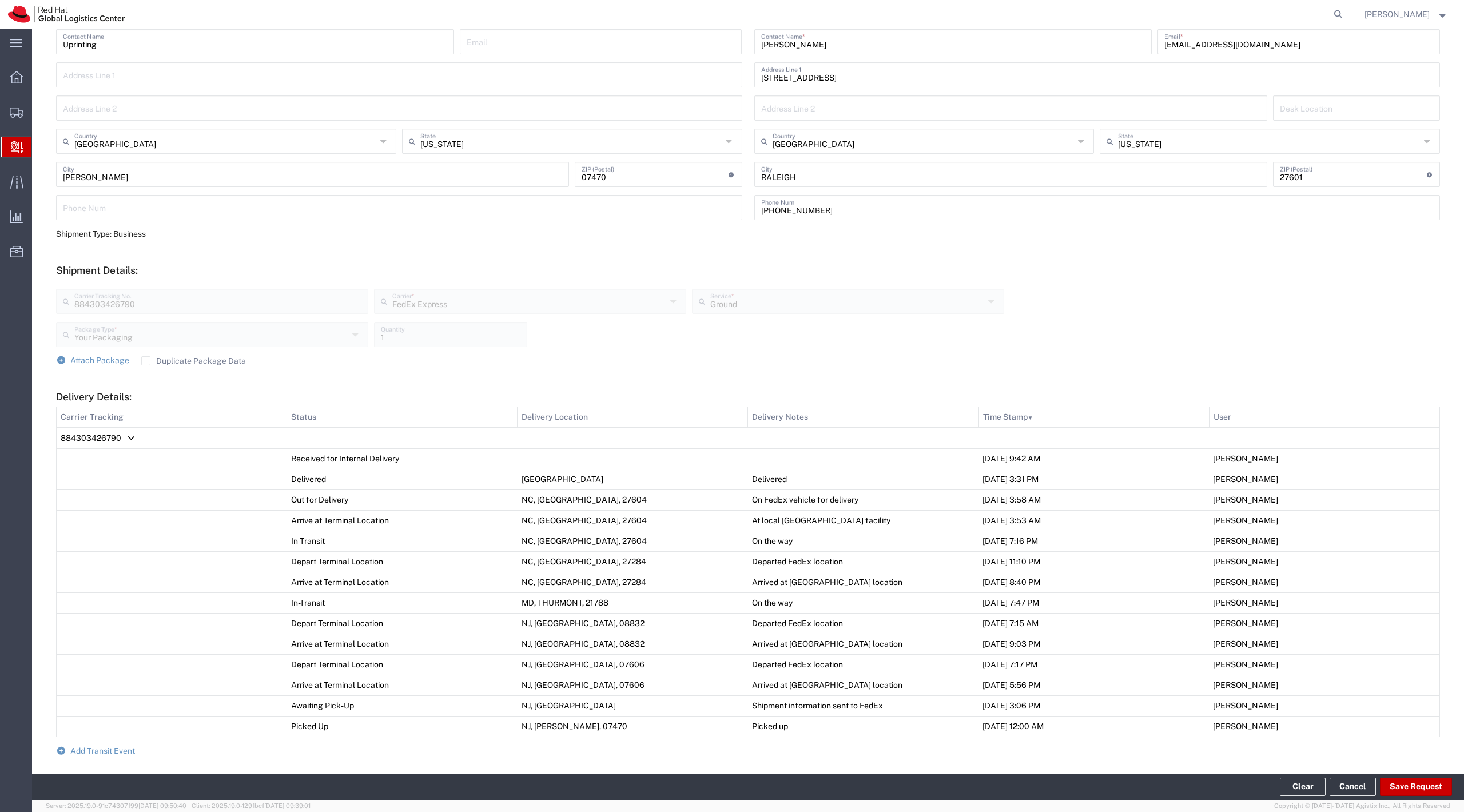
scroll to position [329, 0]
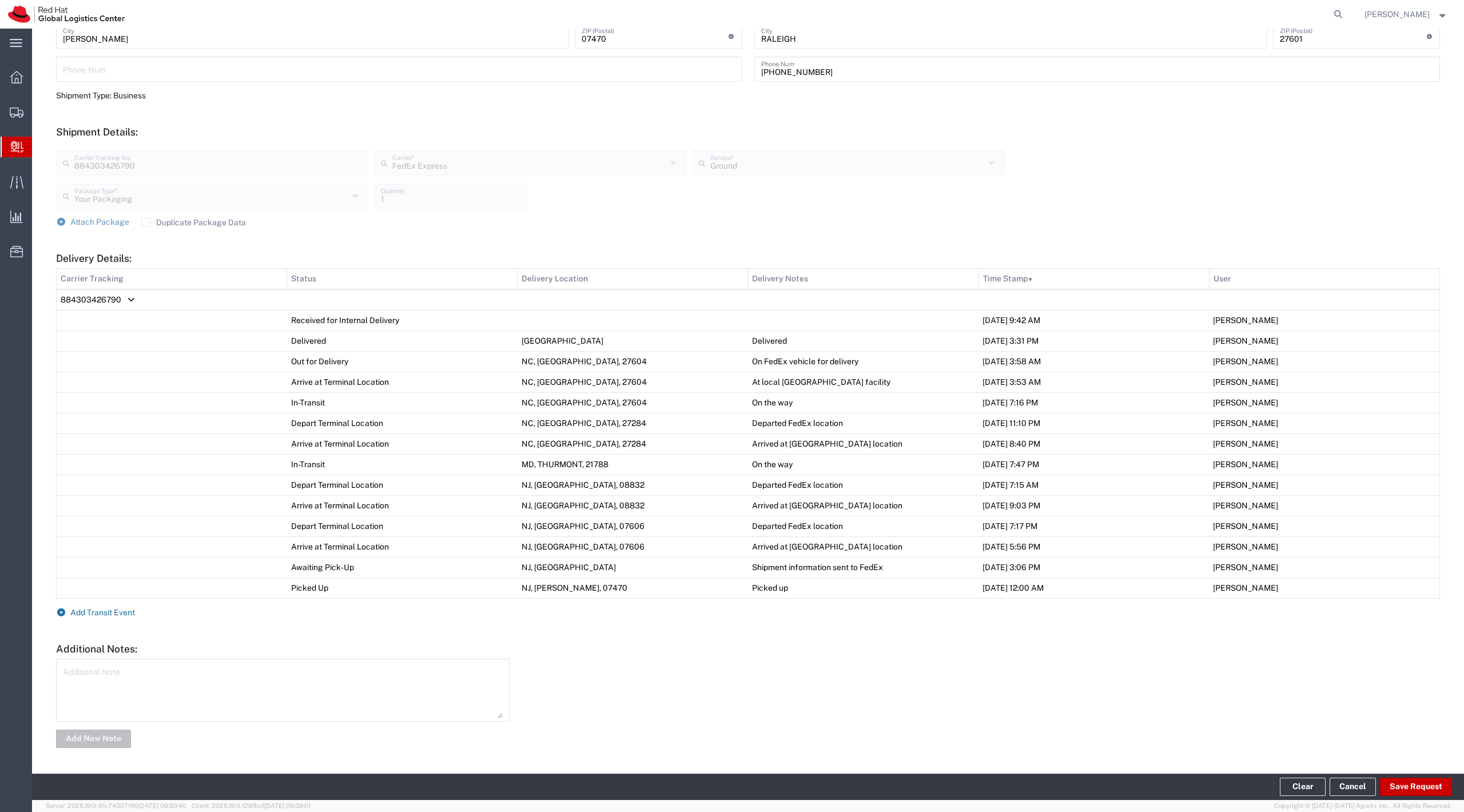
click at [92, 608] on span "Add Transit Event" at bounding box center [103, 612] width 65 height 9
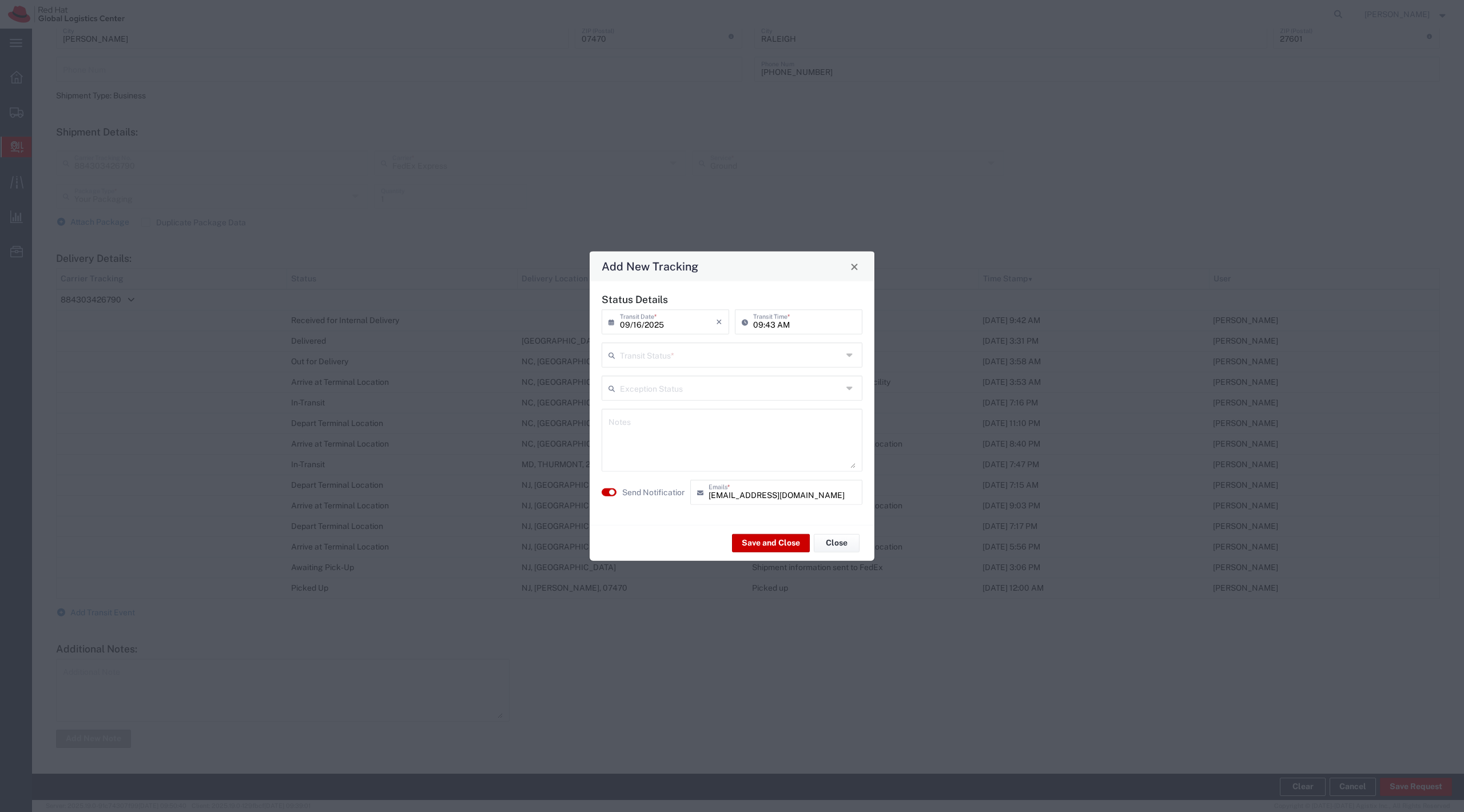
click at [687, 368] on div "Status Details 09/16/2025 × Transit Date * Cancel Apply 09:43 AM Transit Time *…" at bounding box center [732, 403] width 273 height 219
click at [680, 360] on input "text" at bounding box center [731, 354] width 223 height 20
click at [641, 380] on span "Delivery Confirmation" at bounding box center [731, 379] width 258 height 17
type input "Delivery Confirmation"
click at [659, 441] on textarea at bounding box center [731, 440] width 247 height 56
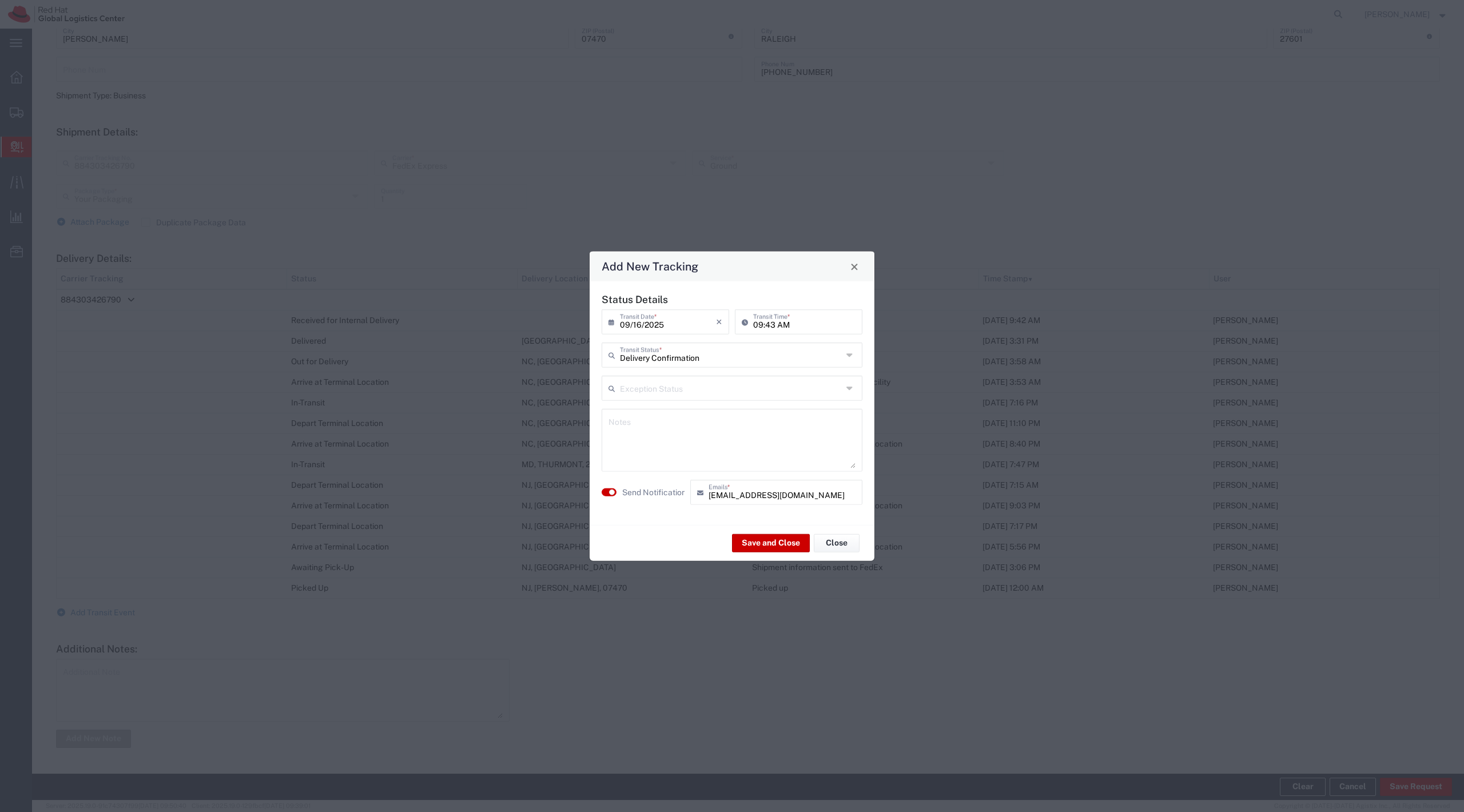
click at [648, 492] on label "Send Notification" at bounding box center [653, 492] width 64 height 12
click at [670, 451] on textarea at bounding box center [731, 440] width 247 height 56
type textarea "Moving to the warehouse!"
click at [776, 536] on button "Save and Close" at bounding box center [770, 542] width 78 height 18
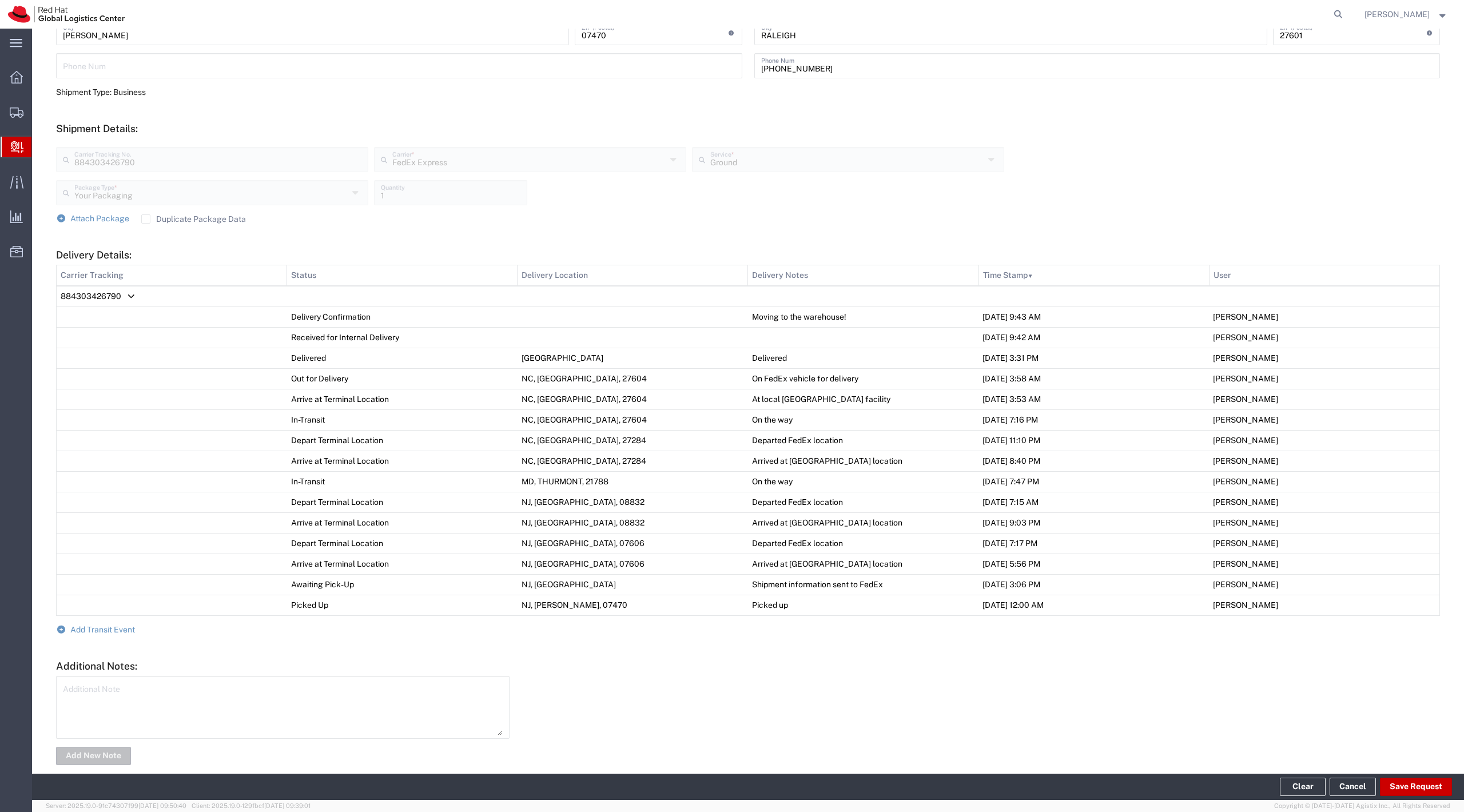
scroll to position [0, 0]
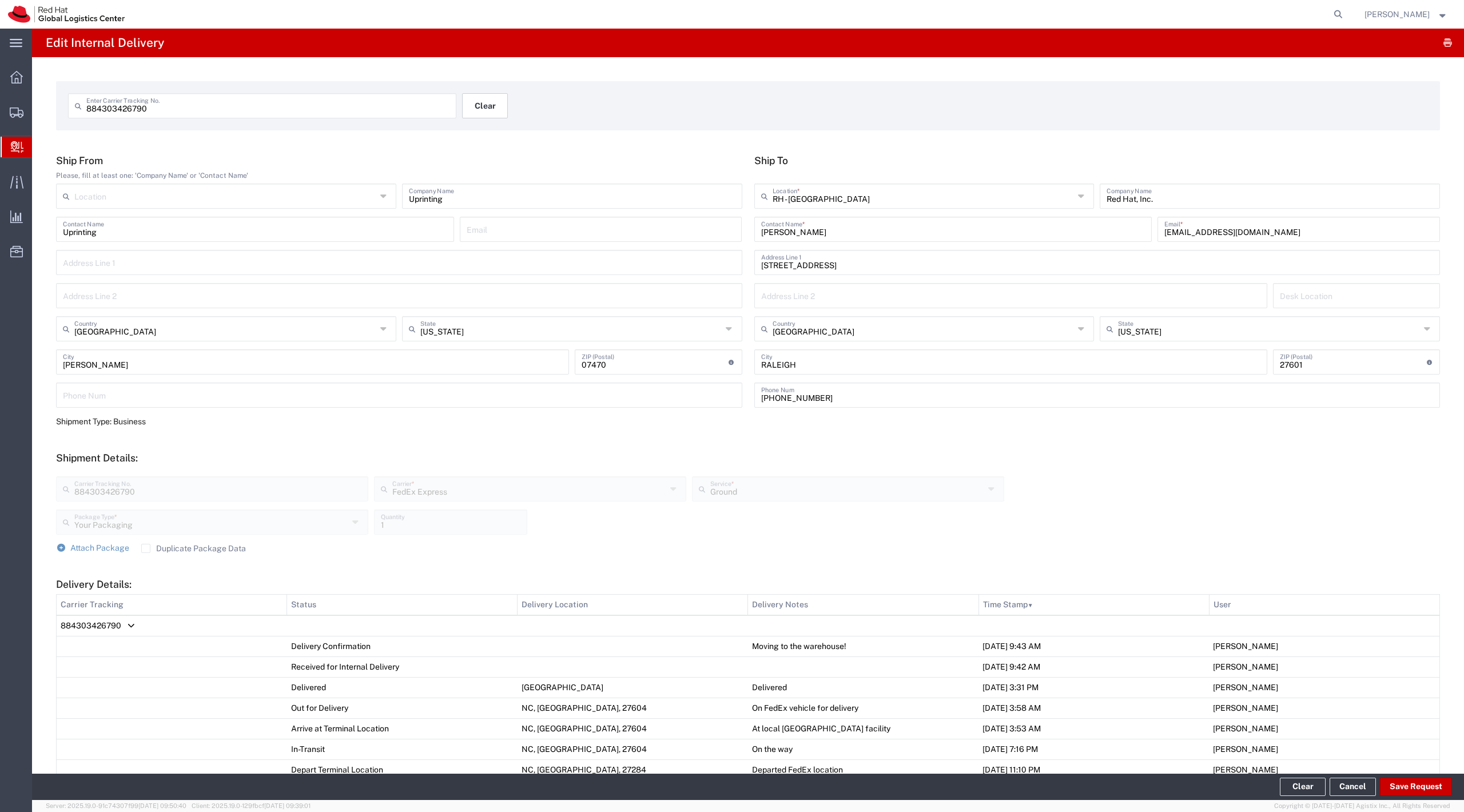
click at [485, 108] on button "Clear" at bounding box center [485, 106] width 45 height 25
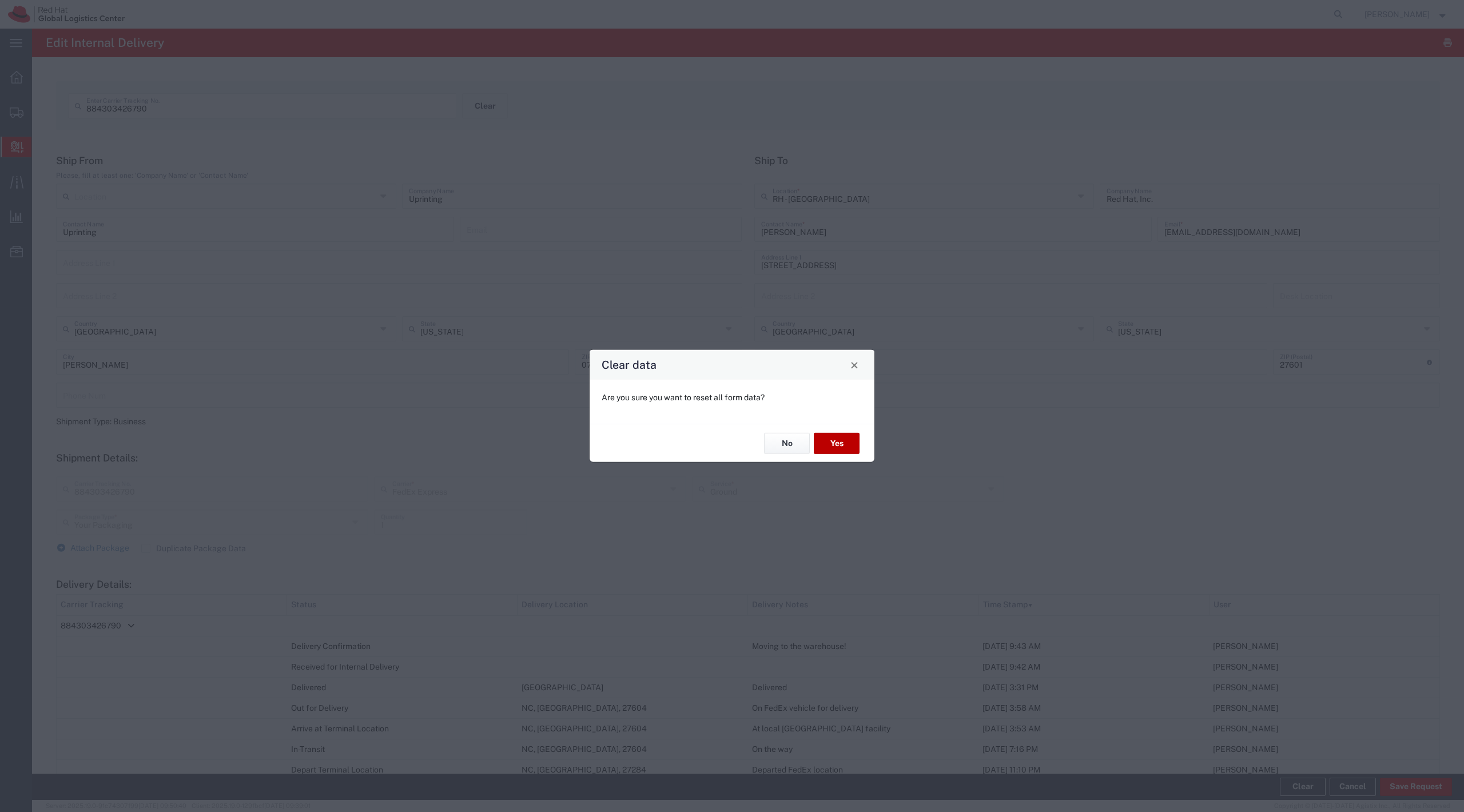
click at [828, 446] on button "Yes" at bounding box center [836, 444] width 45 height 21
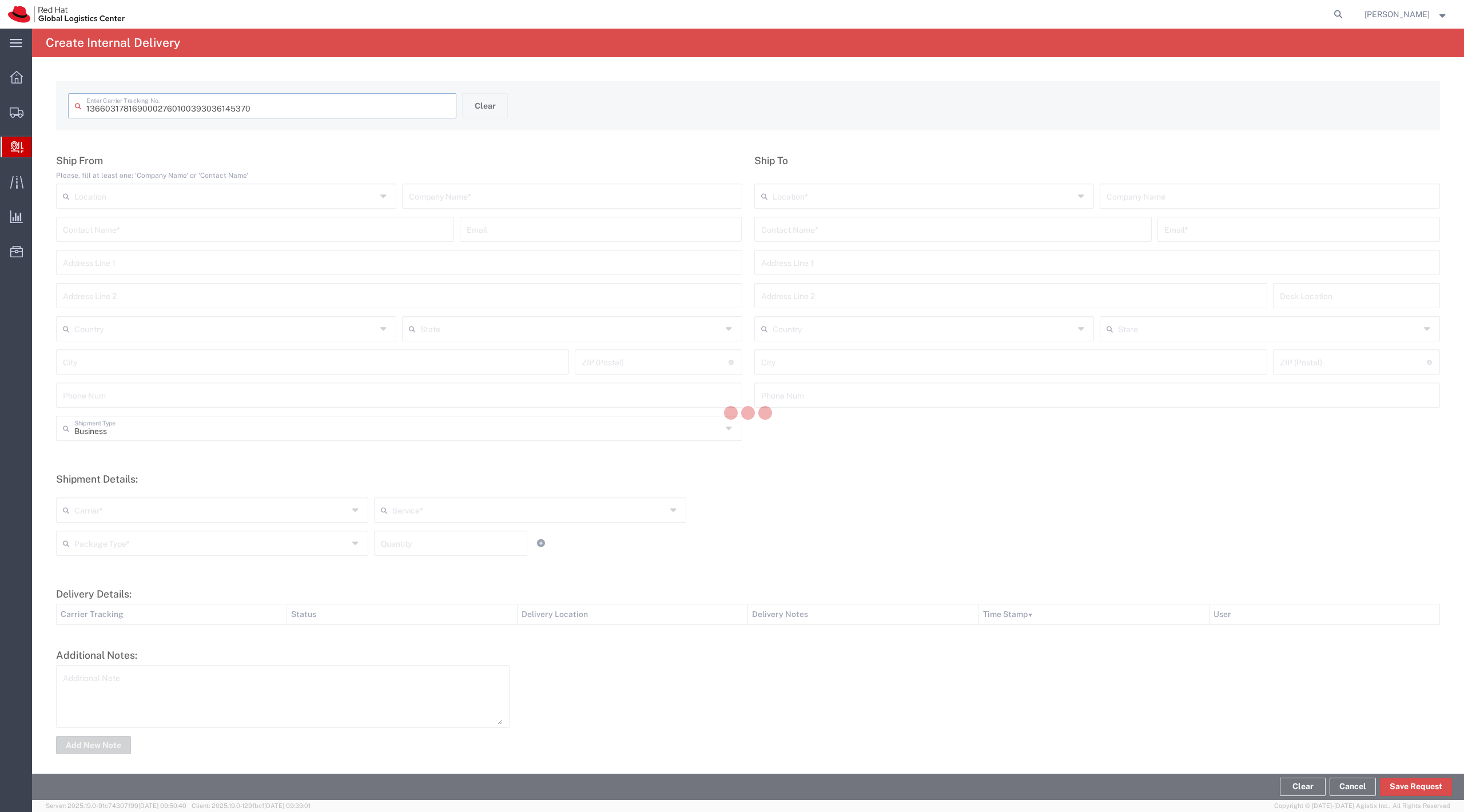
type input "393036145370"
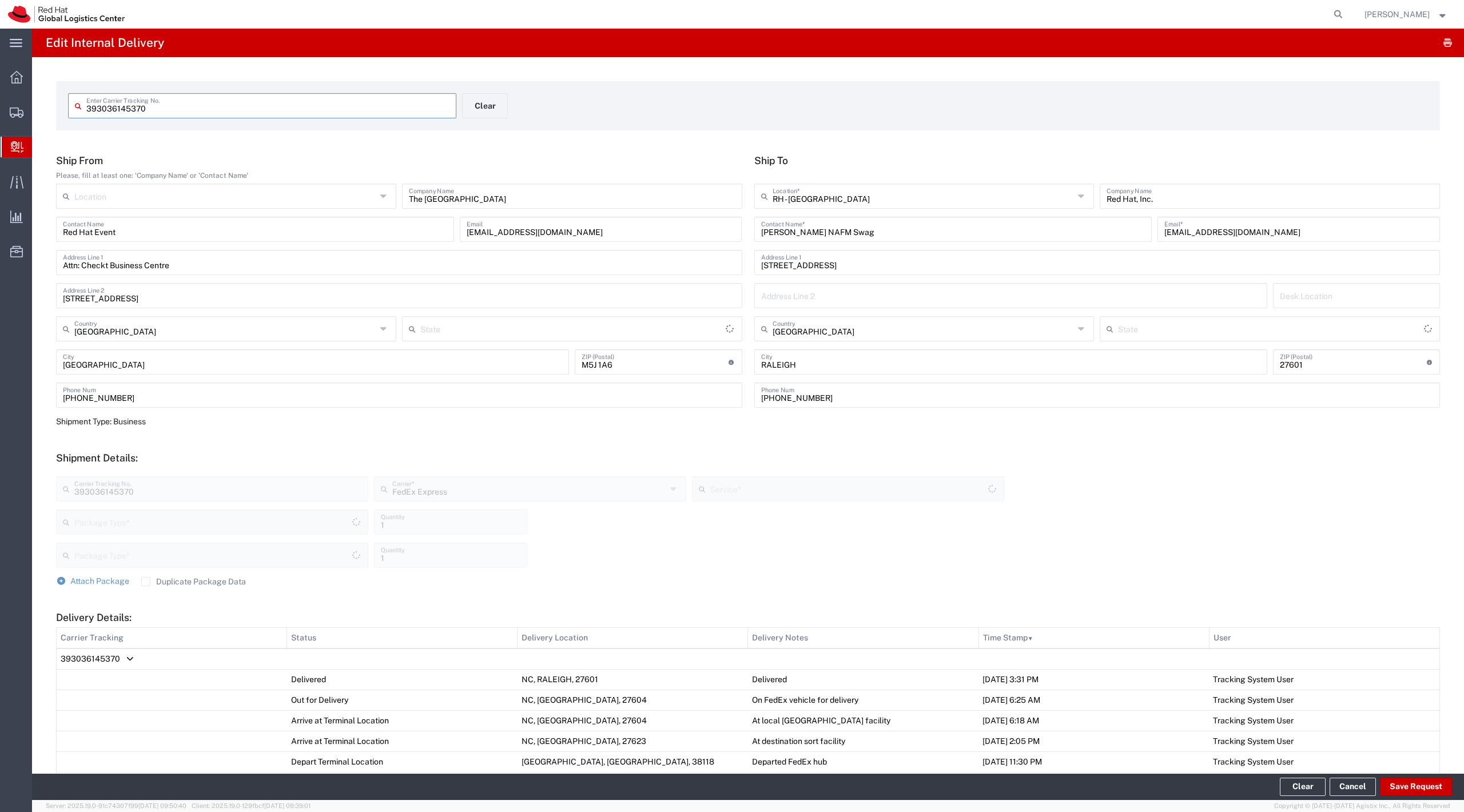
type input "Your Packaging"
type input "Ontario"
type input "[US_STATE]"
type input "Your Packaging"
type input "International Economy"
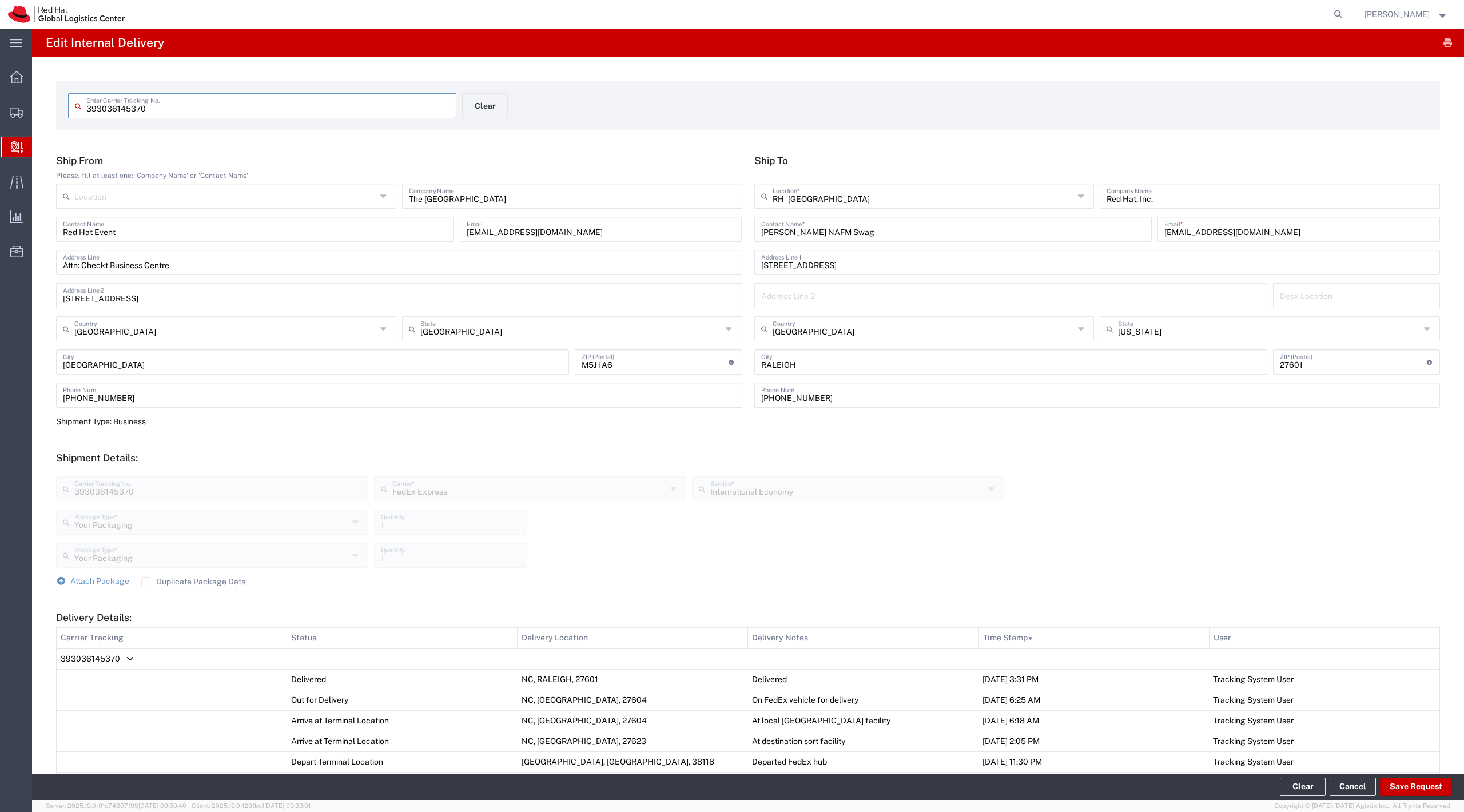
scroll to position [404, 0]
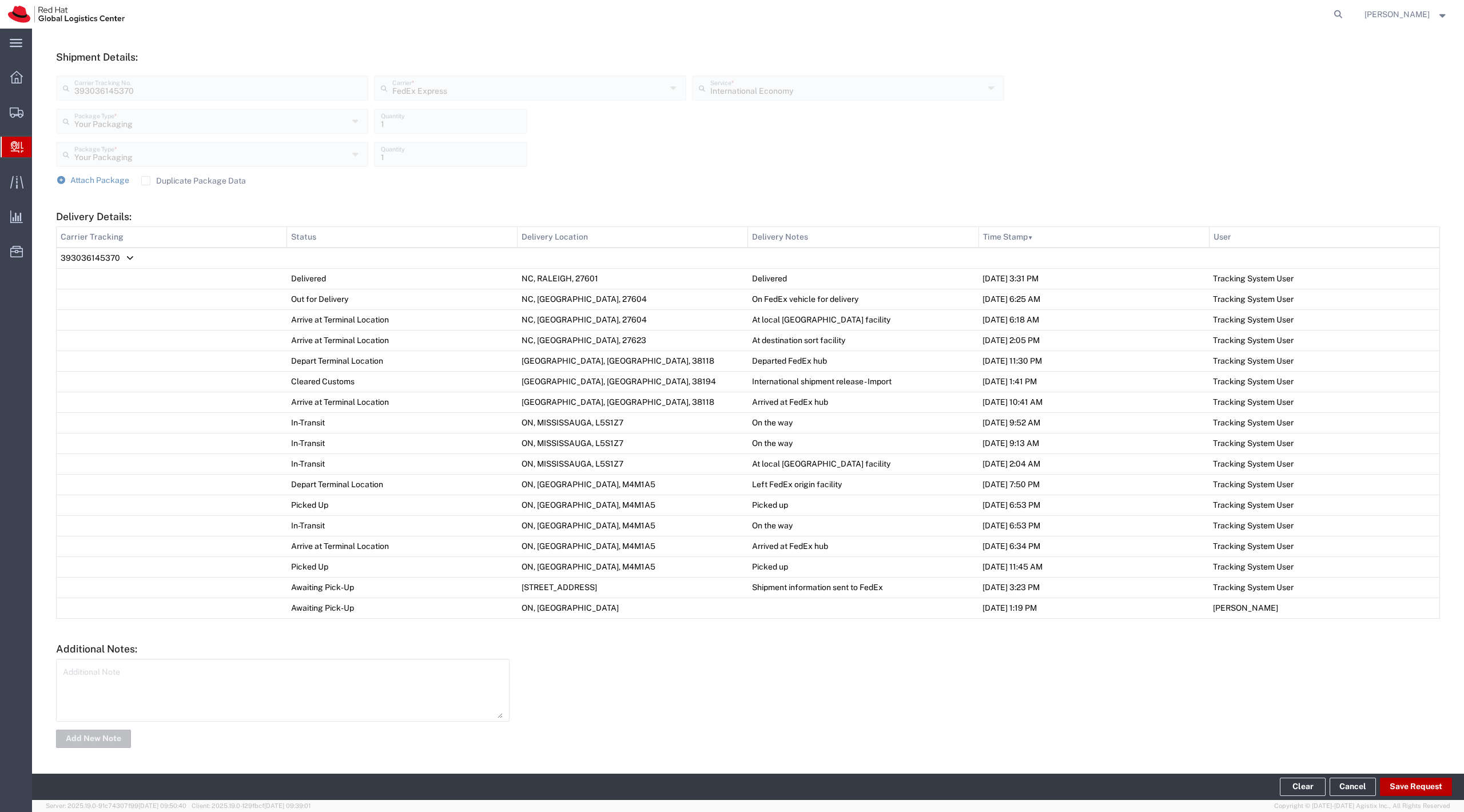
click at [1425, 788] on button "Save Request" at bounding box center [1416, 786] width 72 height 18
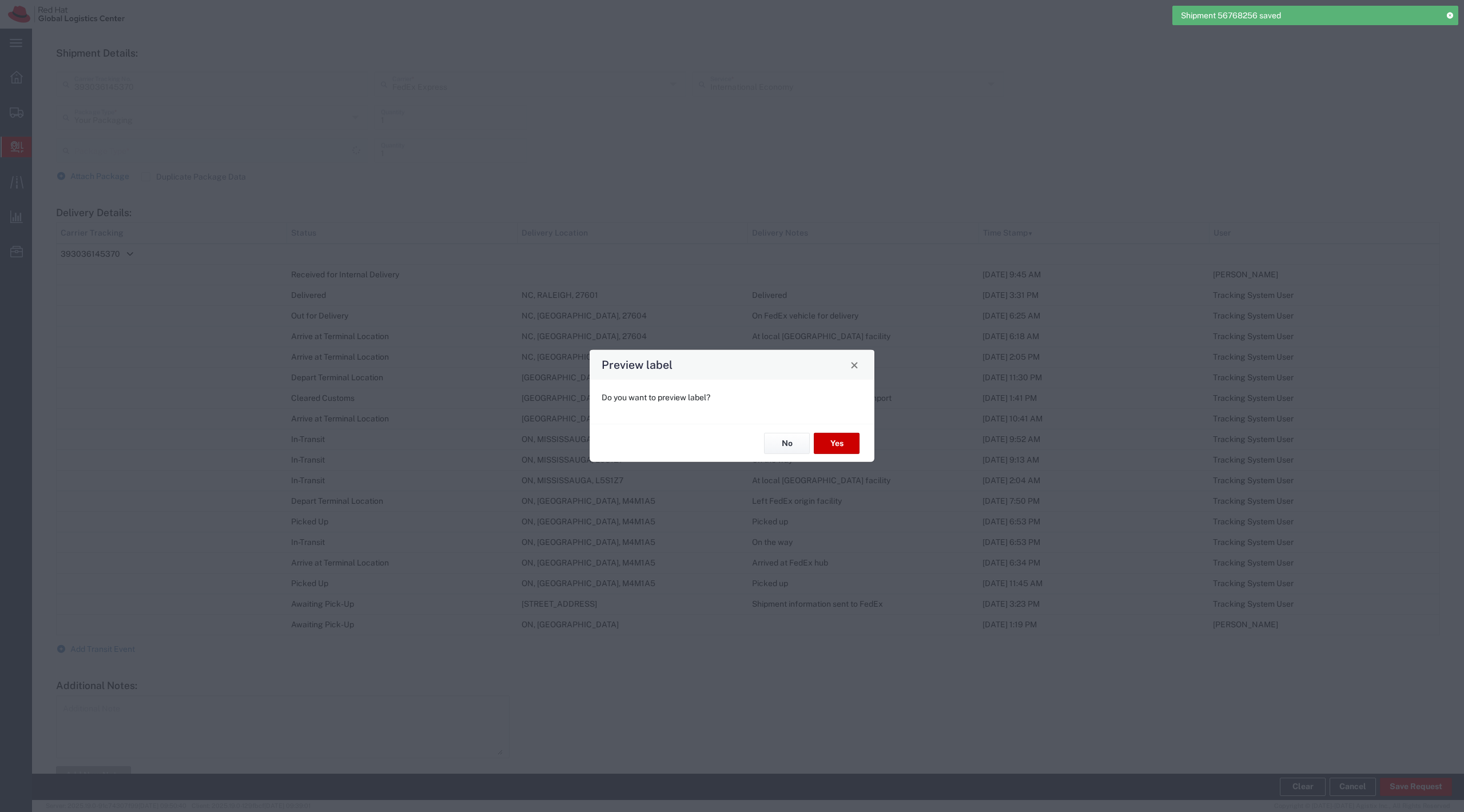
type input "Your Packaging"
click at [787, 452] on button "No" at bounding box center [787, 444] width 45 height 21
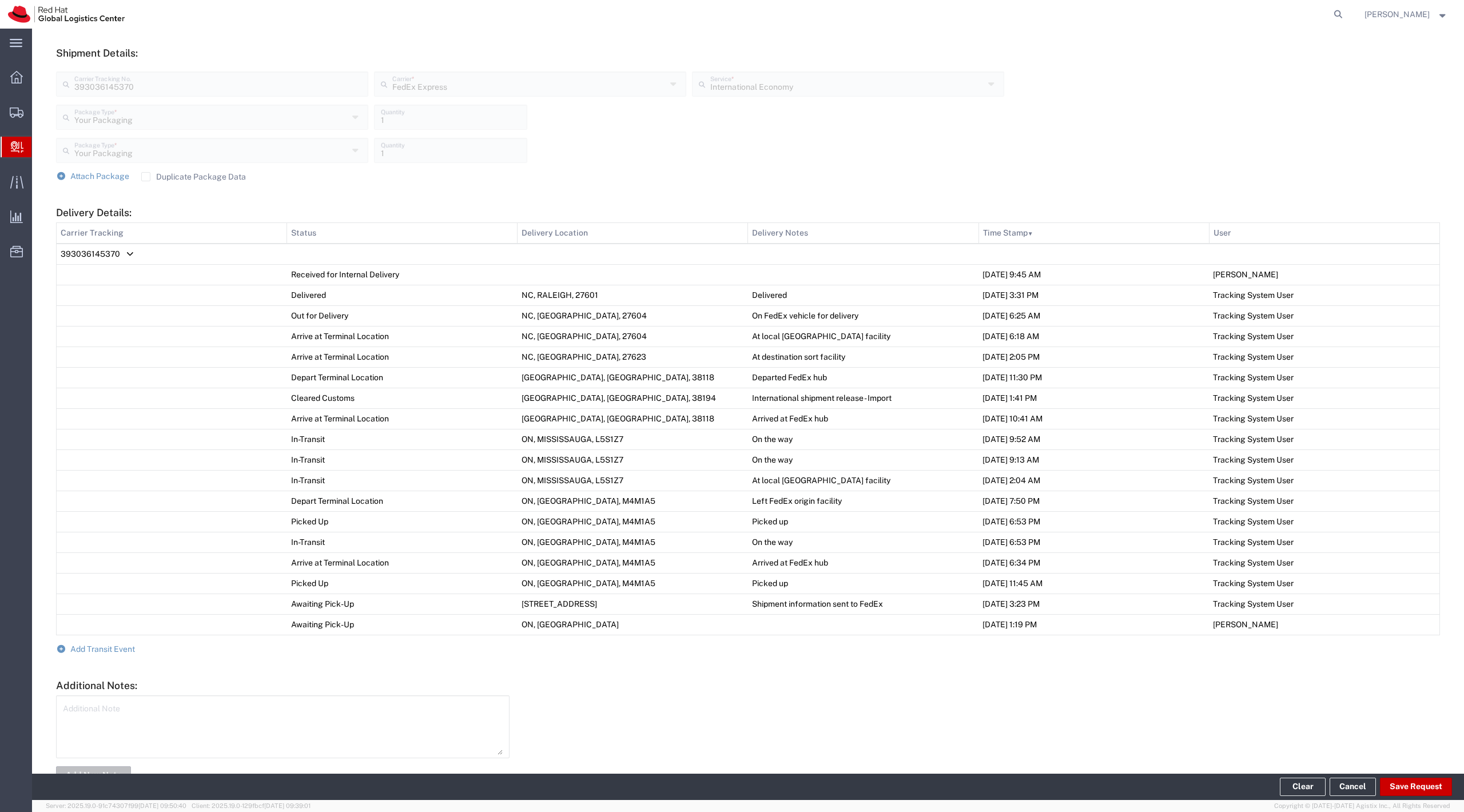
click at [530, 425] on td "TN, MEMPHIS, 38118" at bounding box center [632, 418] width 231 height 21
click at [114, 648] on span "Add Transit Event" at bounding box center [103, 649] width 65 height 9
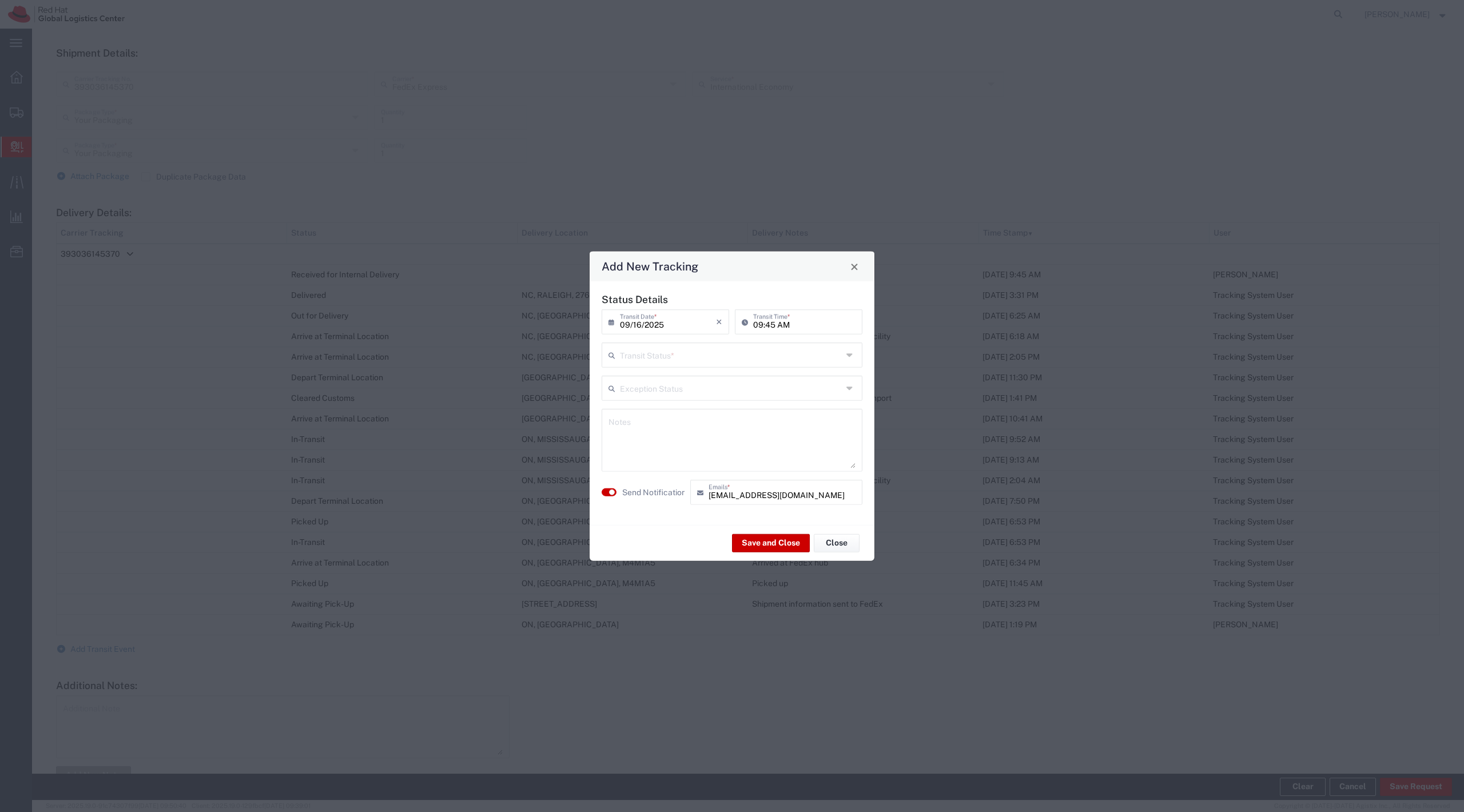
click at [665, 352] on input "text" at bounding box center [731, 354] width 223 height 20
click at [673, 381] on span "Delivery Confirmation" at bounding box center [731, 379] width 258 height 17
type input "Delivery Confirmation"
click at [665, 430] on textarea at bounding box center [731, 440] width 247 height 56
type textarea "Moving items to warehoues"
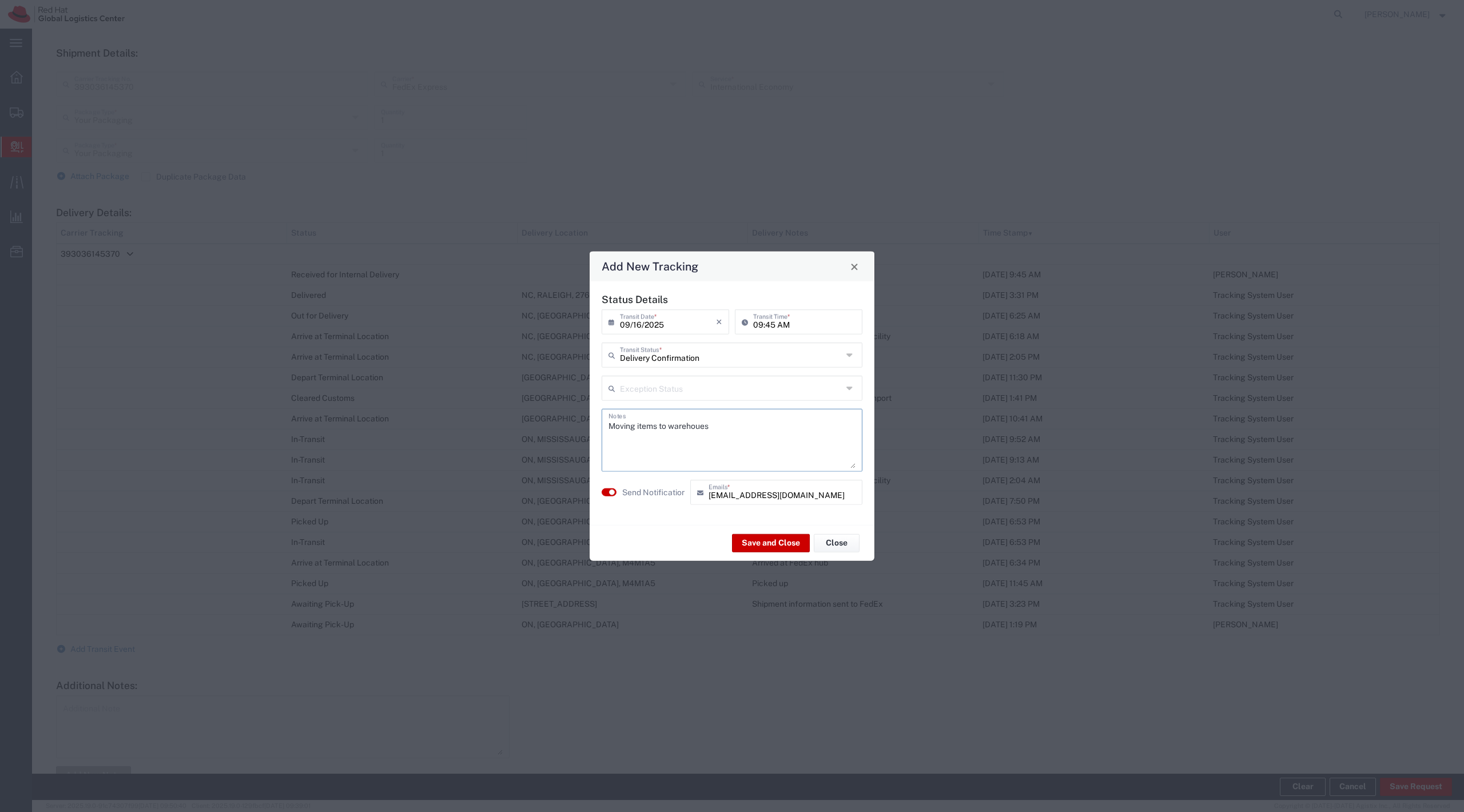
click at [653, 492] on label "Send Notification" at bounding box center [653, 492] width 64 height 12
click at [785, 545] on button "Save and Close" at bounding box center [770, 542] width 78 height 18
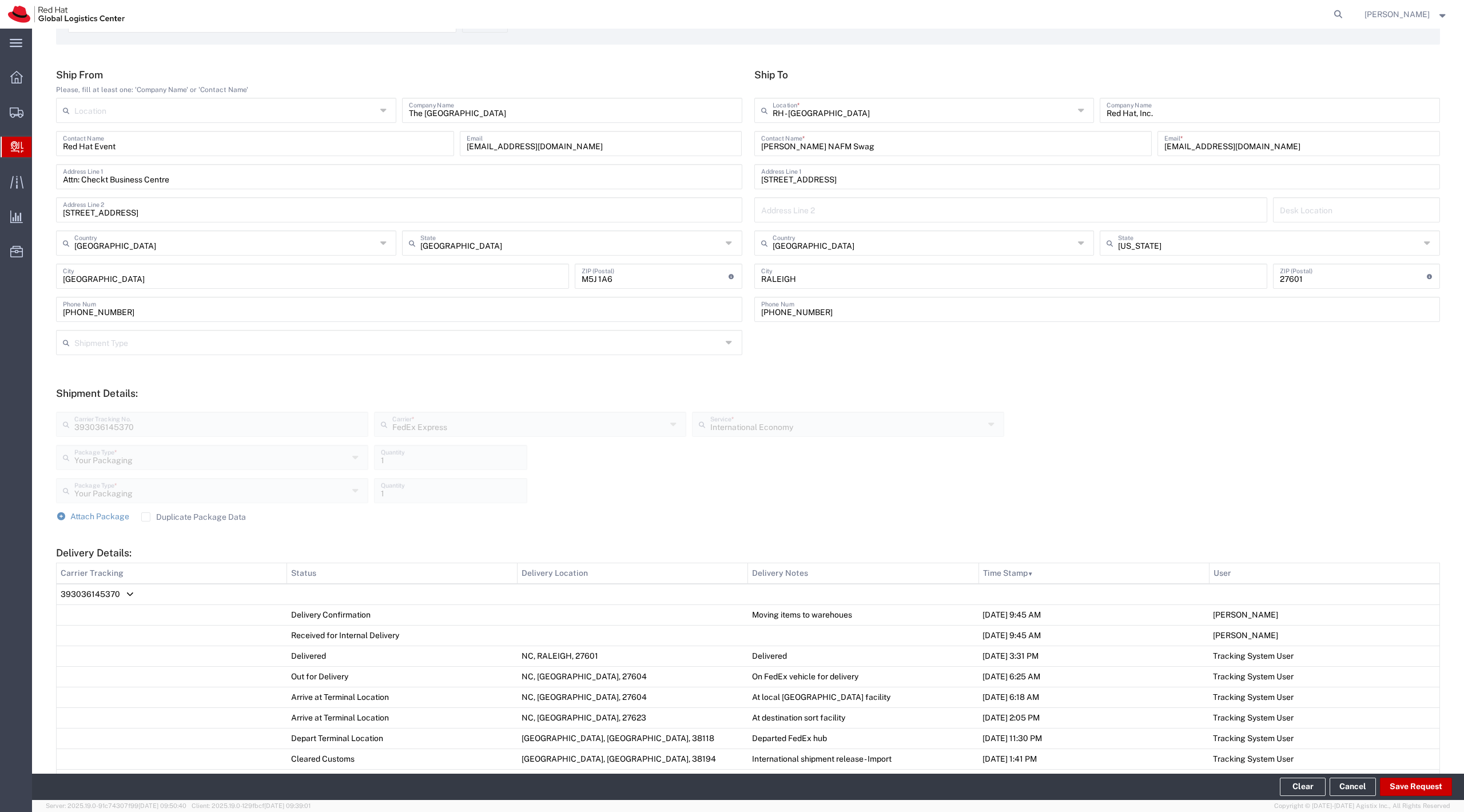
scroll to position [0, 0]
